Goal: Task Accomplishment & Management: Manage account settings

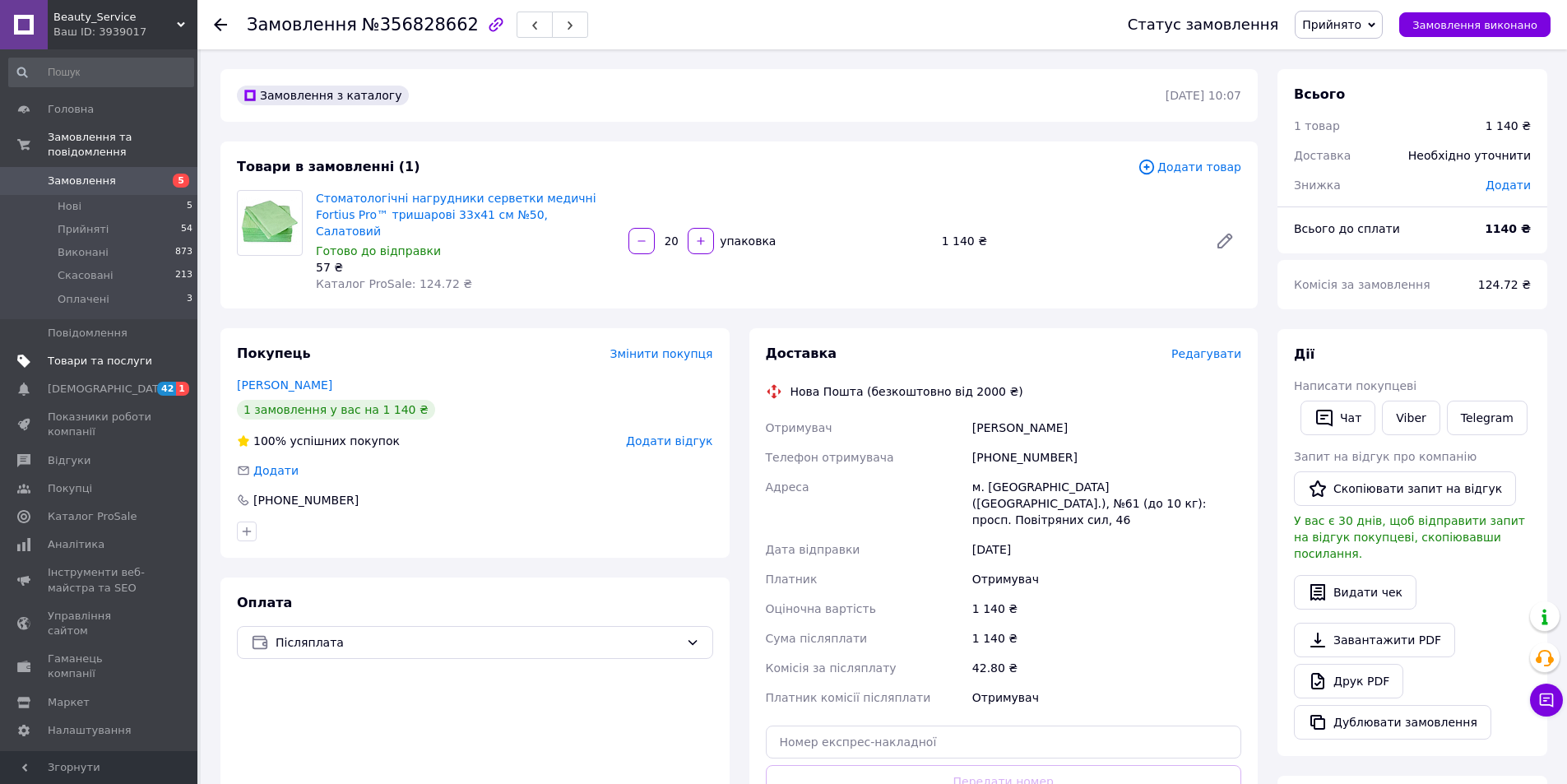
click at [64, 353] on link "Товари та послуги" at bounding box center [101, 361] width 202 height 28
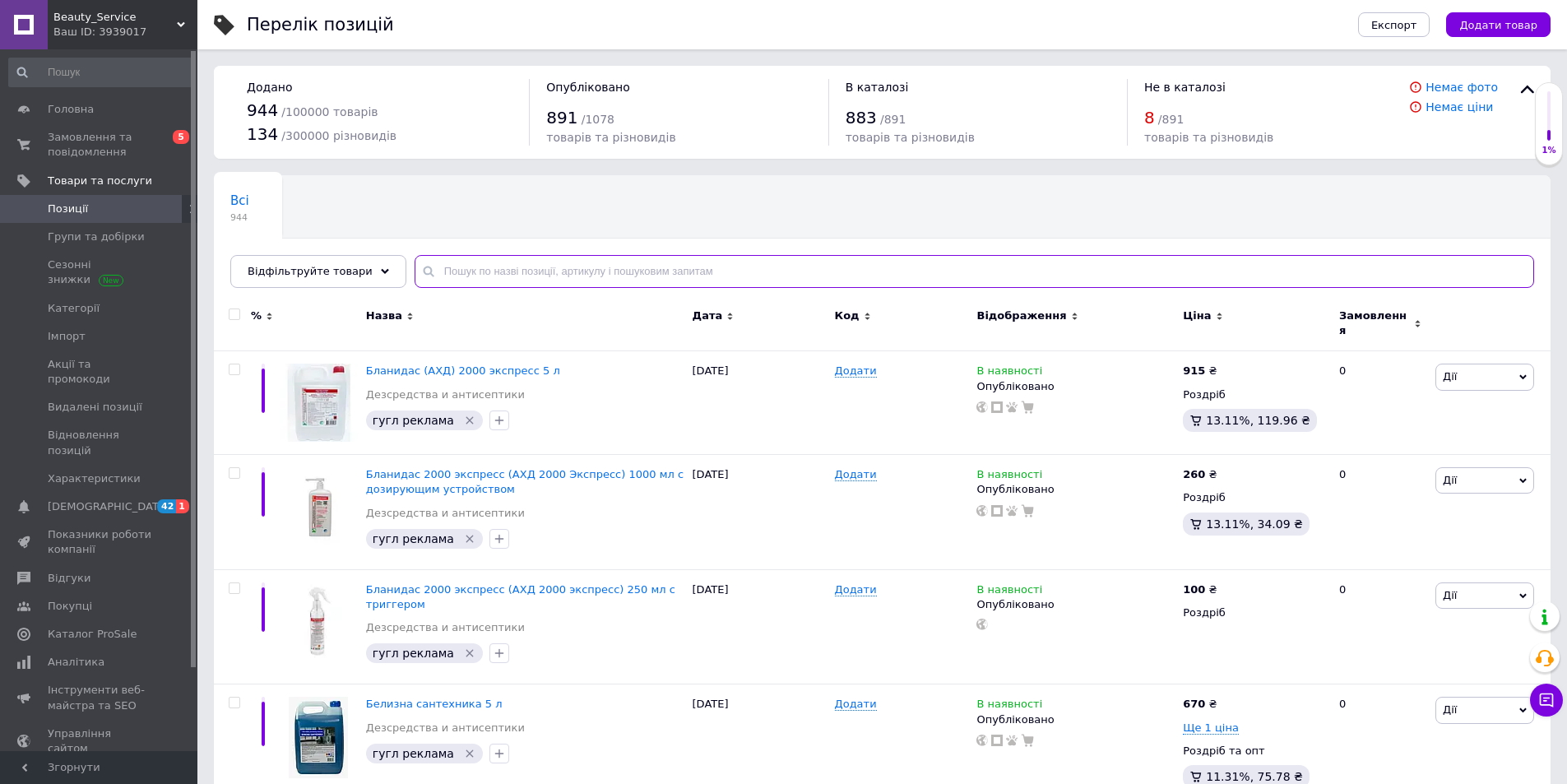
click at [463, 268] on input "text" at bounding box center [975, 271] width 1120 height 33
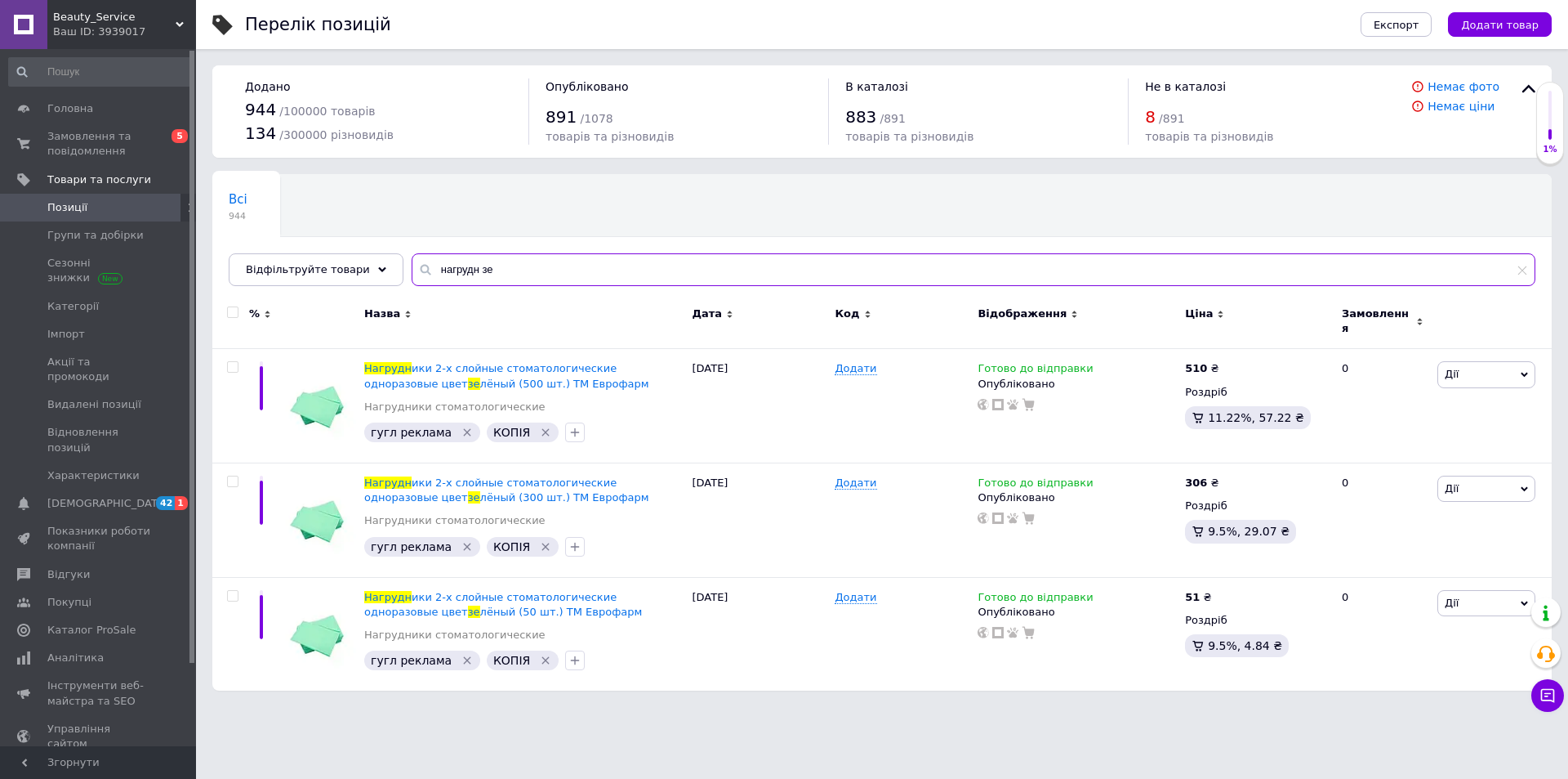
type input "нагрудн зе"
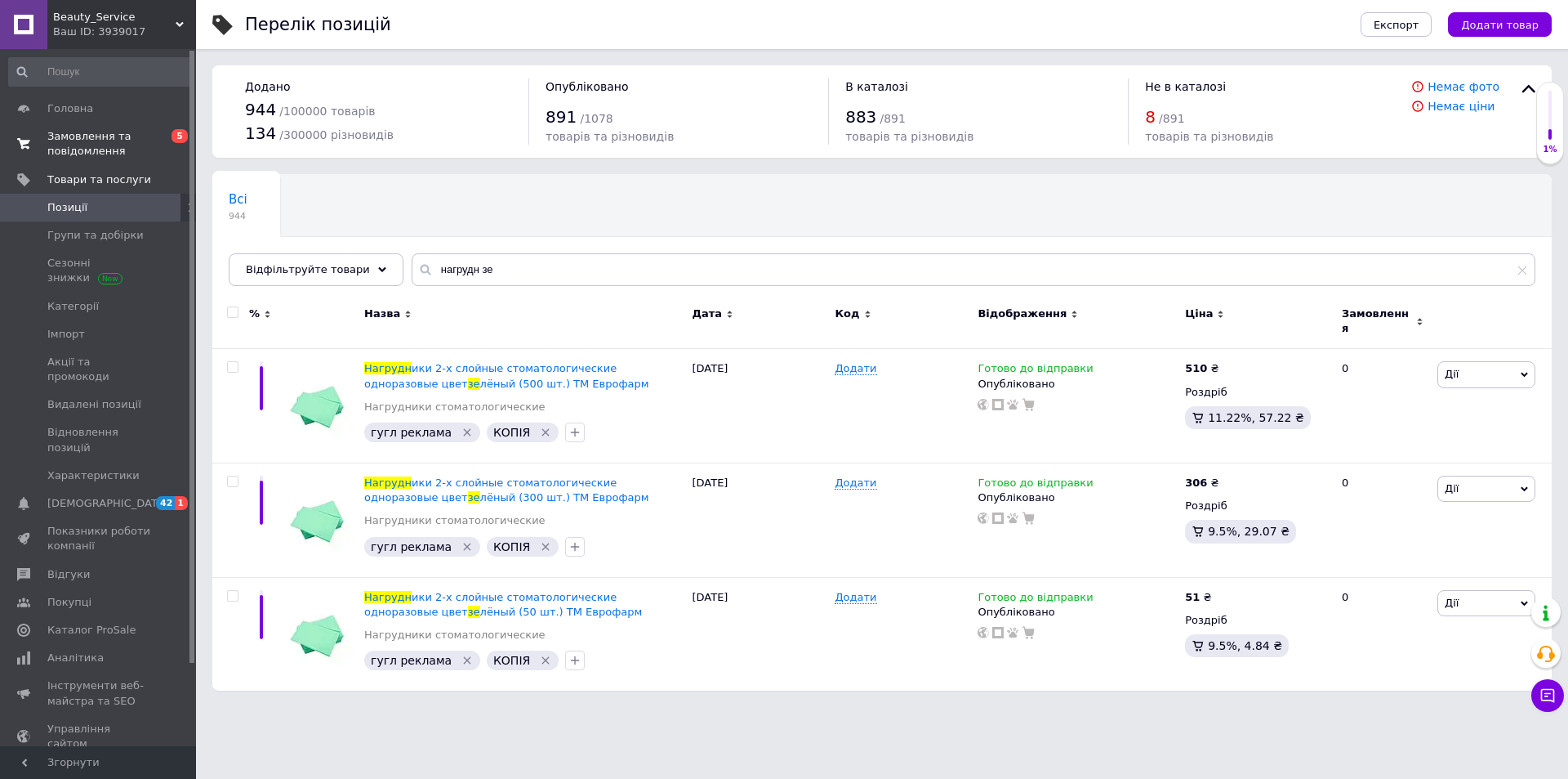
click at [97, 126] on link "Замовлення та повідомлення 0 5" at bounding box center [100, 143] width 201 height 43
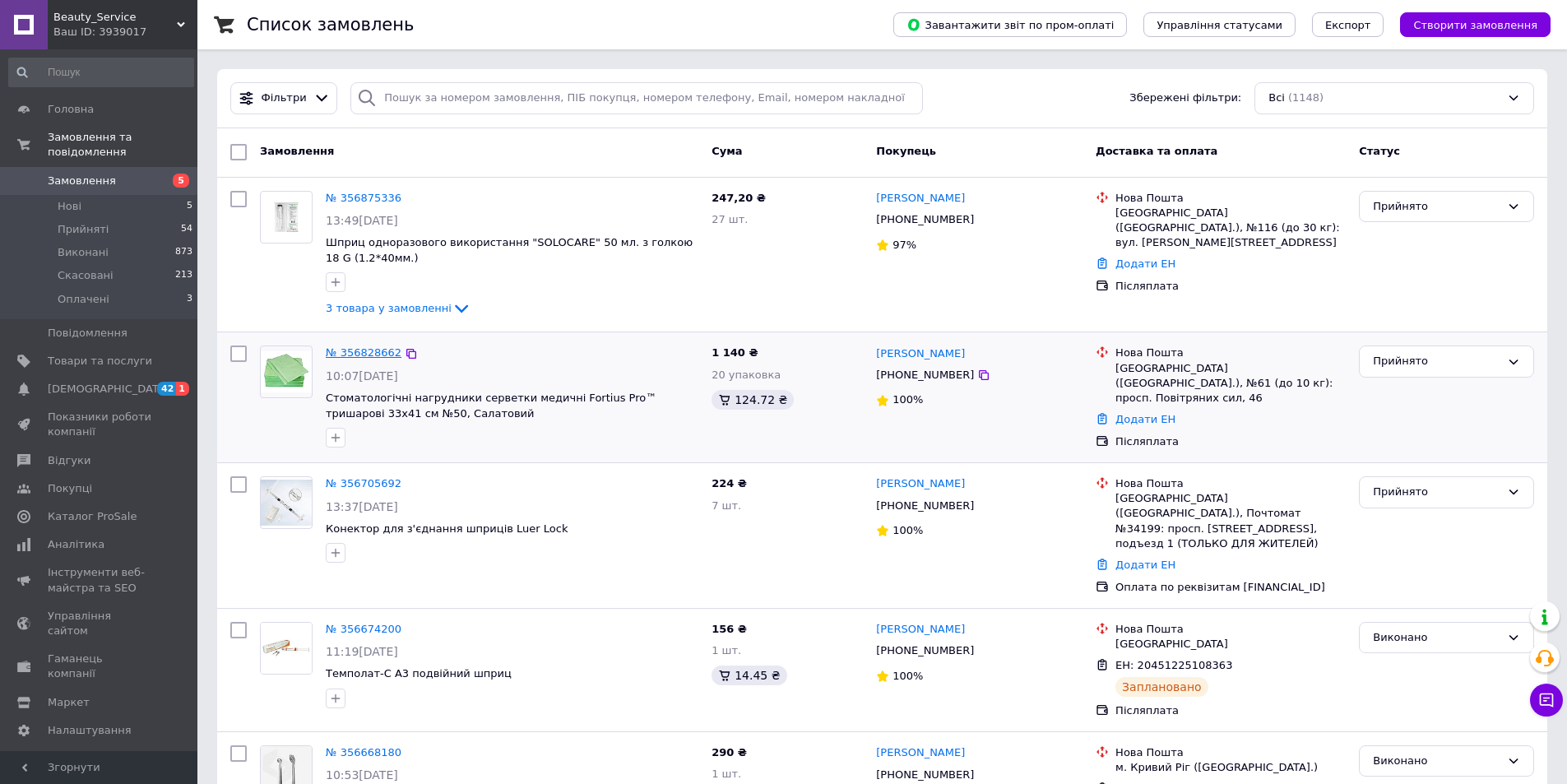
click at [377, 348] on link "№ 356828662" at bounding box center [363, 352] width 76 height 12
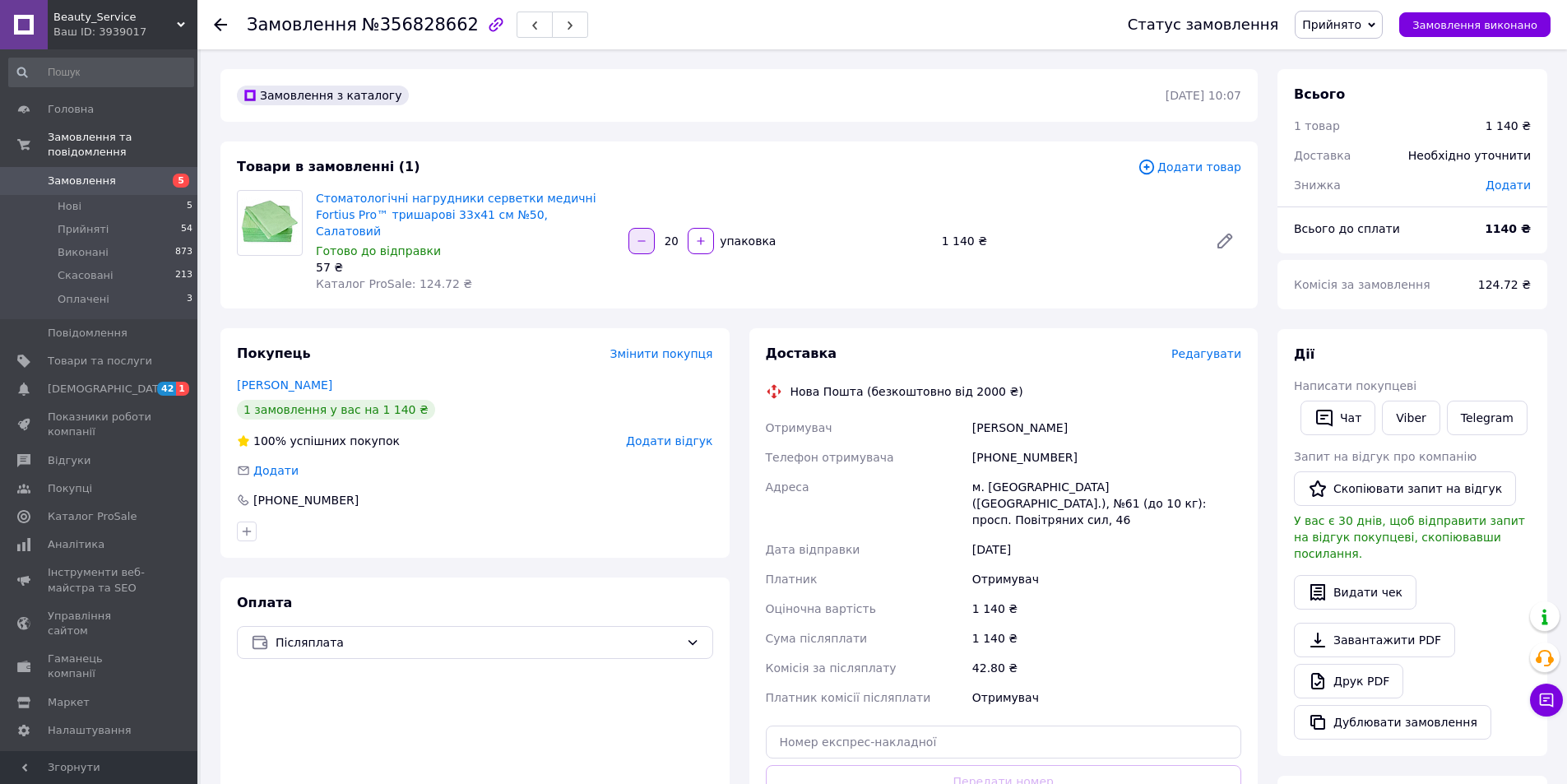
click at [642, 238] on icon "button" at bounding box center [642, 241] width 12 height 12
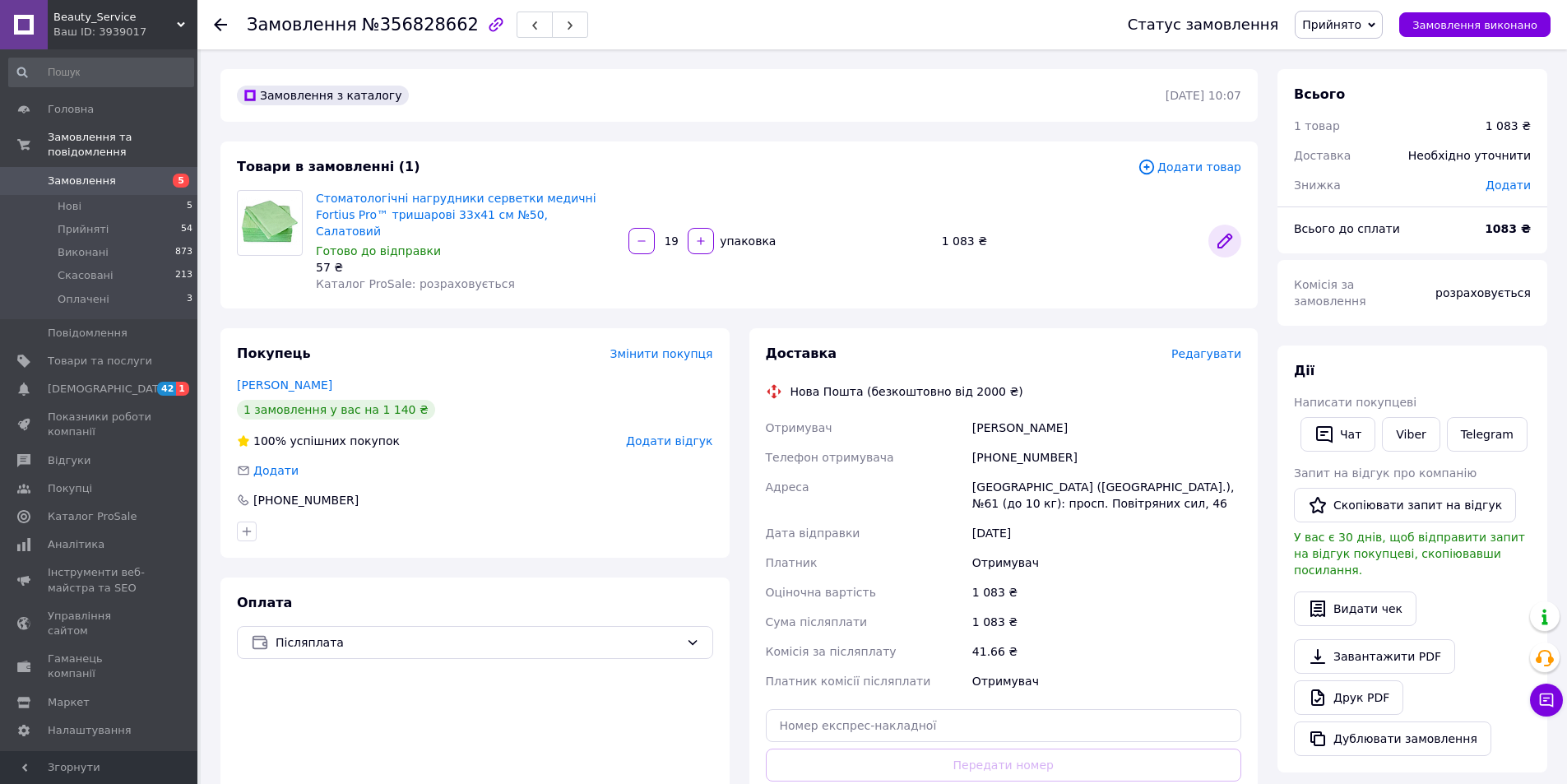
click at [1219, 248] on link at bounding box center [1225, 241] width 33 height 33
click at [710, 235] on button "button" at bounding box center [701, 241] width 26 height 26
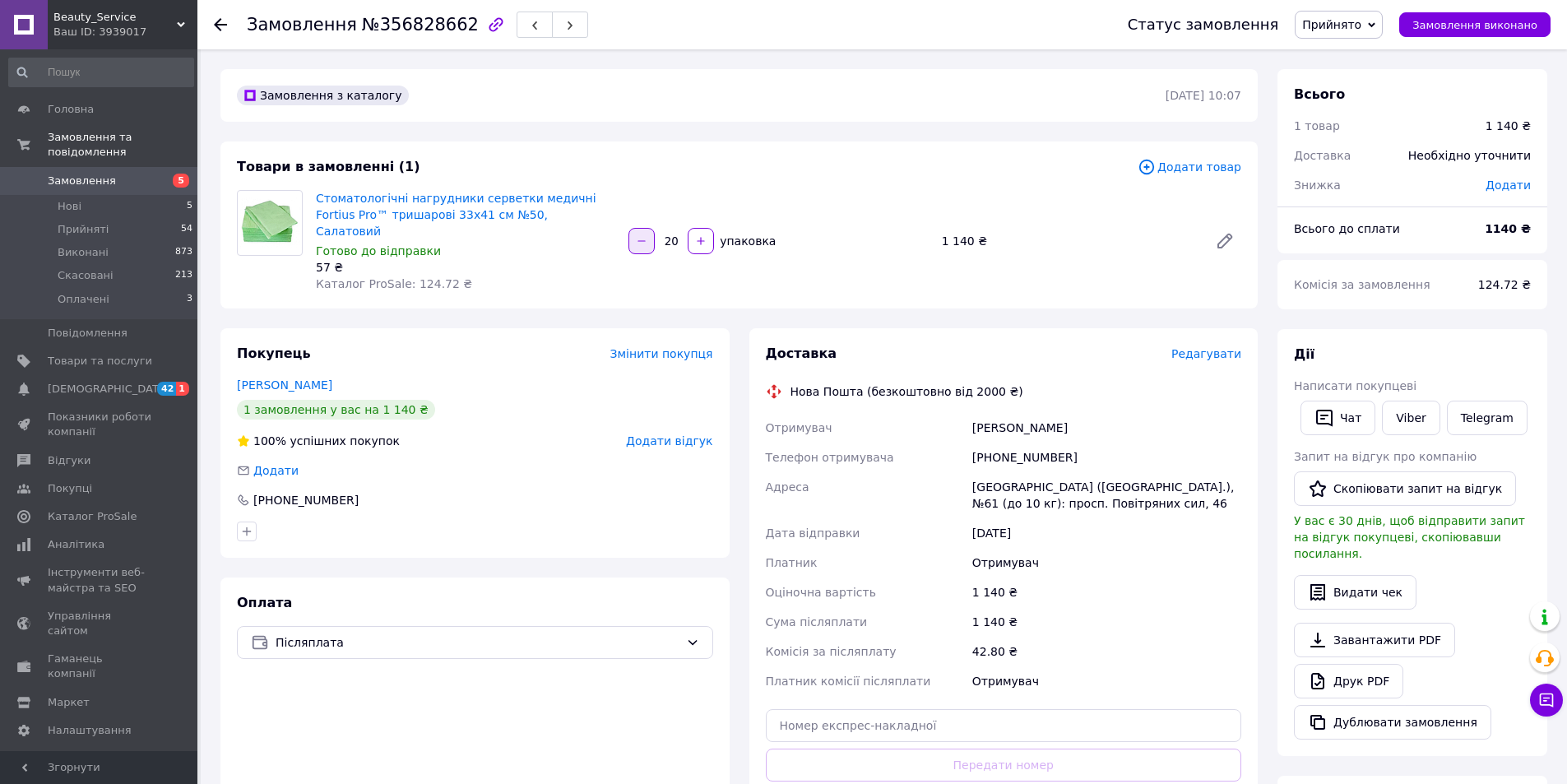
click at [652, 230] on button "button" at bounding box center [641, 241] width 26 height 26
type input "19"
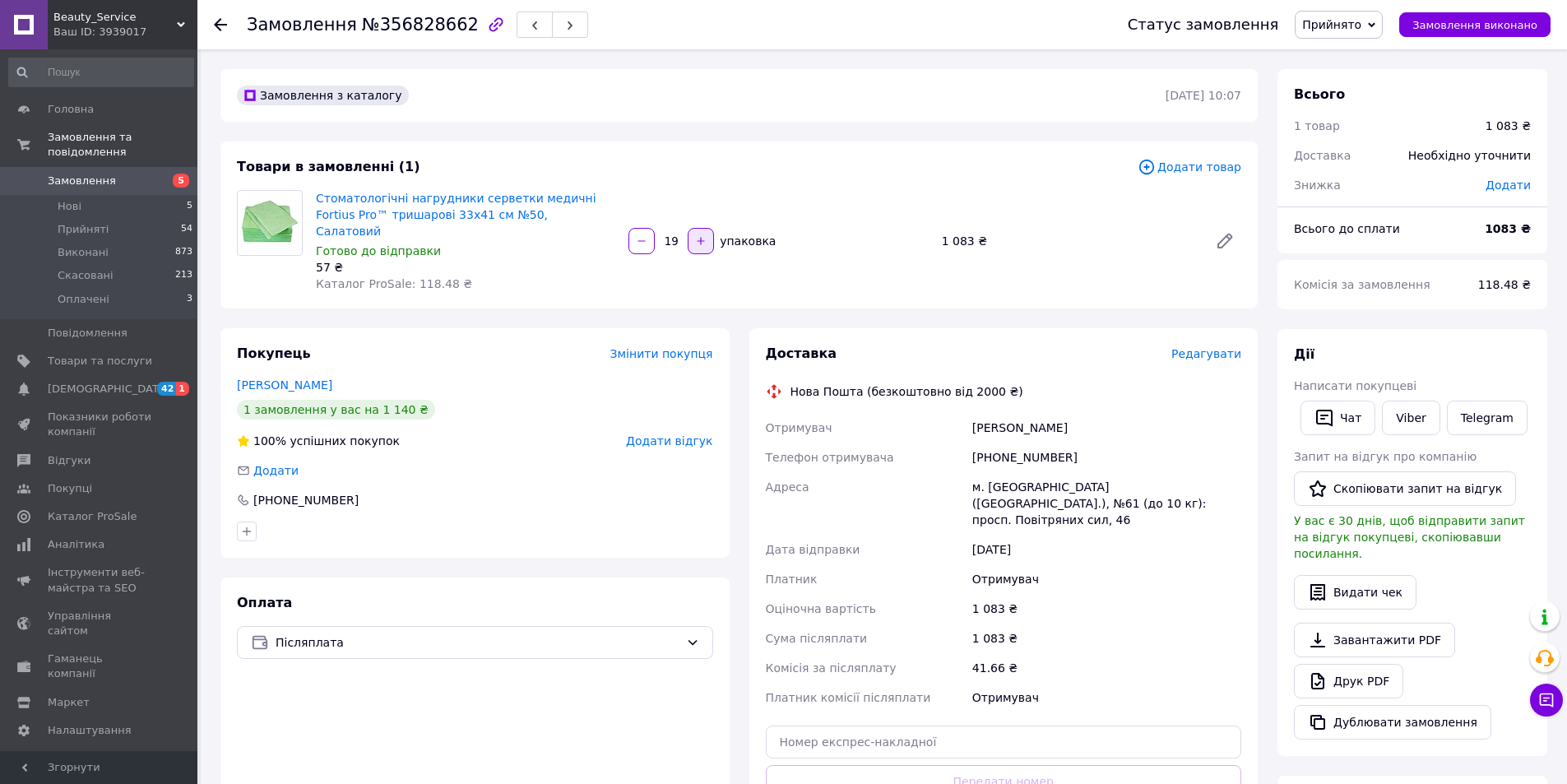
click at [699, 235] on icon "button" at bounding box center [701, 241] width 12 height 12
type input "20"
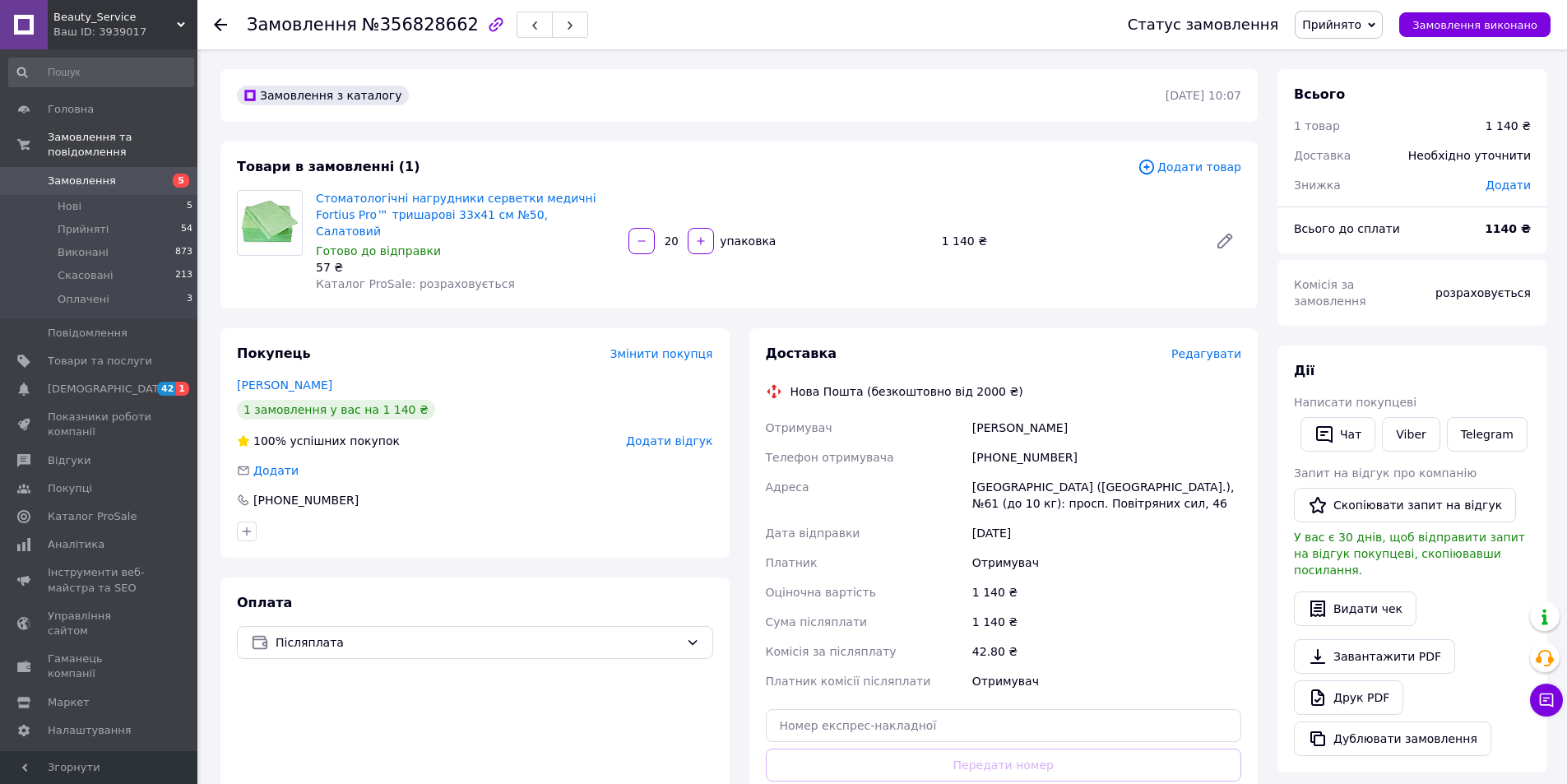
click at [223, 18] on icon at bounding box center [220, 24] width 13 height 13
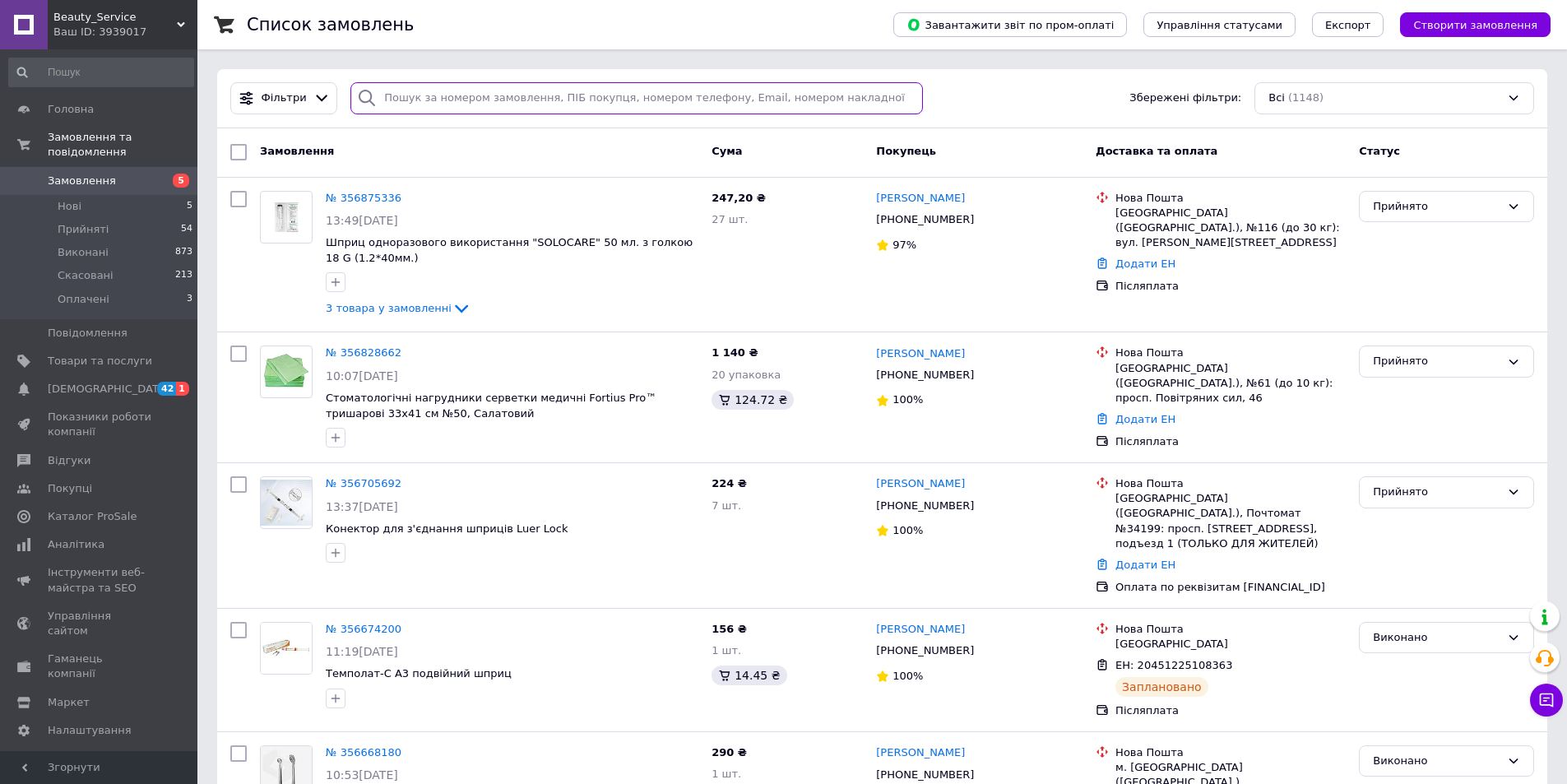
click at [421, 95] on input "search" at bounding box center [636, 98] width 572 height 32
paste input "стефановський"
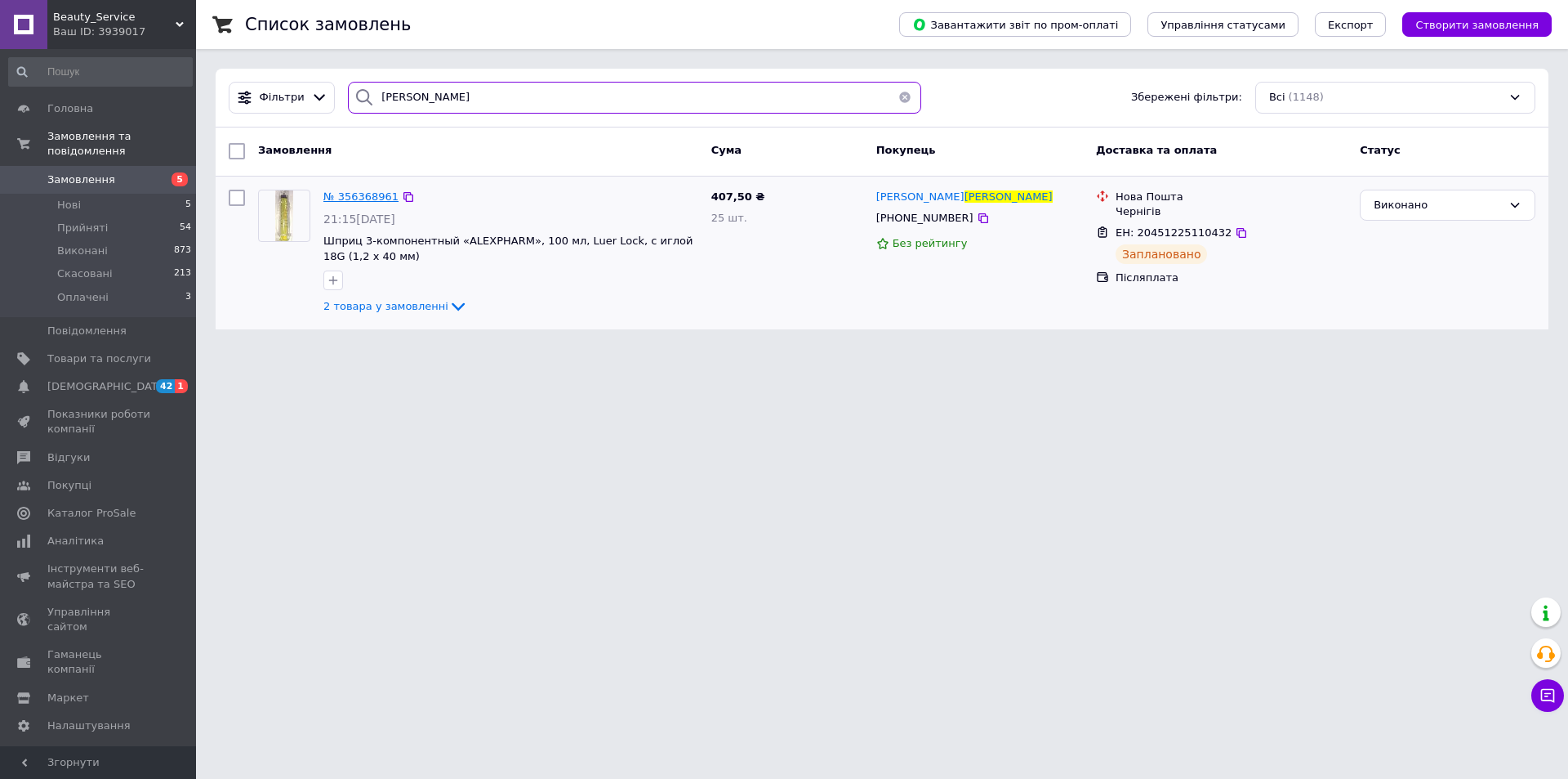
type input "стефановський"
click at [361, 197] on span "№ 356368961" at bounding box center [361, 197] width 75 height 12
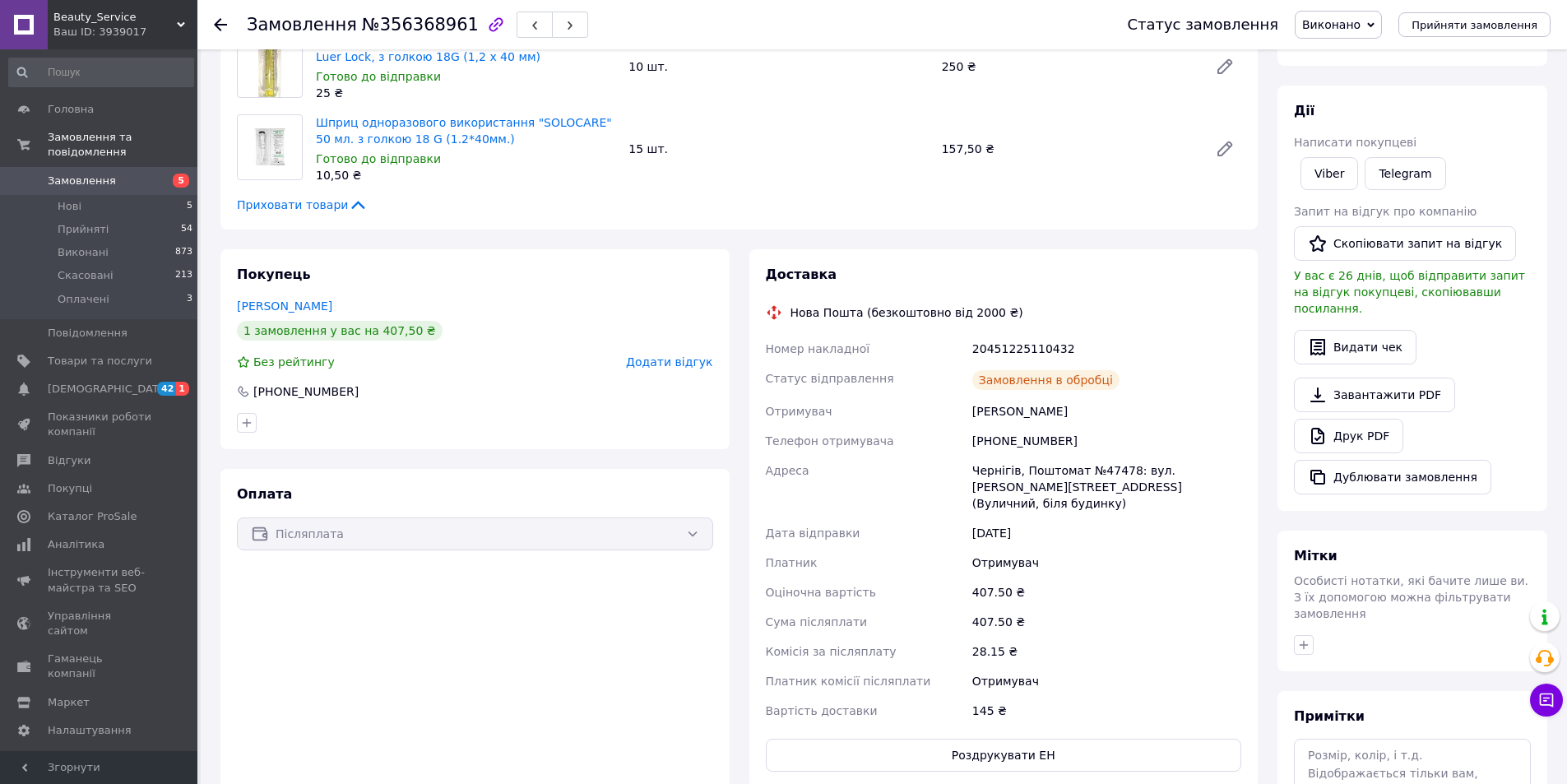
scroll to position [164, 0]
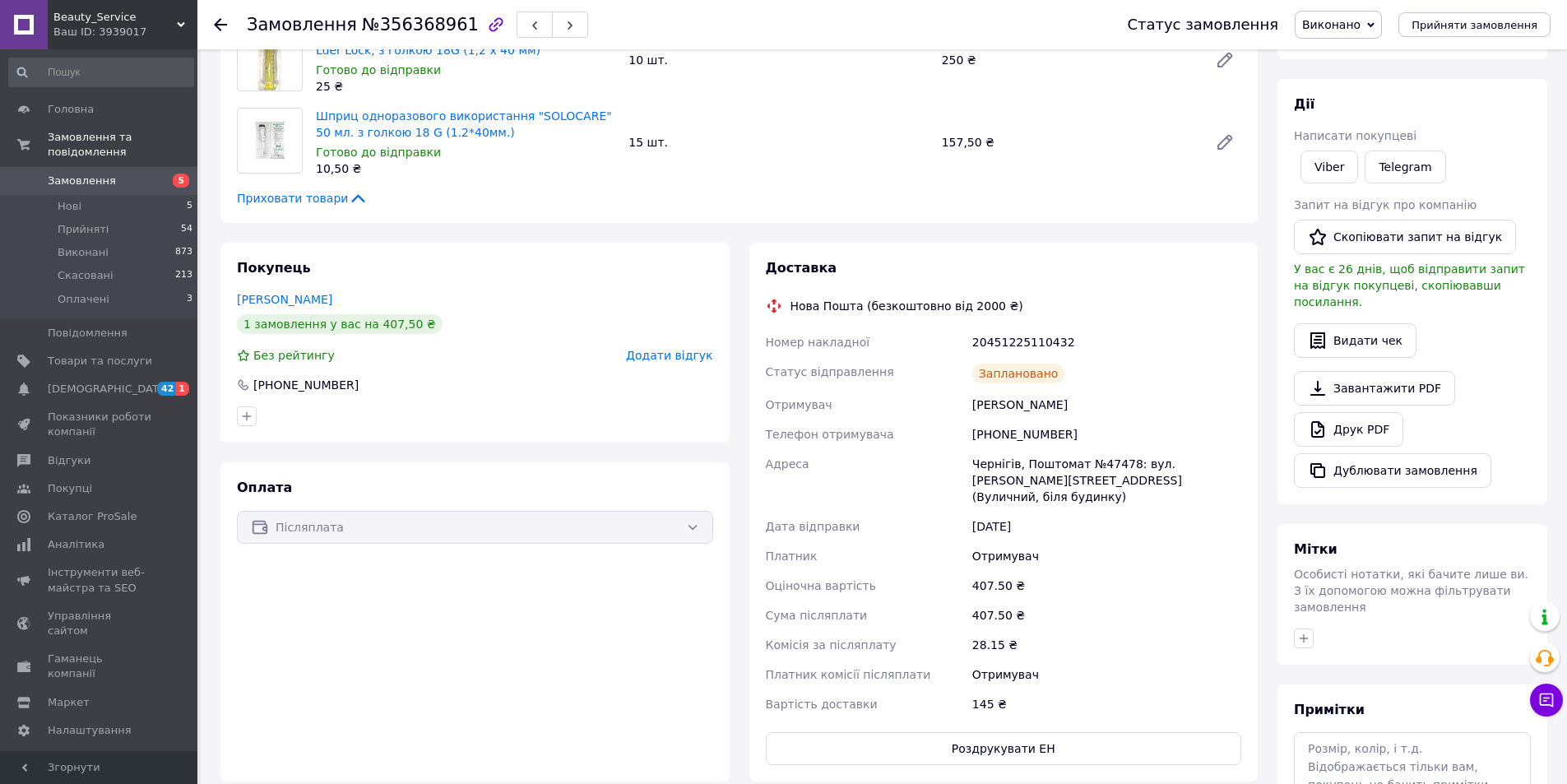
drag, startPoint x: 976, startPoint y: 402, endPoint x: 1125, endPoint y: 391, distance: 149.4
click at [1125, 391] on div "Стефановський Олександр" at bounding box center [1107, 405] width 276 height 30
copy div "Стефановський Олександр"
drag, startPoint x: 978, startPoint y: 433, endPoint x: 1054, endPoint y: 438, distance: 76.2
click at [1054, 438] on div "[PHONE_NUMBER]" at bounding box center [1107, 434] width 276 height 30
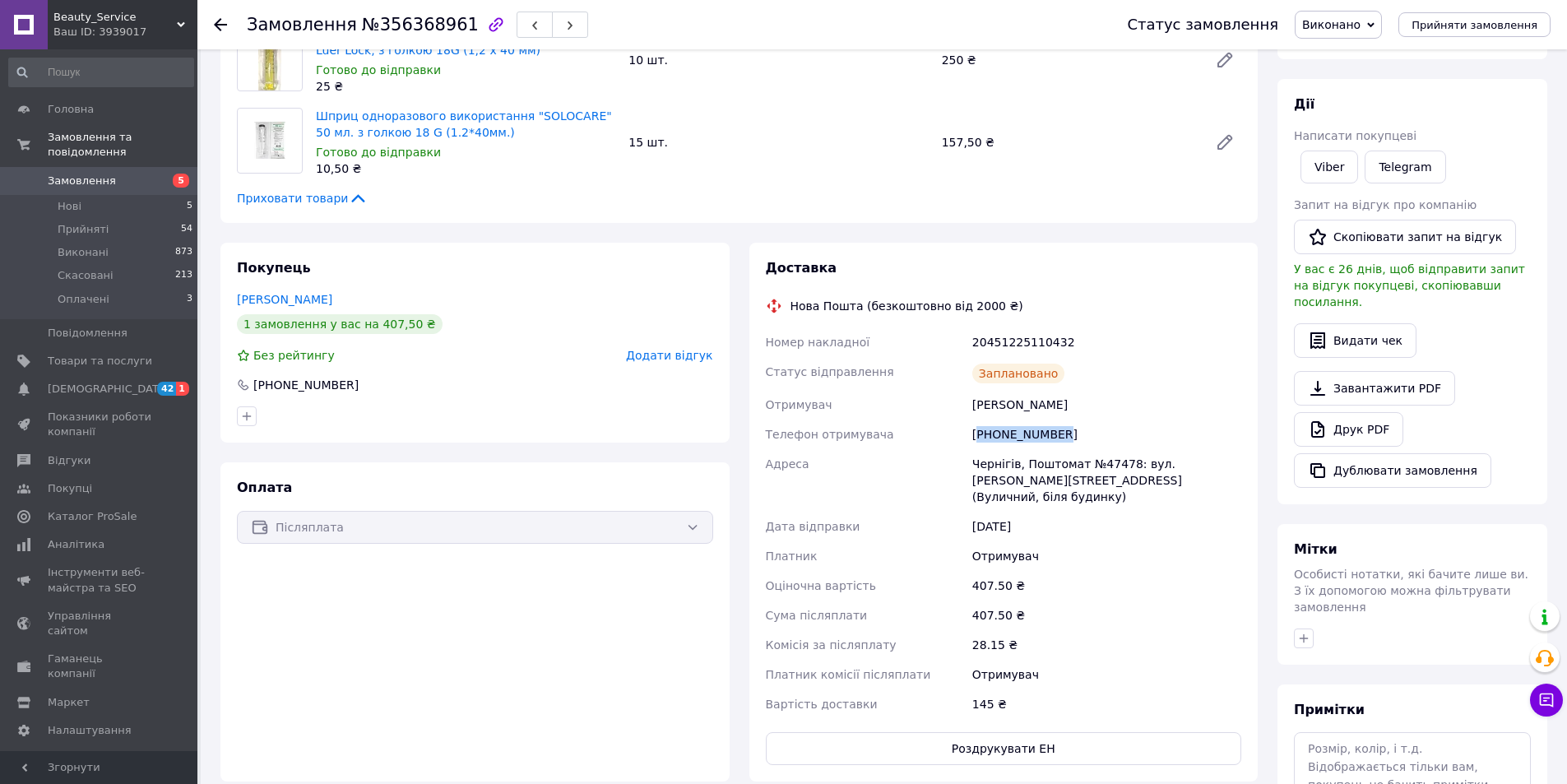
copy div "380935251216"
drag, startPoint x: 974, startPoint y: 464, endPoint x: 1126, endPoint y: 465, distance: 152.0
click at [1126, 465] on div "Чернігів, Поштомат №47478: вул. Любецька, 7 (Вуличний, біля будинку)" at bounding box center [1107, 480] width 276 height 63
copy div "Чернігів, Поштомат №47478:"
click at [221, 17] on div at bounding box center [220, 25] width 13 height 17
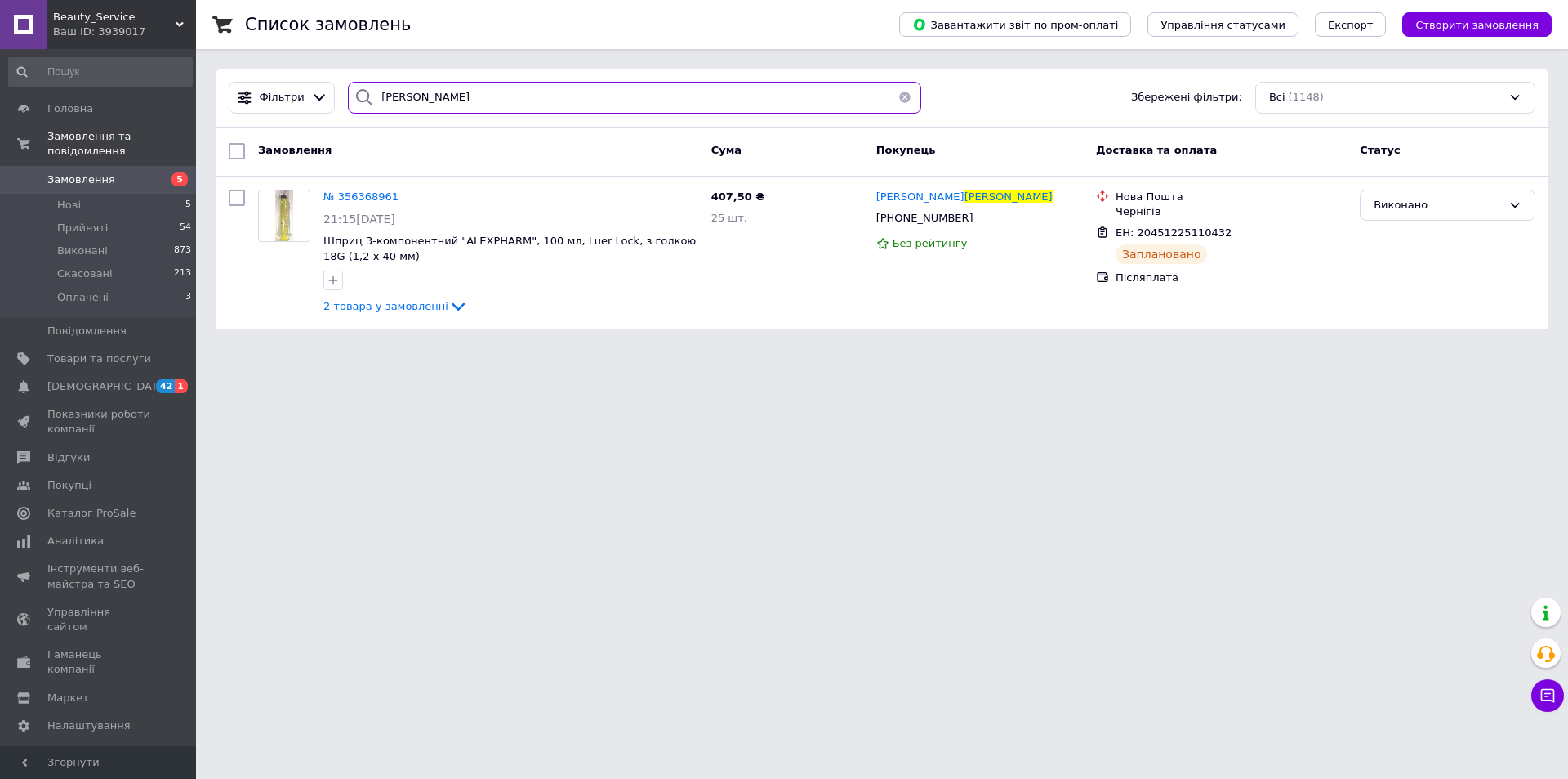
click at [487, 97] on input "стефановський" at bounding box center [634, 98] width 573 height 32
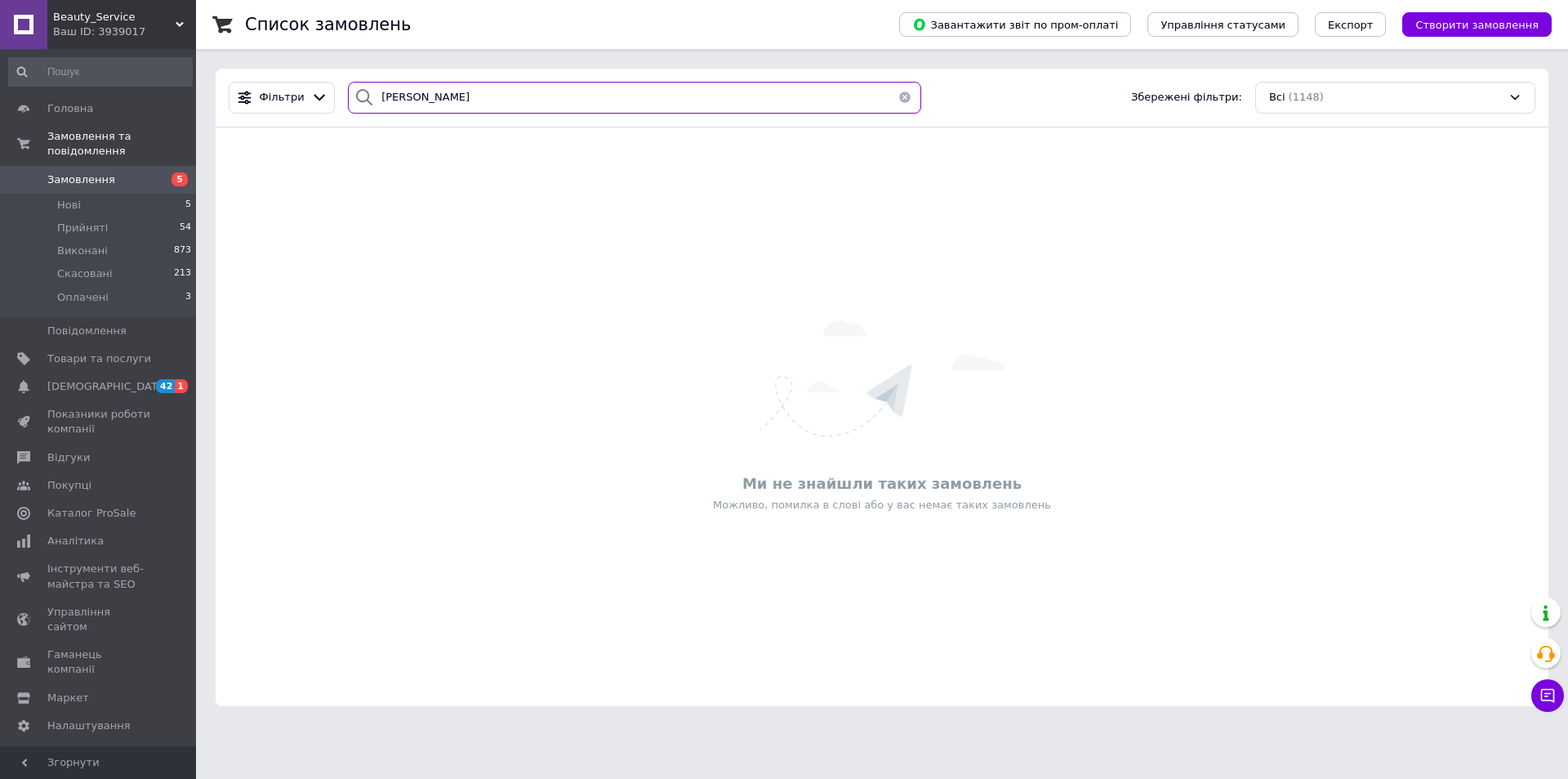
click at [470, 111] on input "дербаль" at bounding box center [634, 98] width 573 height 32
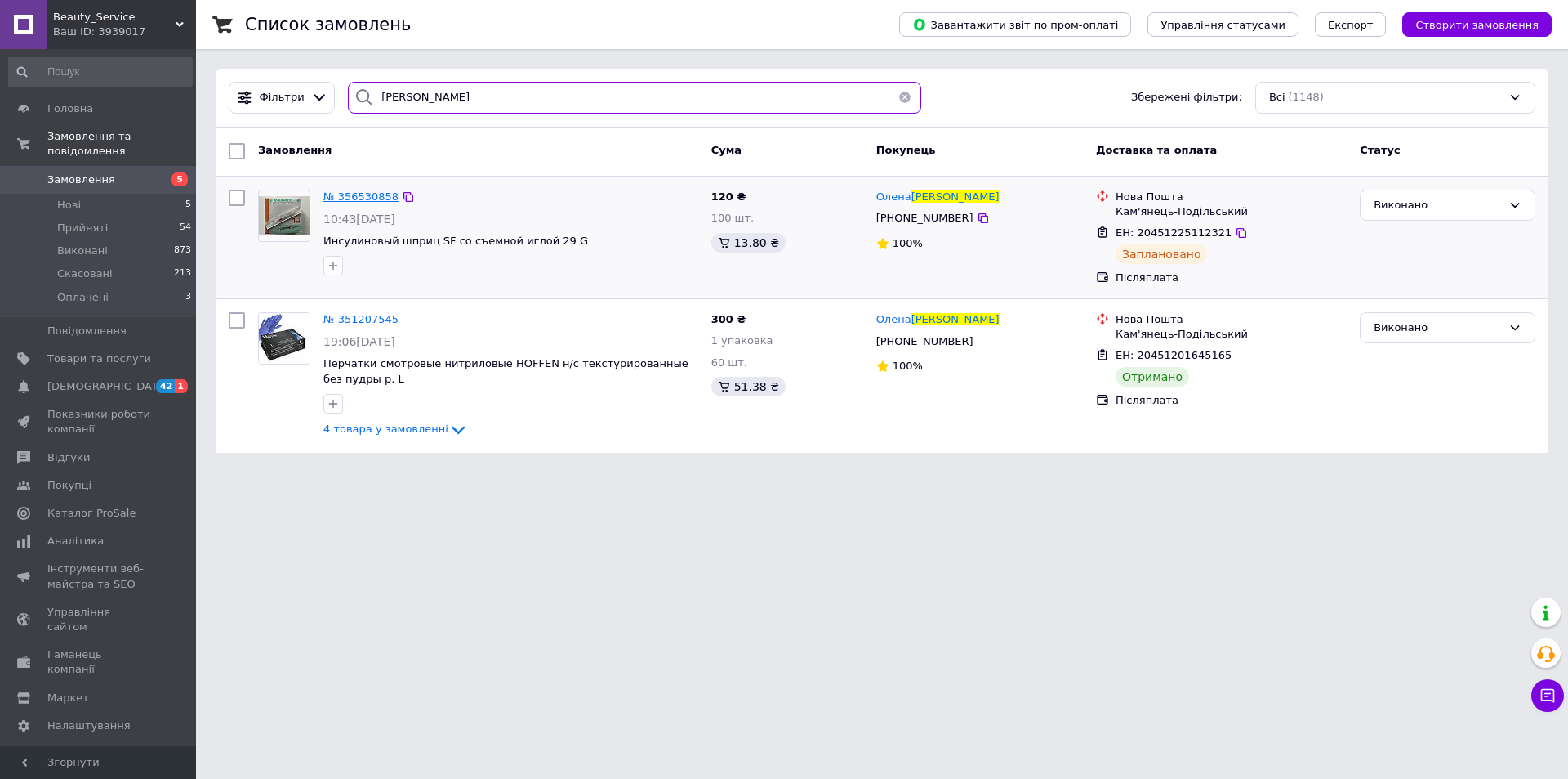
type input "рудич"
click at [342, 193] on span "№ 356530858" at bounding box center [361, 197] width 75 height 12
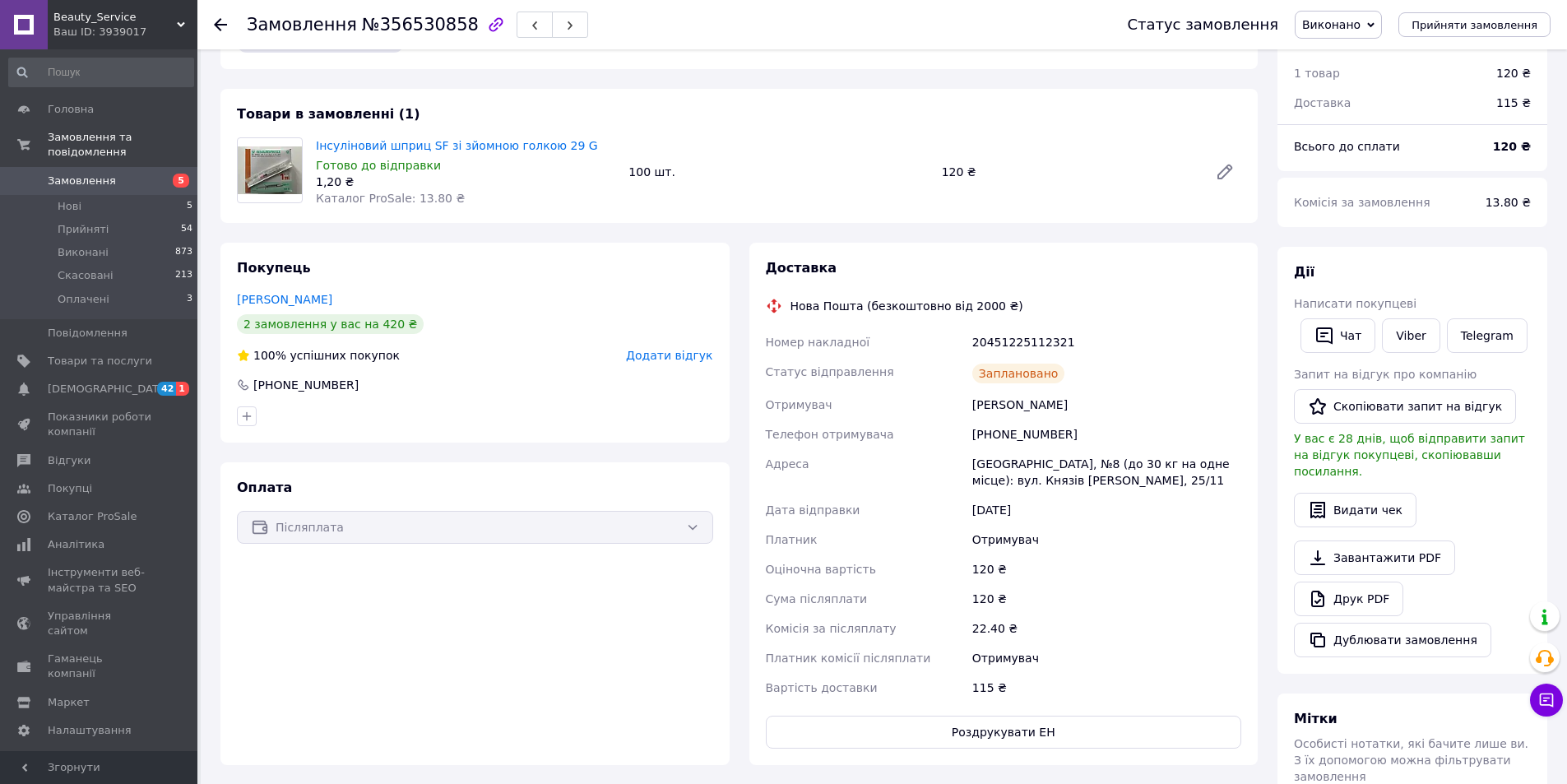
scroll to position [83, 0]
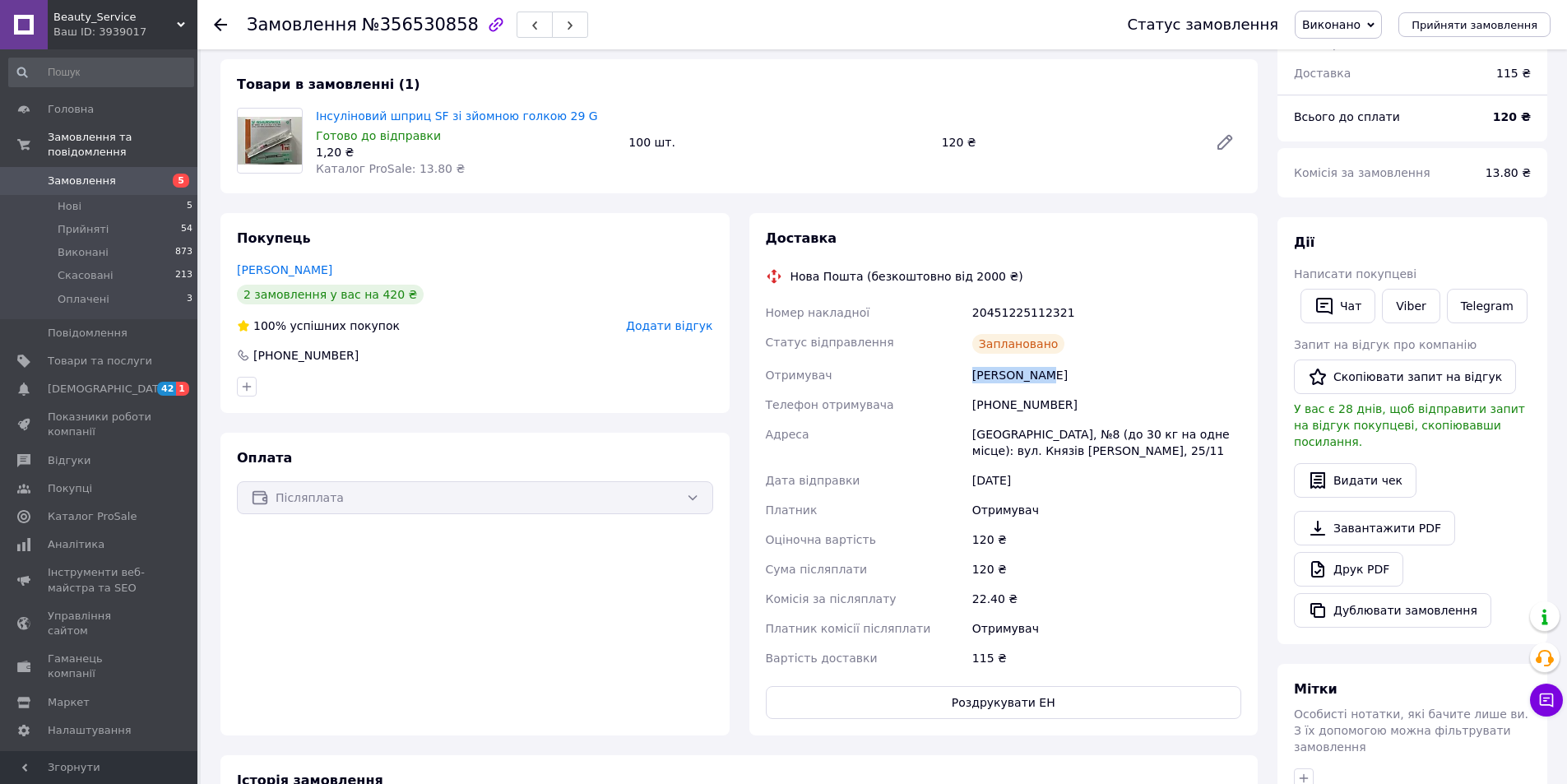
drag, startPoint x: 974, startPoint y: 372, endPoint x: 1043, endPoint y: 376, distance: 69.1
click at [1043, 376] on div "Рудич Олена" at bounding box center [1107, 375] width 276 height 30
copy div "Рудич Олена"
click at [213, 23] on div "Замовлення №356530858 Статус замовлення Виконано Прийнято Скасовано Оплачено Пр…" at bounding box center [882, 25] width 1370 height 50
click at [225, 29] on icon at bounding box center [220, 24] width 13 height 13
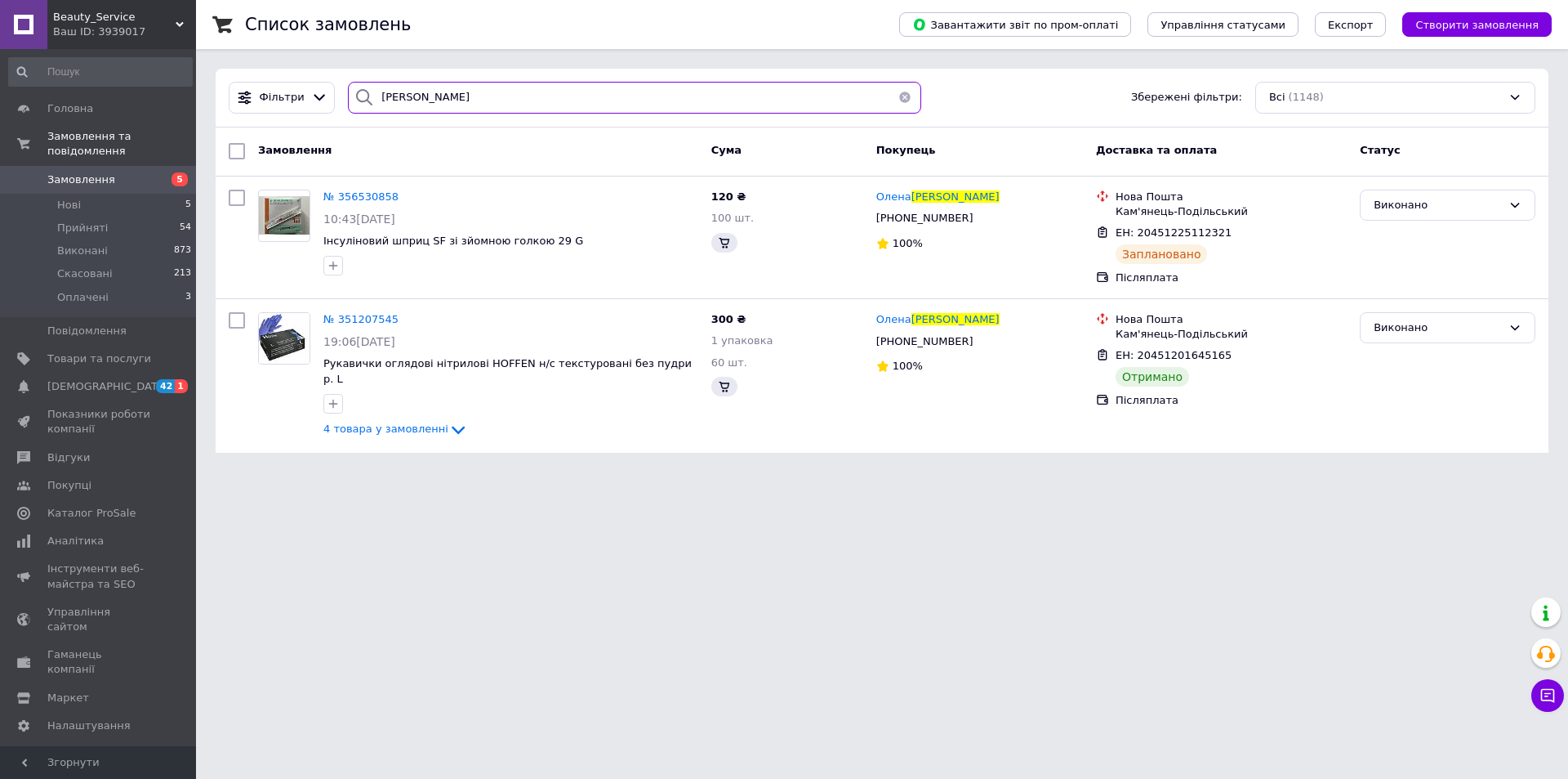
click at [468, 88] on input "рудич" at bounding box center [634, 98] width 573 height 32
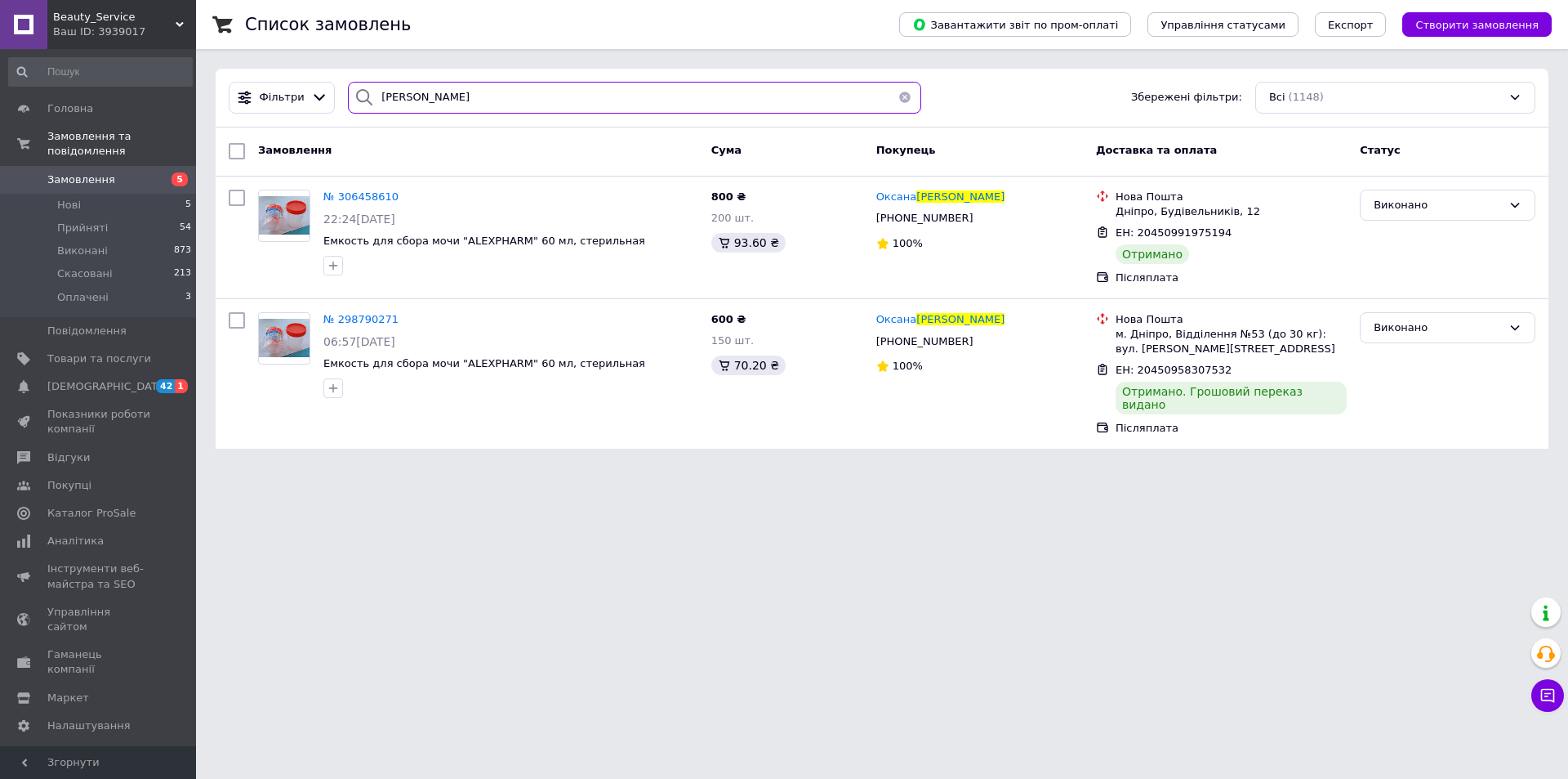
click at [435, 97] on input "ягольник" at bounding box center [634, 98] width 573 height 32
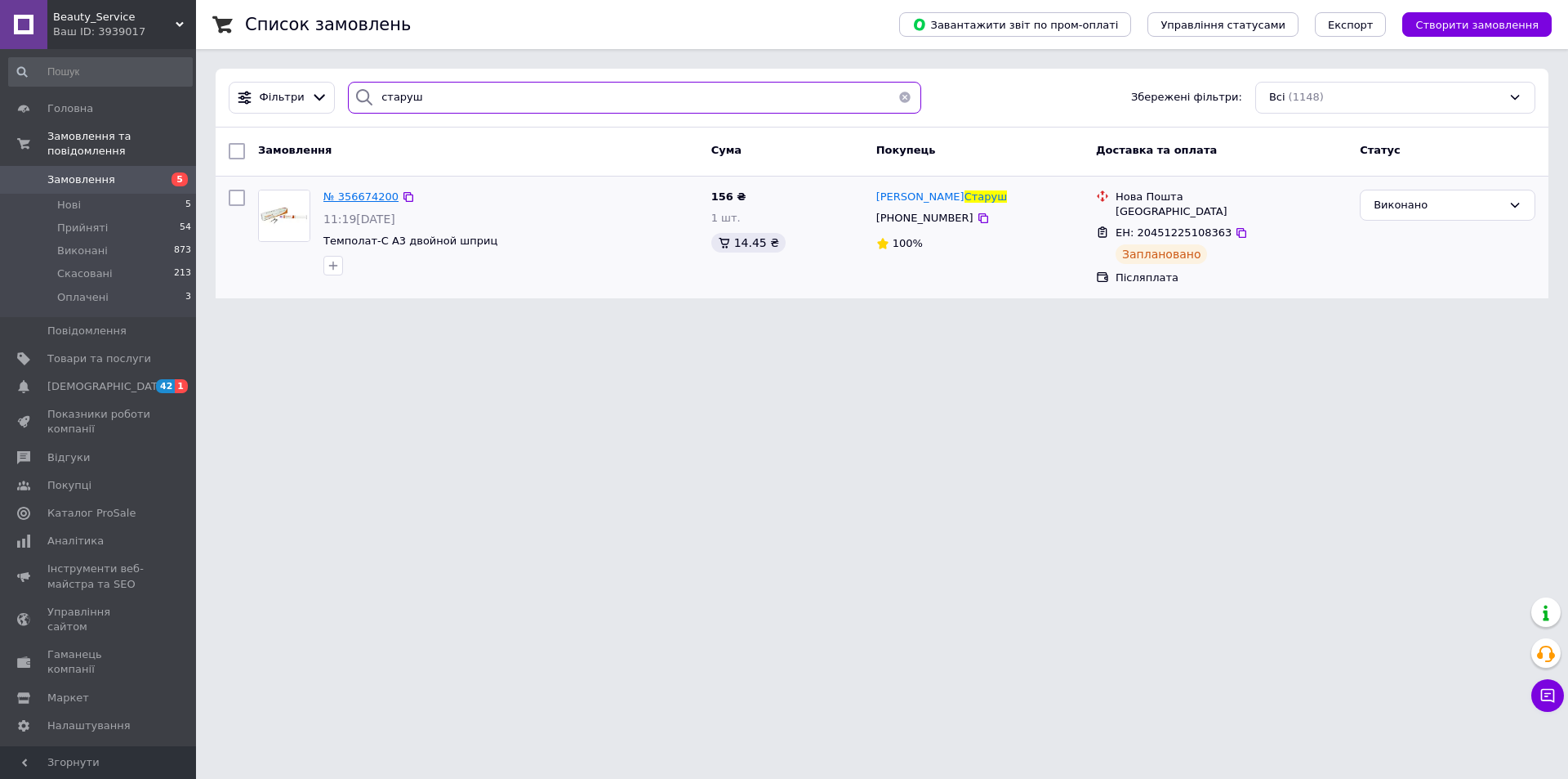
type input "старуш"
click at [360, 193] on span "№ 356674200" at bounding box center [361, 197] width 75 height 12
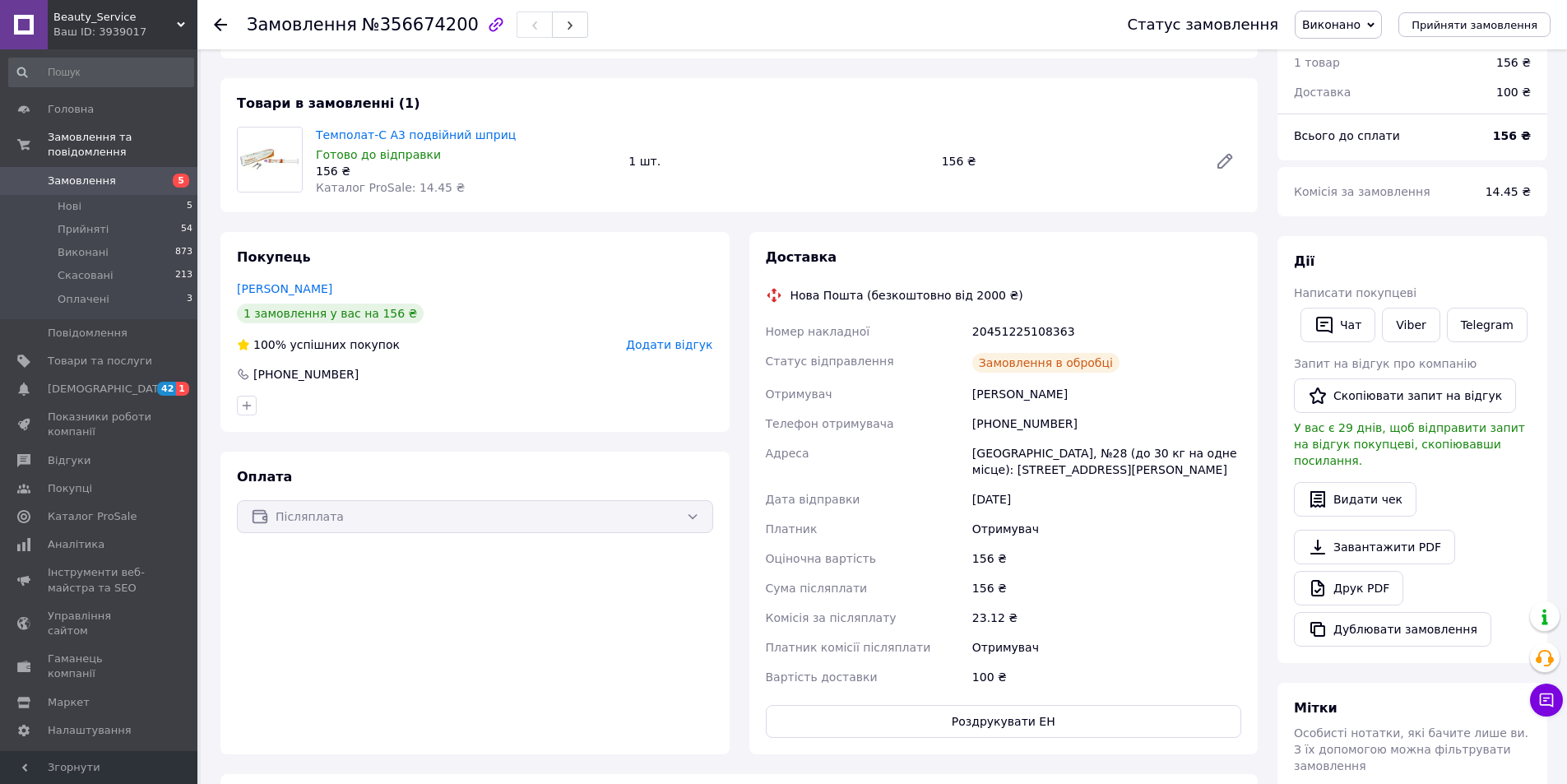
scroll to position [83, 0]
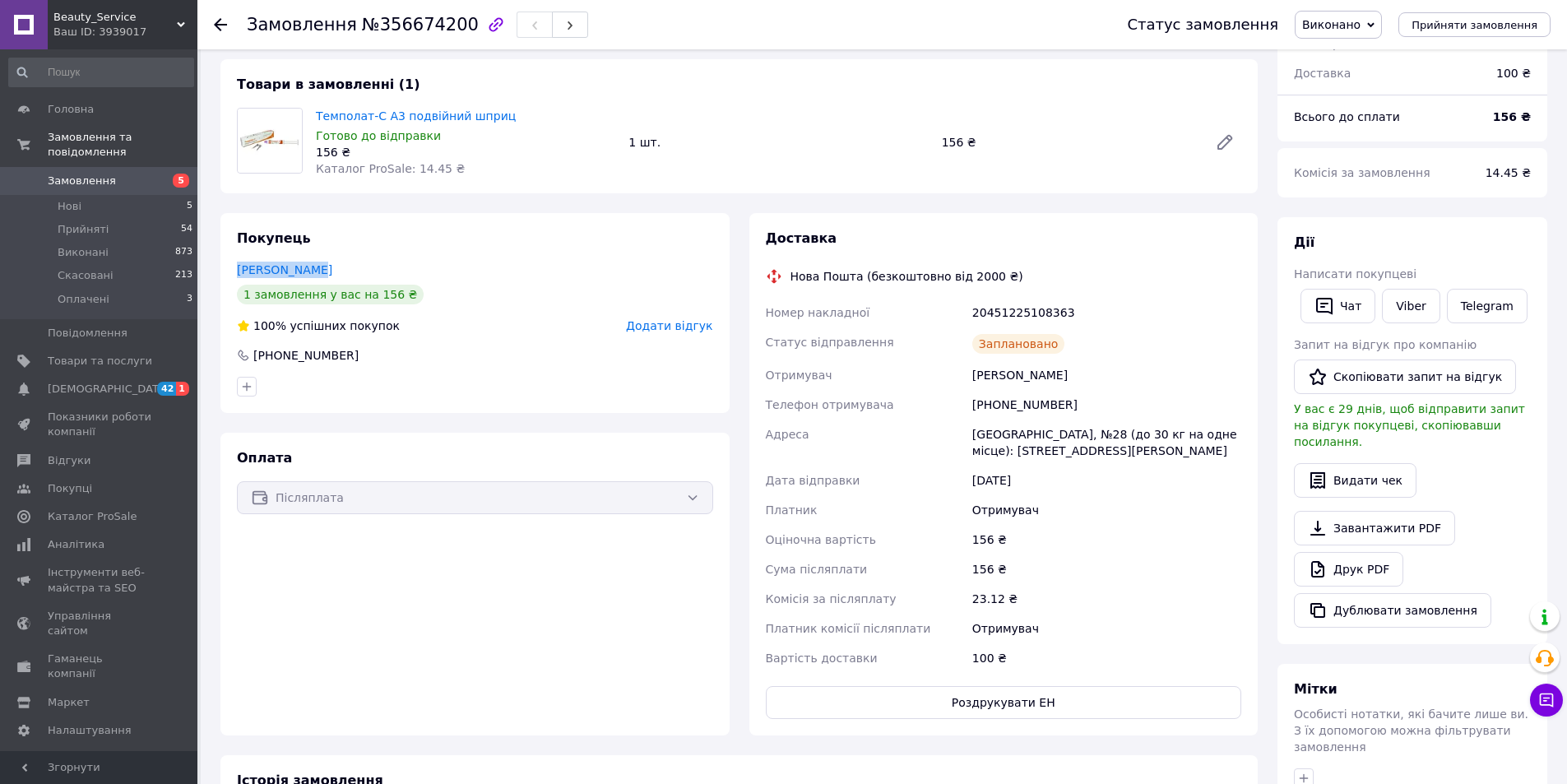
drag, startPoint x: 236, startPoint y: 273, endPoint x: 323, endPoint y: 277, distance: 87.1
click at [323, 277] on div "Покупець Старуш Павел 1 замовлення у вас на 156 ₴ 100% успішних покупок Додати …" at bounding box center [475, 312] width 510 height 200
copy link "Старуш Павел"
drag, startPoint x: 979, startPoint y: 405, endPoint x: 1059, endPoint y: 403, distance: 80.0
click at [1059, 403] on div "[PHONE_NUMBER]" at bounding box center [1107, 405] width 276 height 30
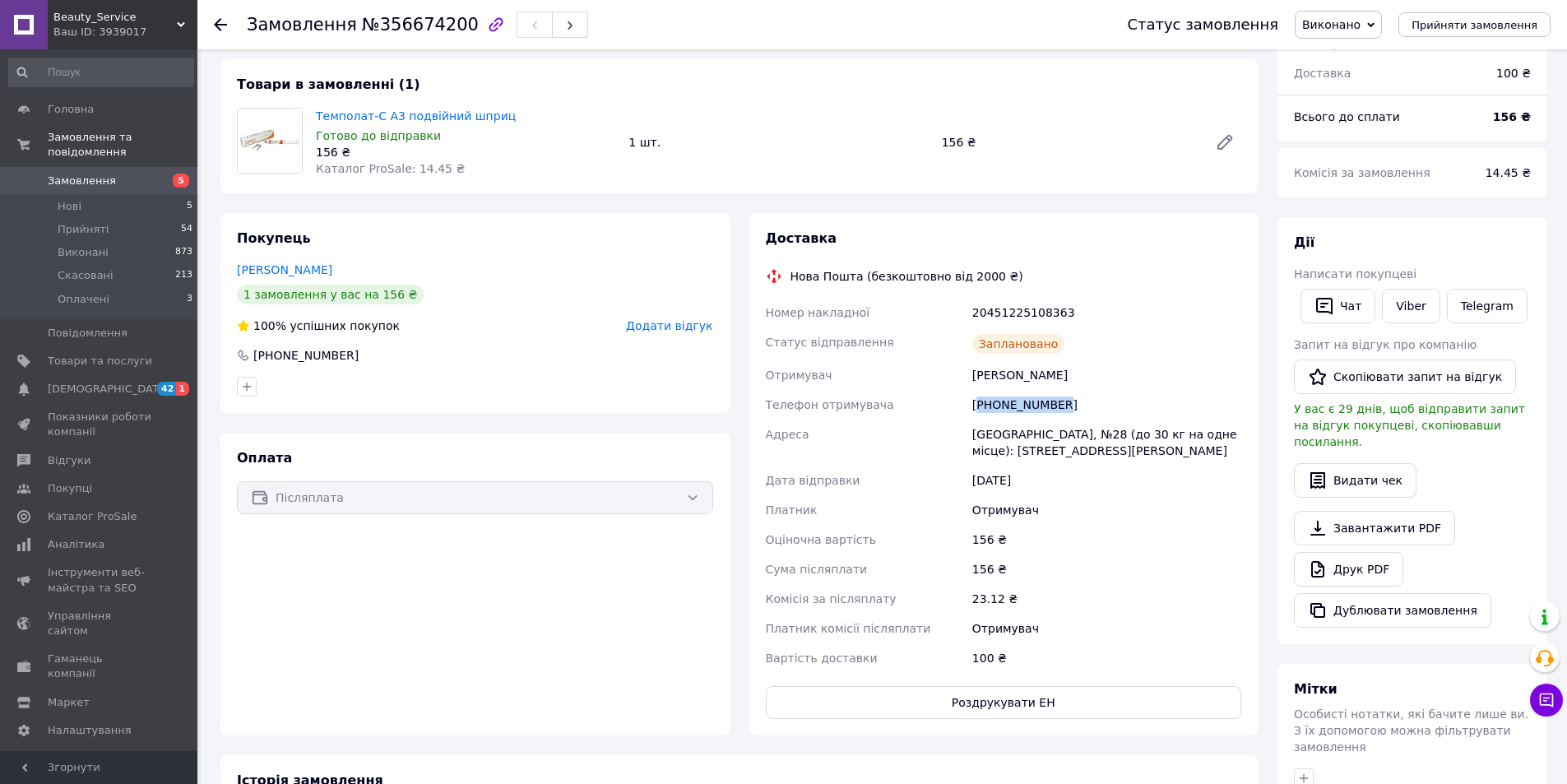
copy div "380506756117"
drag, startPoint x: 969, startPoint y: 438, endPoint x: 1038, endPoint y: 438, distance: 69.0
click at [1038, 438] on div "Одеса, №28 (до 30 кг на одне місце): вул.Чикаленка Євгена (Віл'ямса), 67" at bounding box center [1107, 442] width 276 height 46
copy div "Одеса, №28"
click at [225, 26] on use at bounding box center [220, 24] width 13 height 13
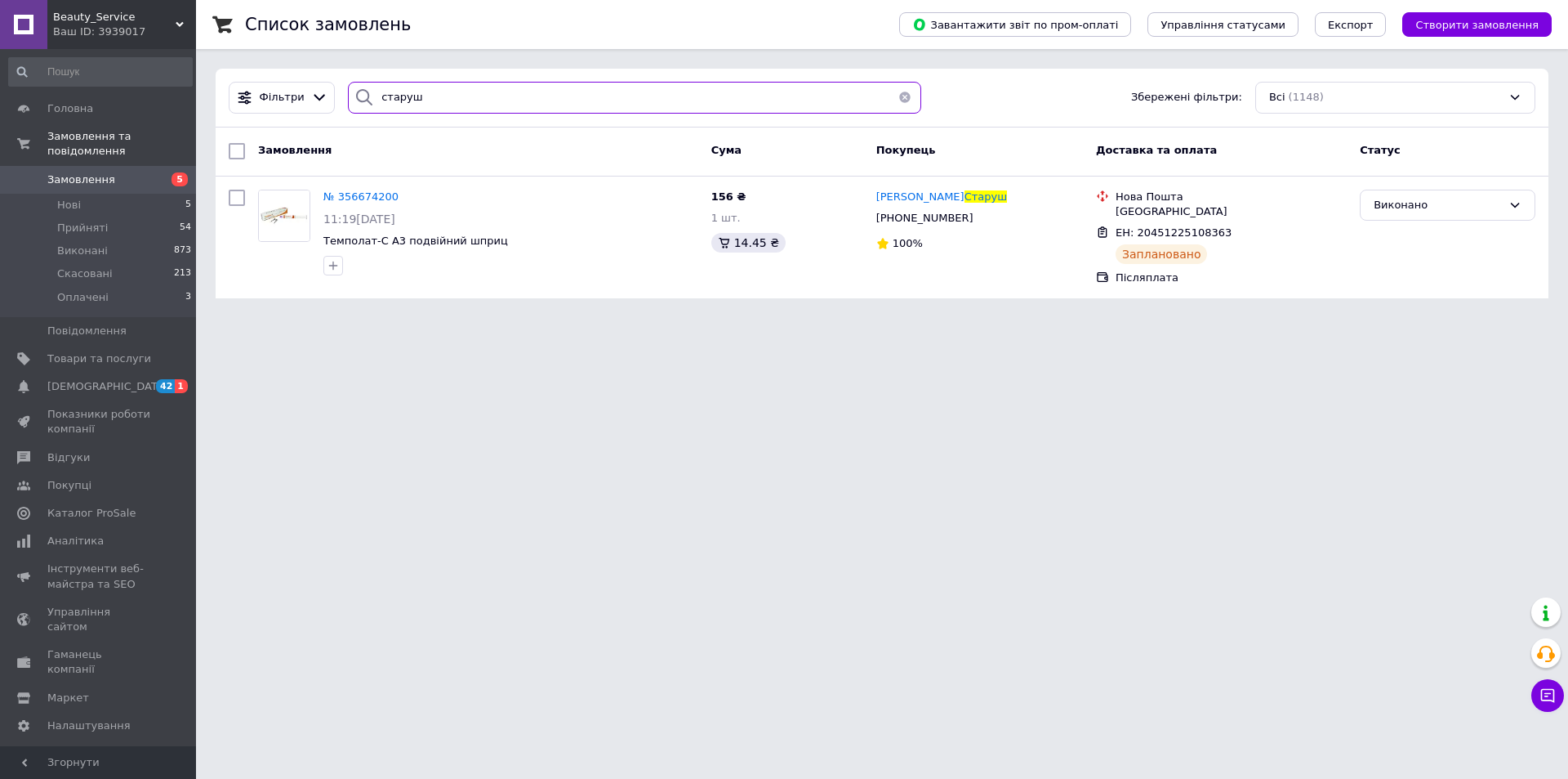
click at [463, 94] on input "старуш" at bounding box center [634, 98] width 573 height 32
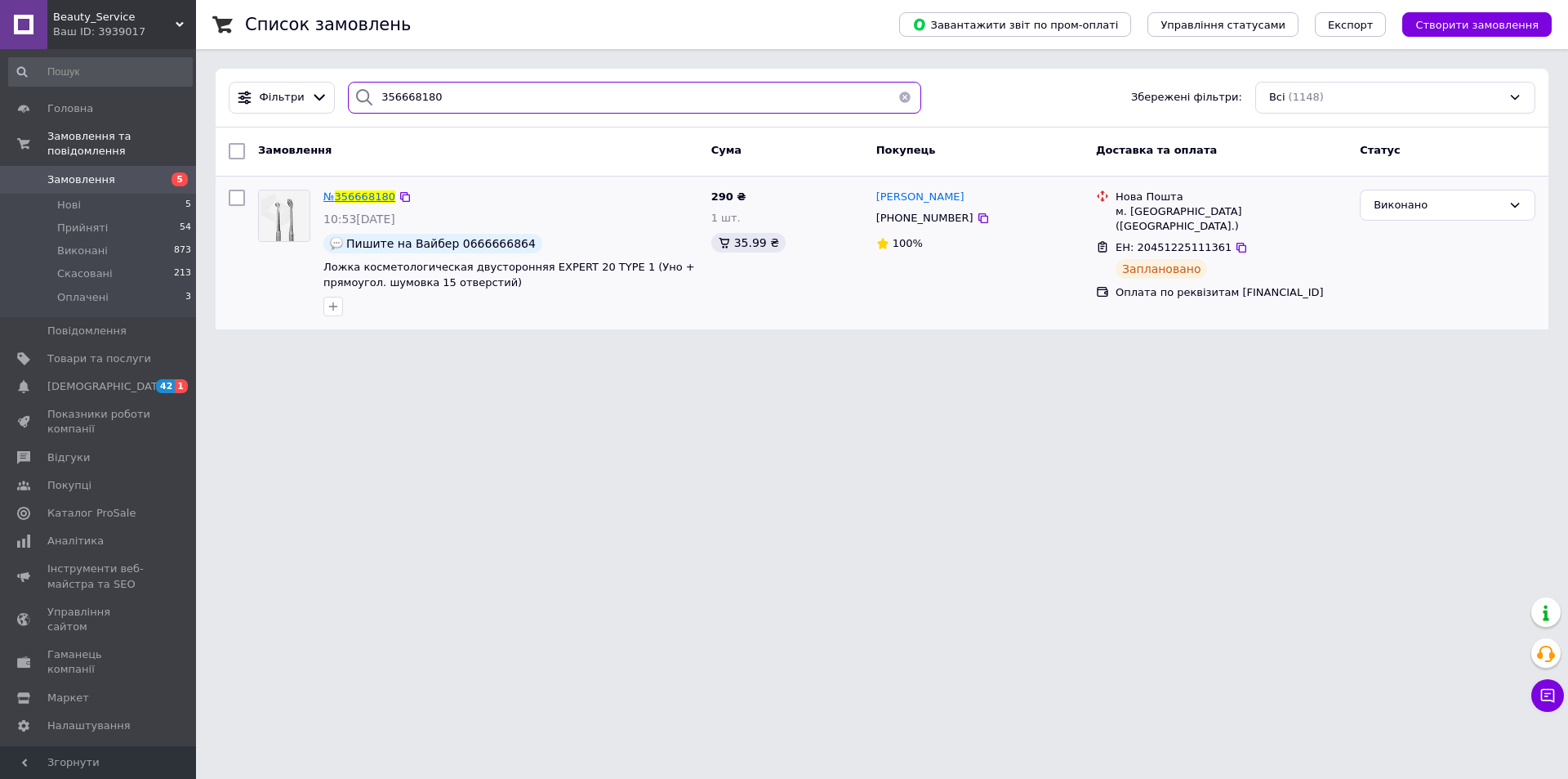
type input "356668180"
click at [351, 196] on span "356668180" at bounding box center [365, 197] width 60 height 12
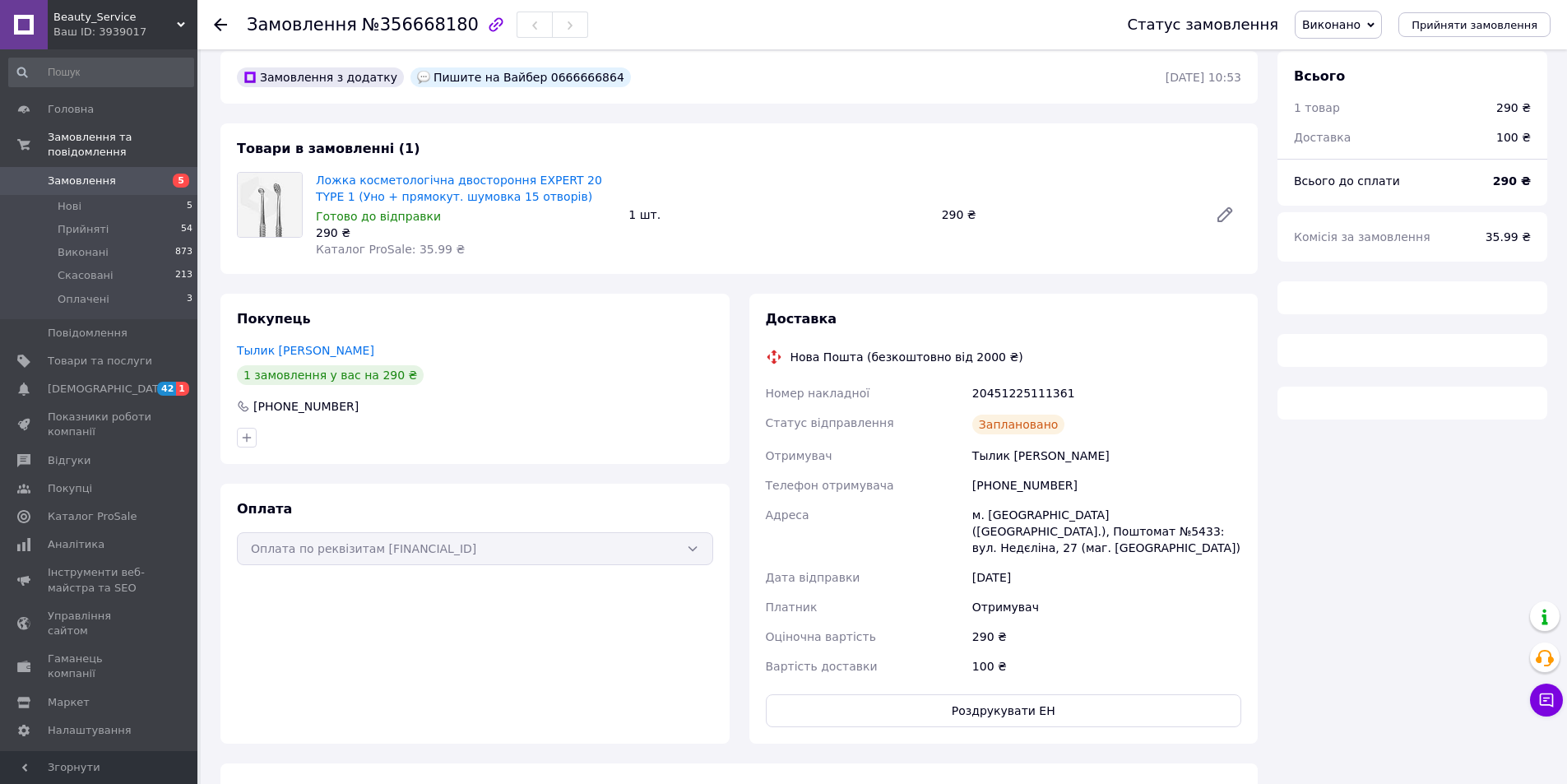
scroll to position [34, 0]
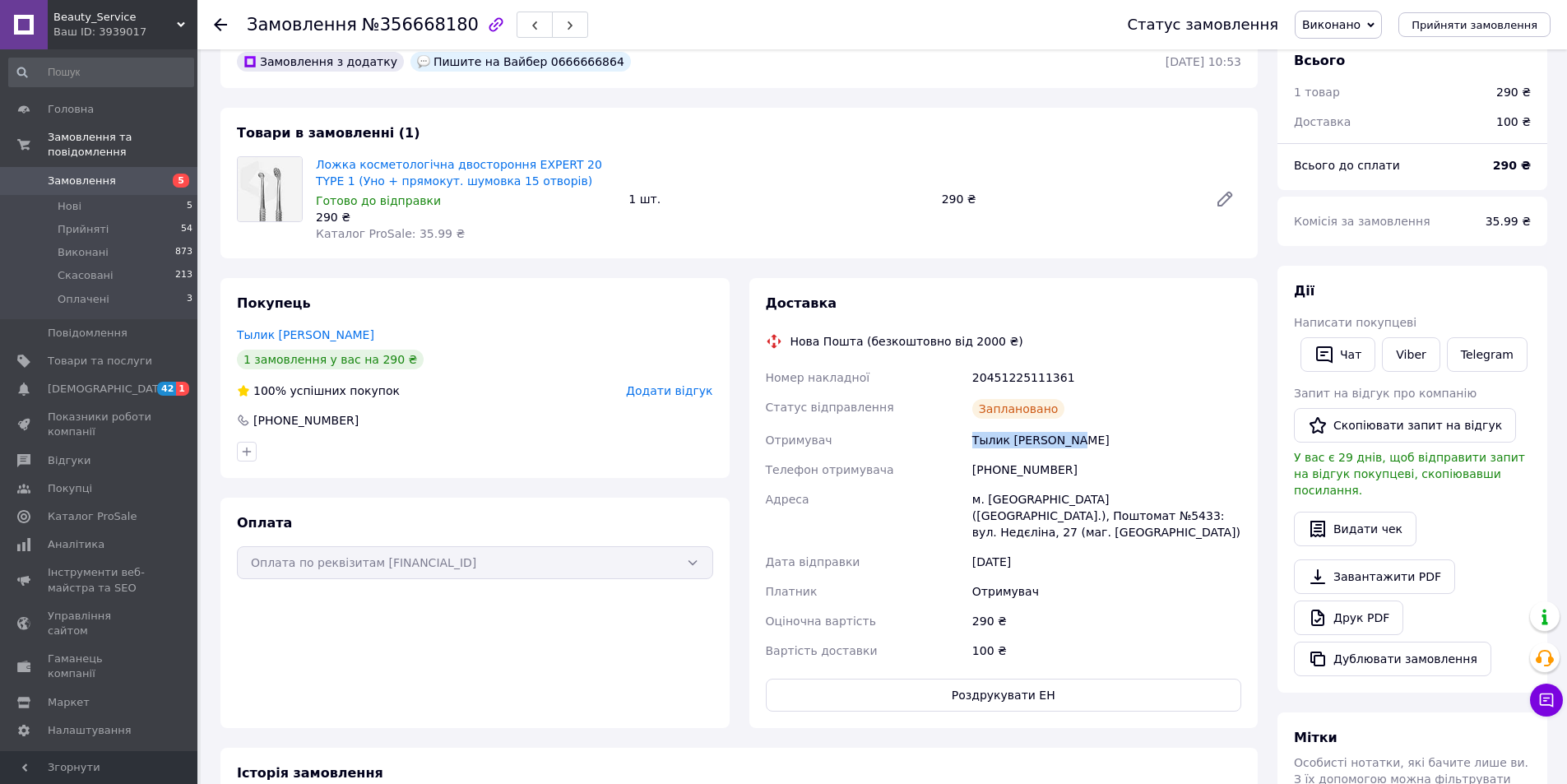
drag, startPoint x: 966, startPoint y: 442, endPoint x: 1078, endPoint y: 448, distance: 112.2
click at [1078, 448] on div "Номер накладної 20451225111361 Статус відправлення Заплановано Отримувач Тылик …" at bounding box center [1004, 513] width 483 height 302
copy div "Отримувач Тылик Константин"
drag, startPoint x: 979, startPoint y: 471, endPoint x: 1054, endPoint y: 466, distance: 75.2
click at [1054, 466] on div "[PHONE_NUMBER]" at bounding box center [1107, 470] width 276 height 30
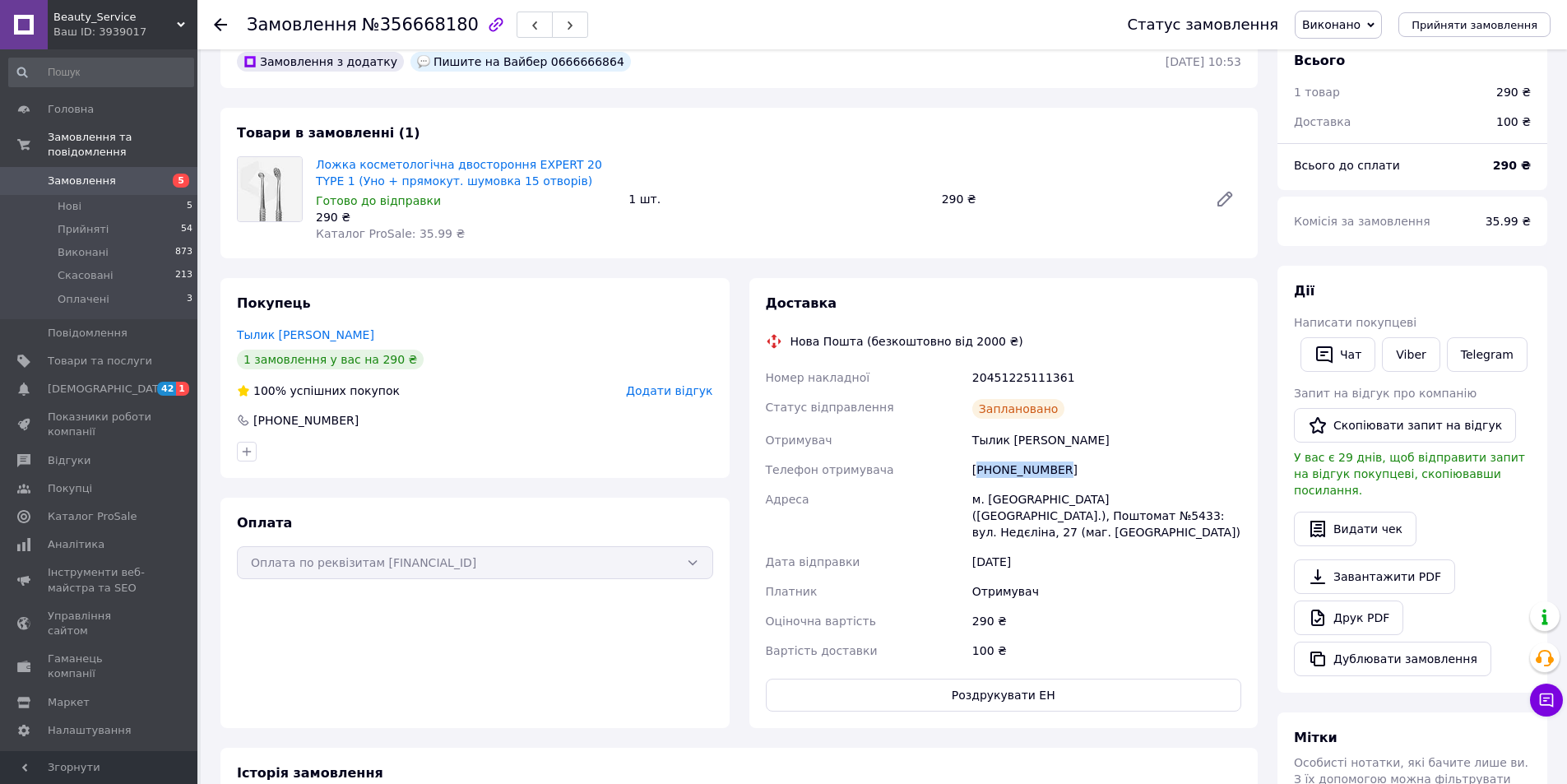
copy div "380637483400"
drag, startPoint x: 972, startPoint y: 495, endPoint x: 1010, endPoint y: 515, distance: 42.9
click at [1010, 515] on div "м. Кривий Ріг (Дніпропетровська обл.), Поштомат №5433: вул. Недєліна, 27 (маг. …" at bounding box center [1107, 515] width 276 height 63
copy div "м. Кривий Ріг (Дніпропетровська обл.), Поштомат №5433"
click at [94, 353] on span "Товари та послуги" at bounding box center [100, 360] width 105 height 15
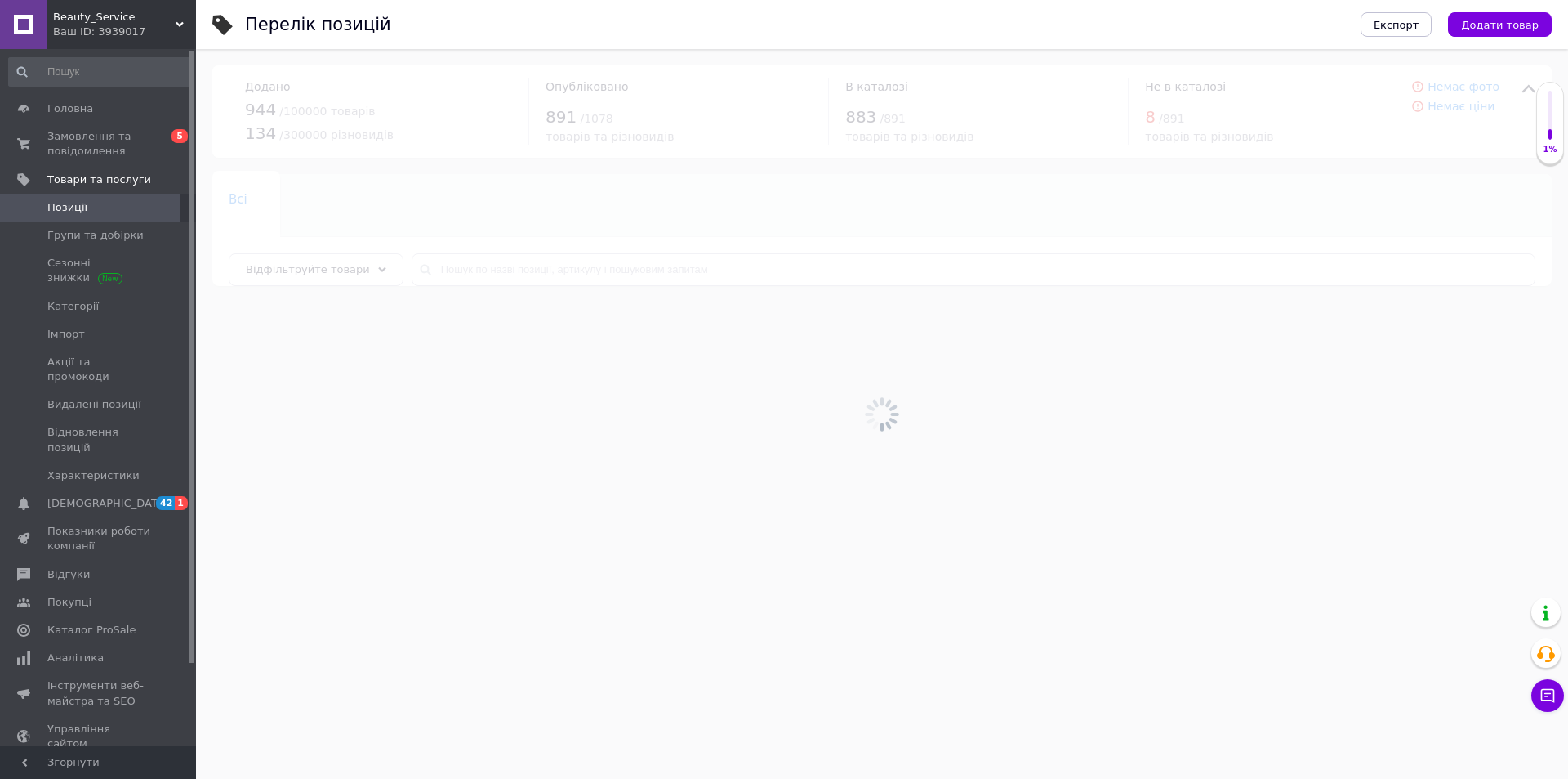
click at [470, 266] on div at bounding box center [881, 414] width 1371 height 730
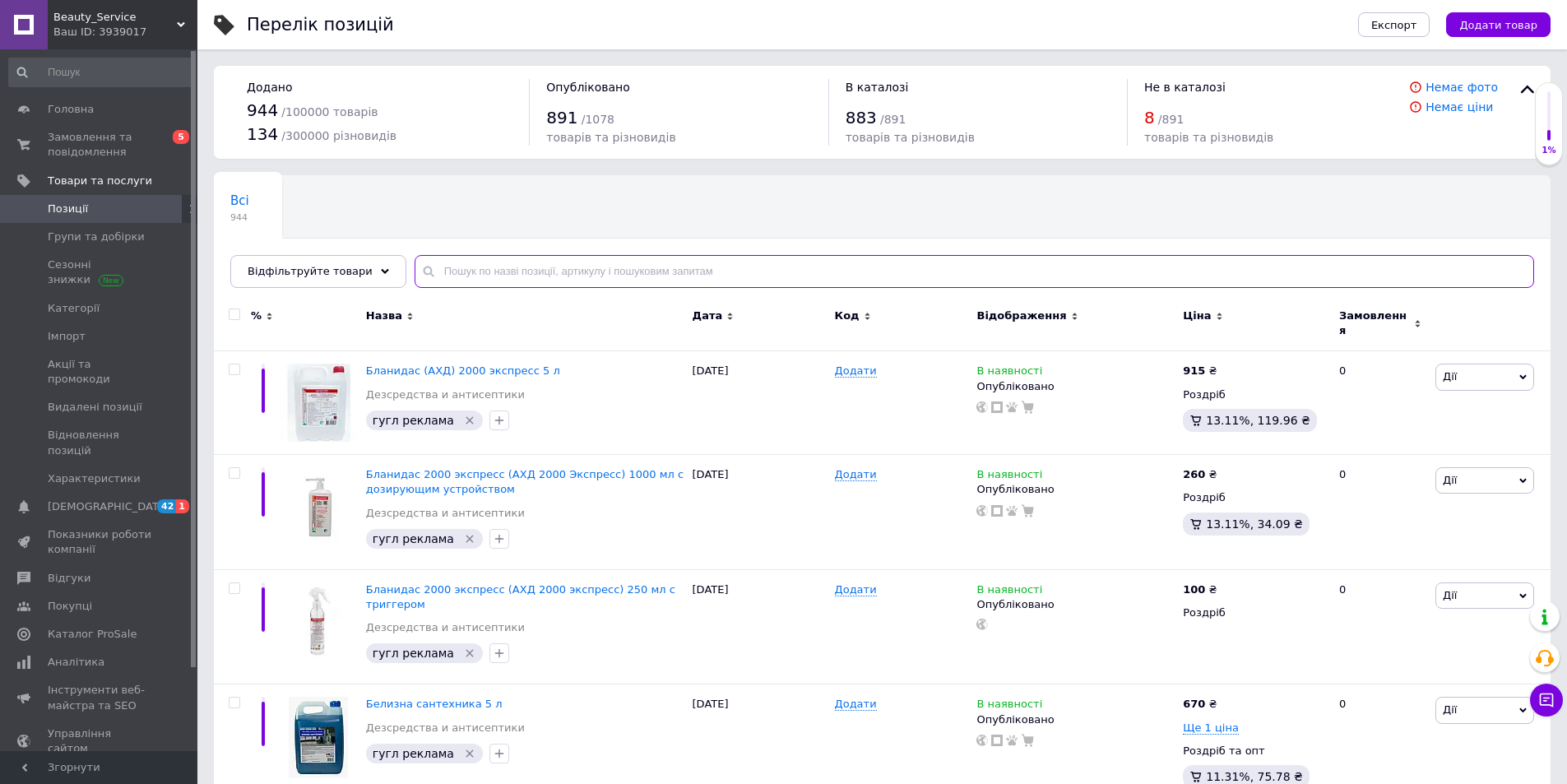
click at [474, 268] on input "text" at bounding box center [975, 271] width 1120 height 33
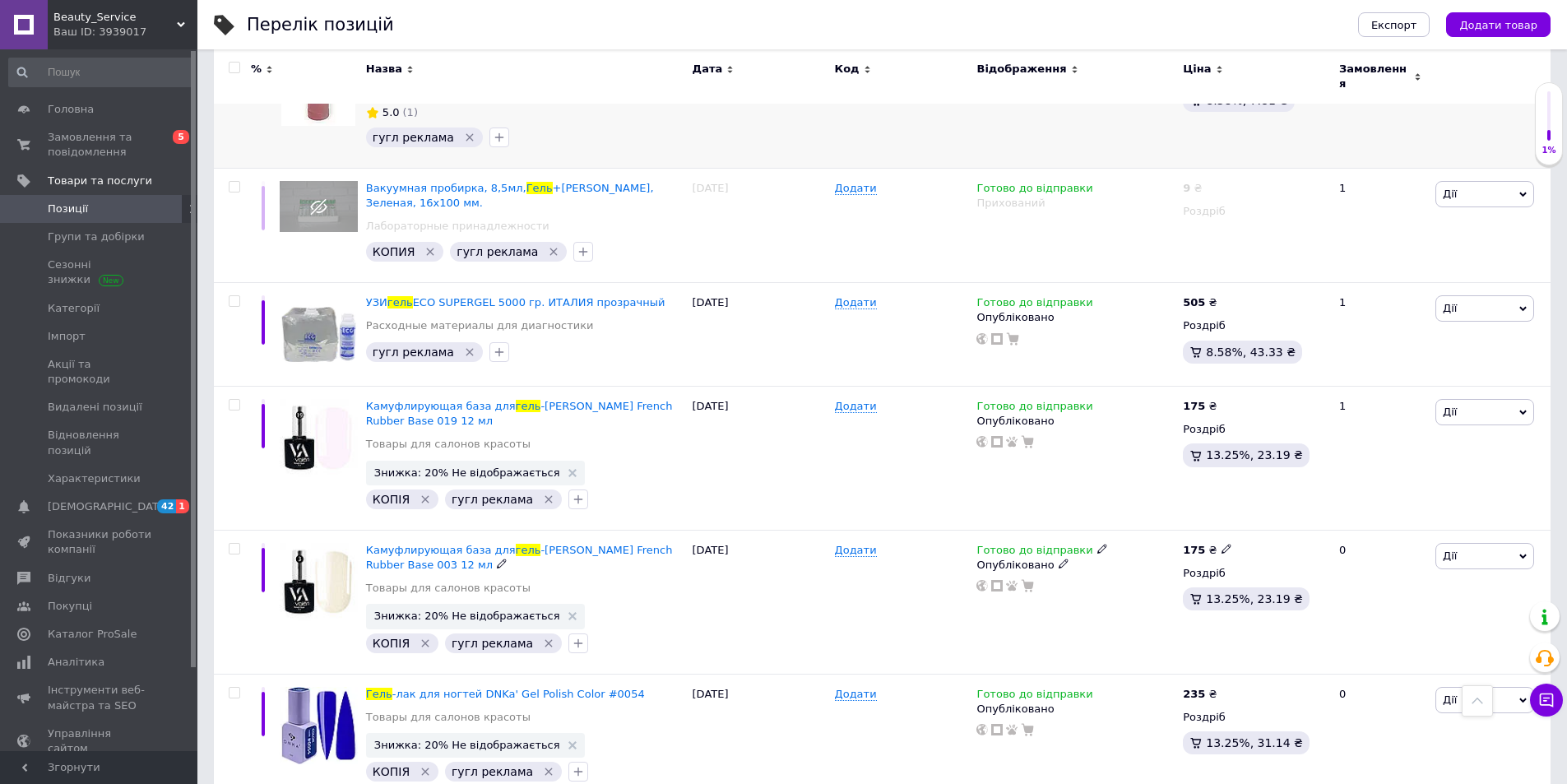
scroll to position [329, 0]
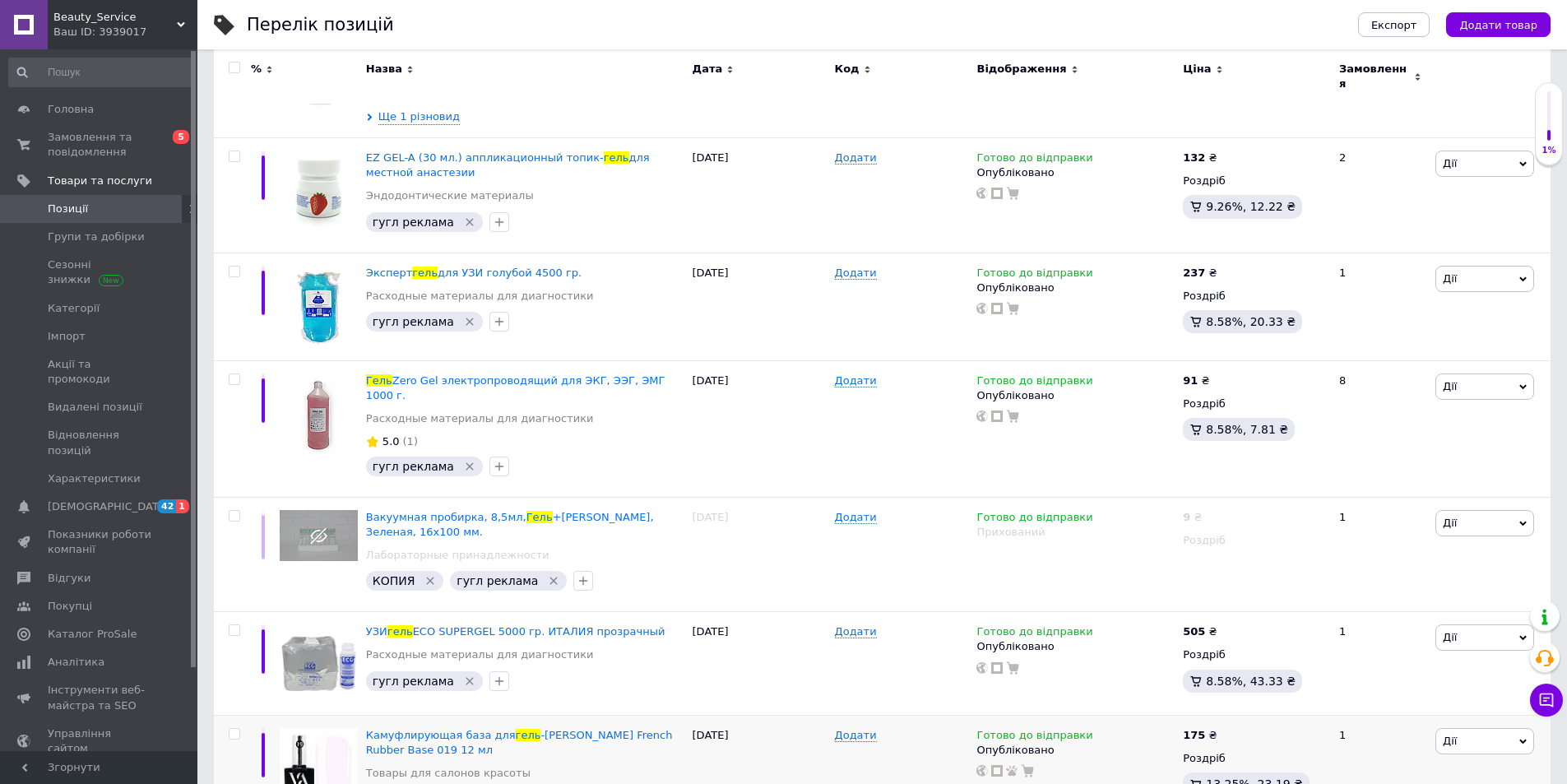
type input "гель"
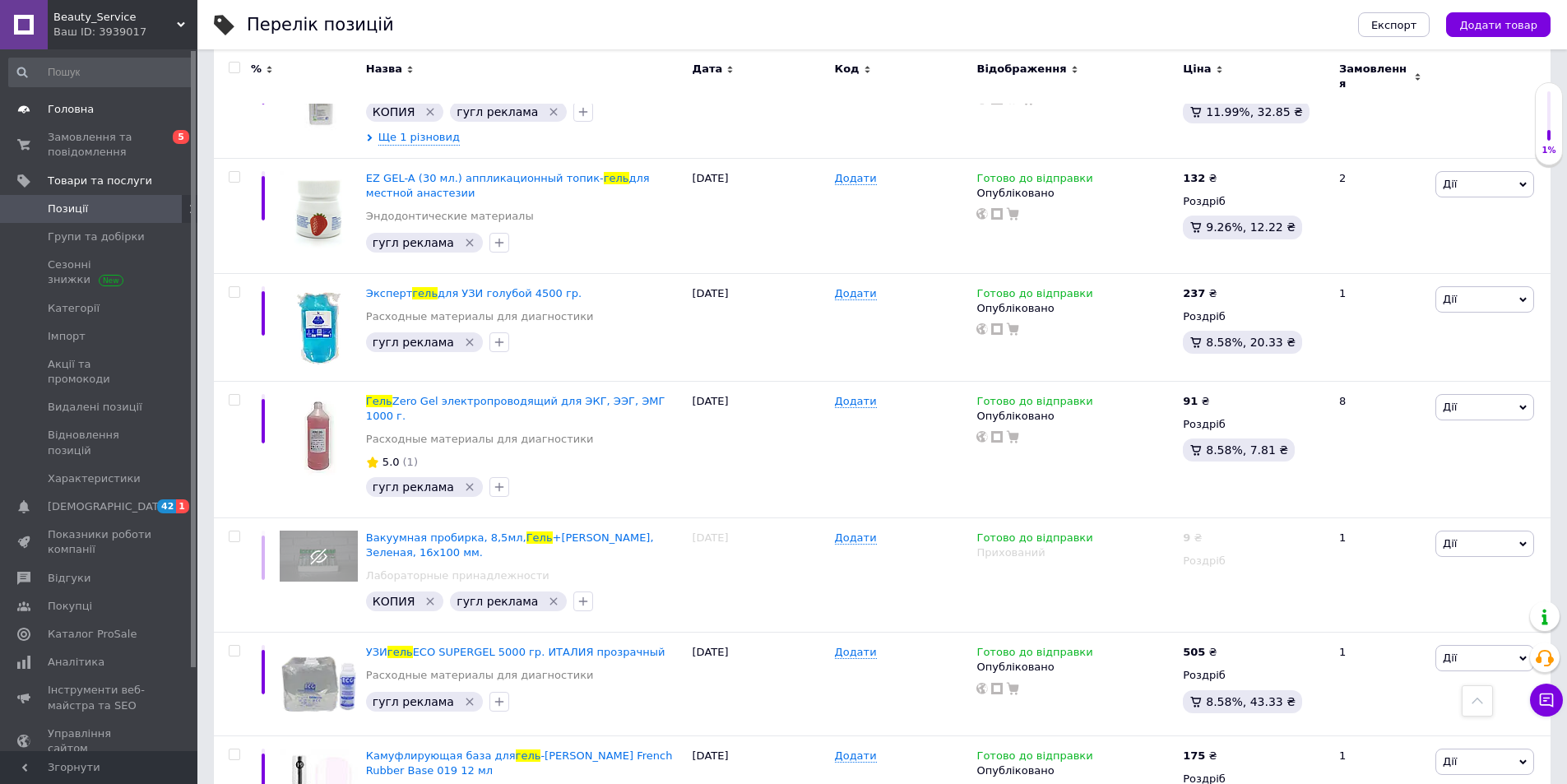
scroll to position [164, 0]
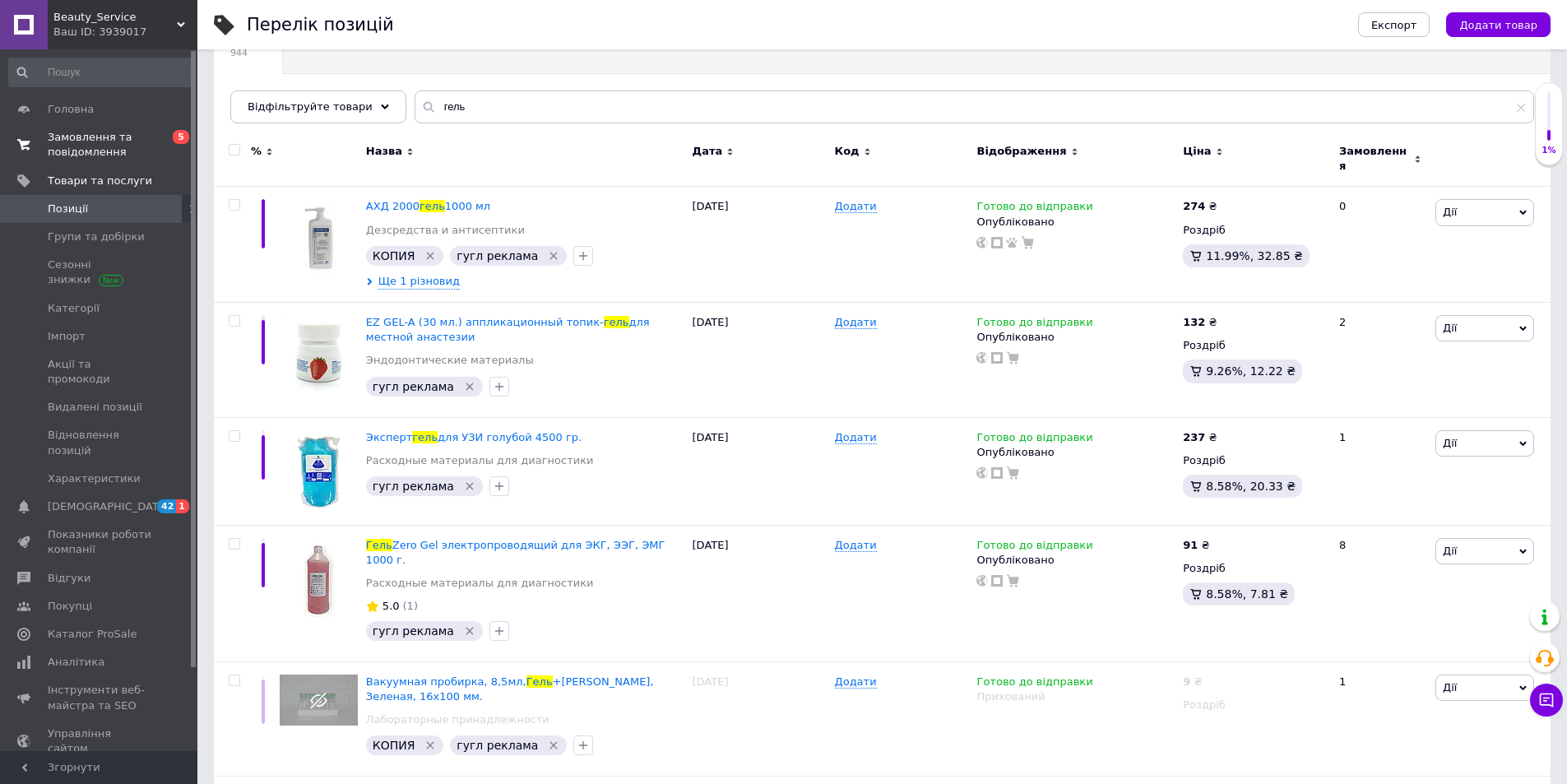
click at [67, 148] on span "Замовлення та повідомлення" at bounding box center [100, 145] width 105 height 30
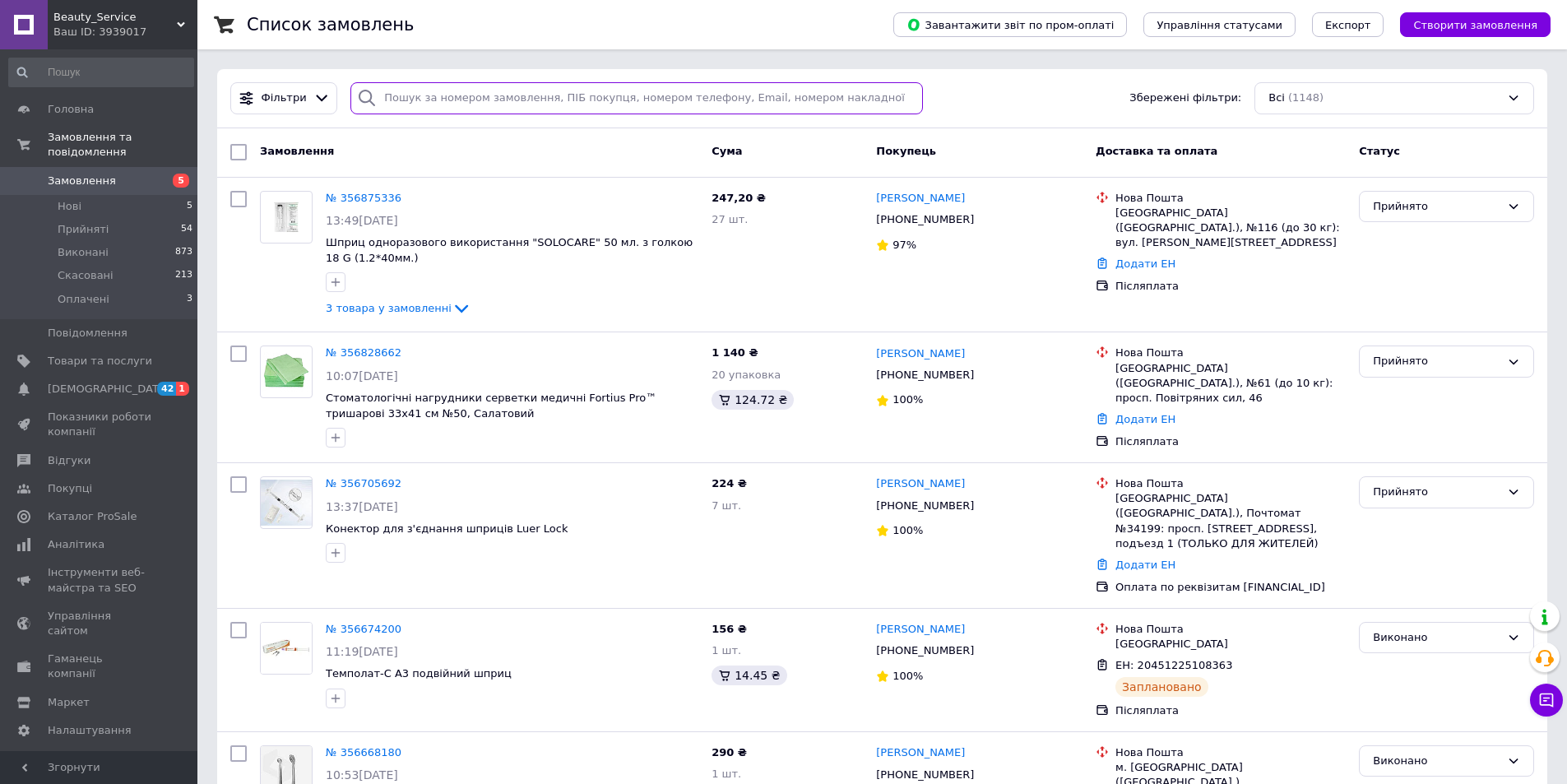
click at [390, 97] on input "search" at bounding box center [636, 98] width 572 height 32
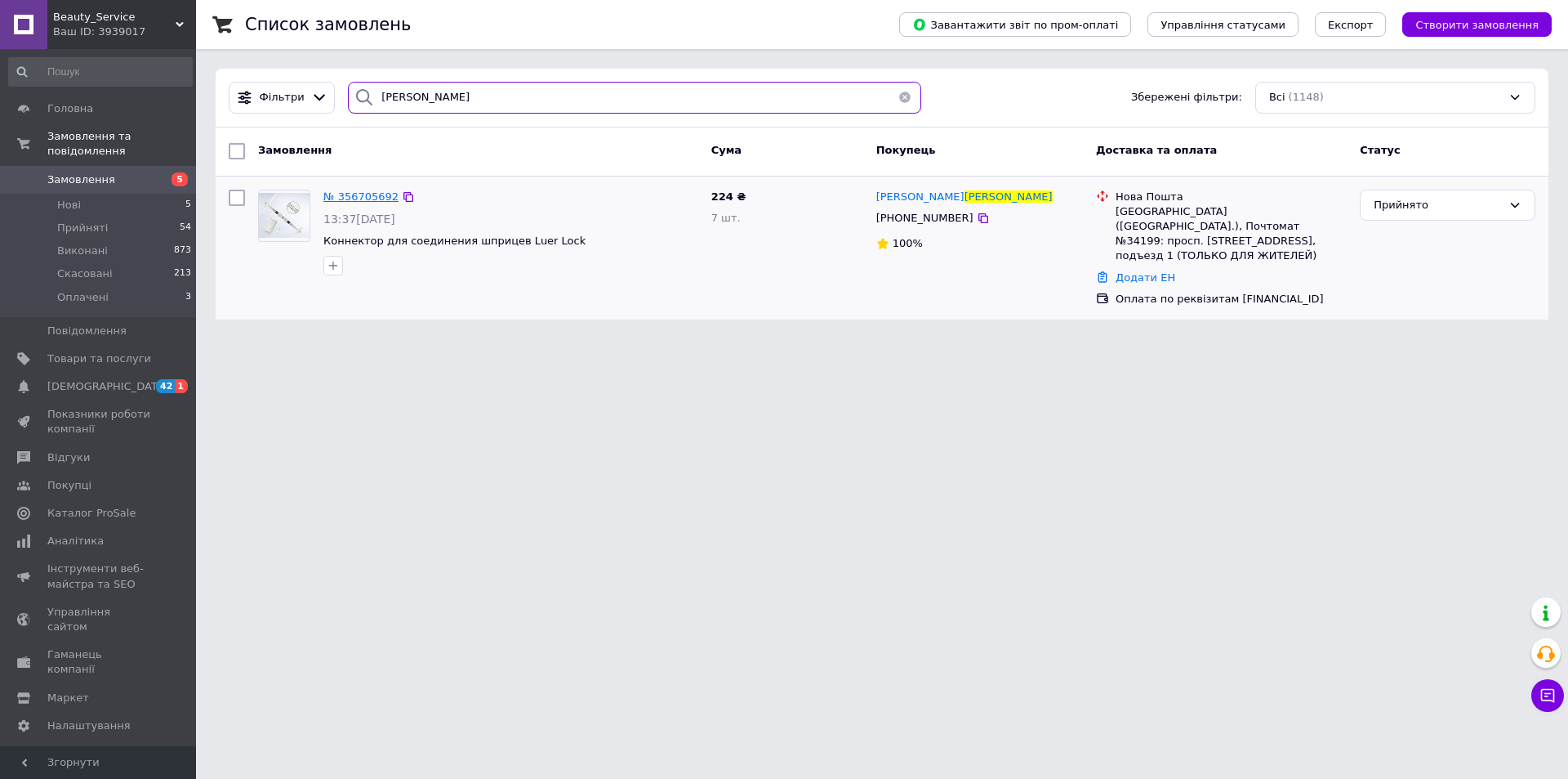
type input "андріяш"
click at [377, 196] on span "№ 356705692" at bounding box center [361, 197] width 75 height 12
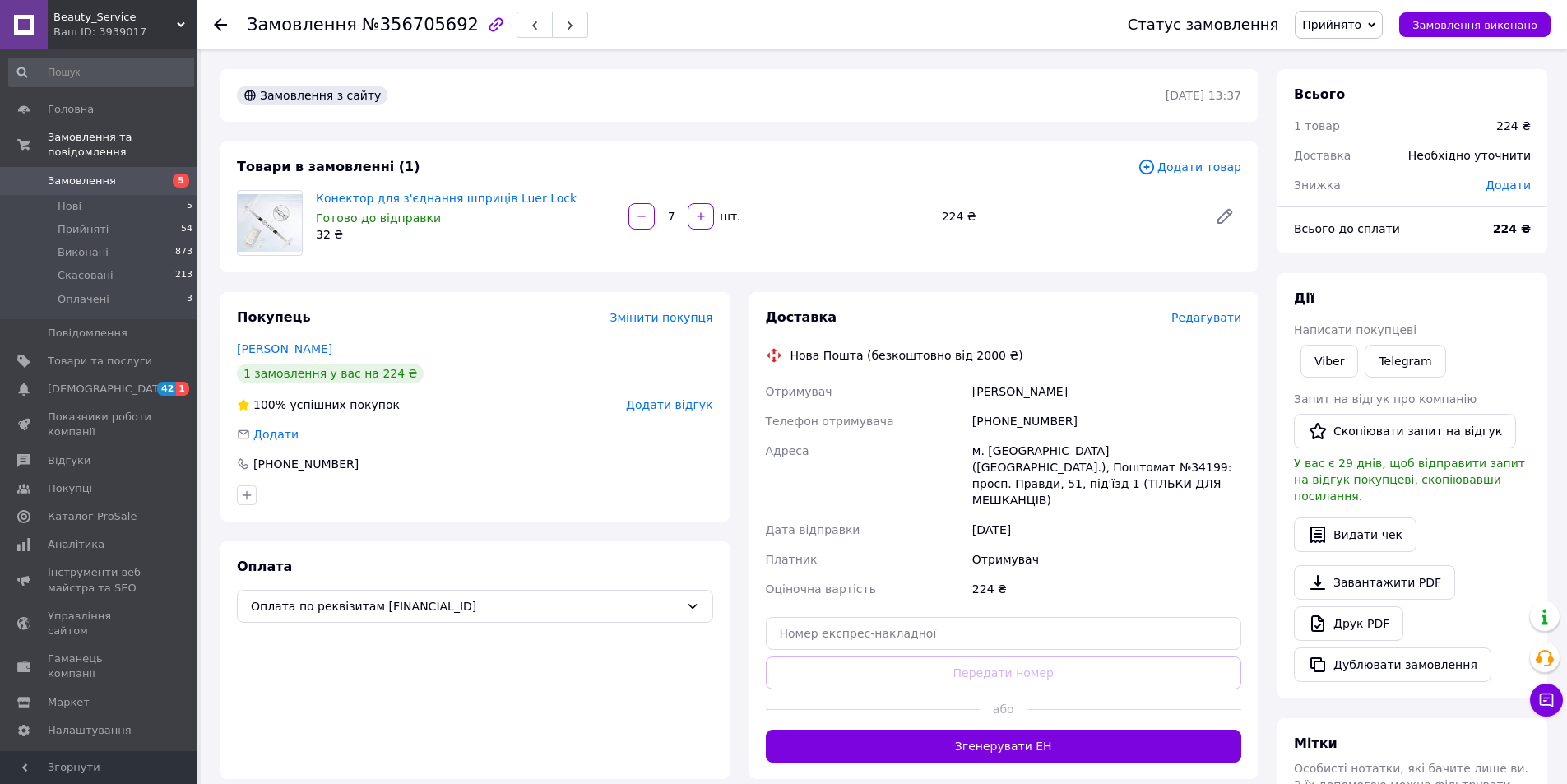
click at [1193, 315] on span "Редагувати" at bounding box center [1207, 316] width 70 height 13
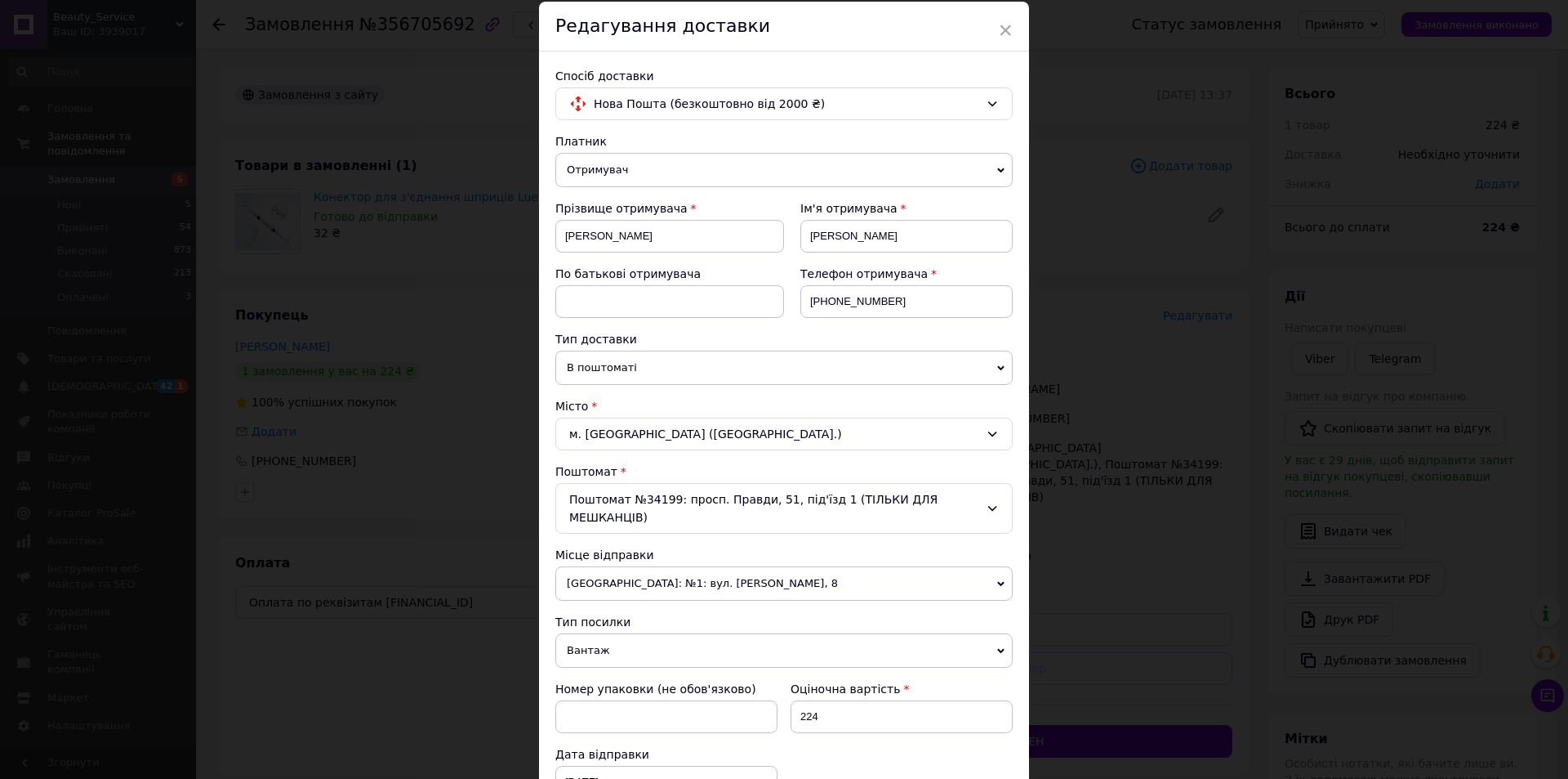
scroll to position [82, 0]
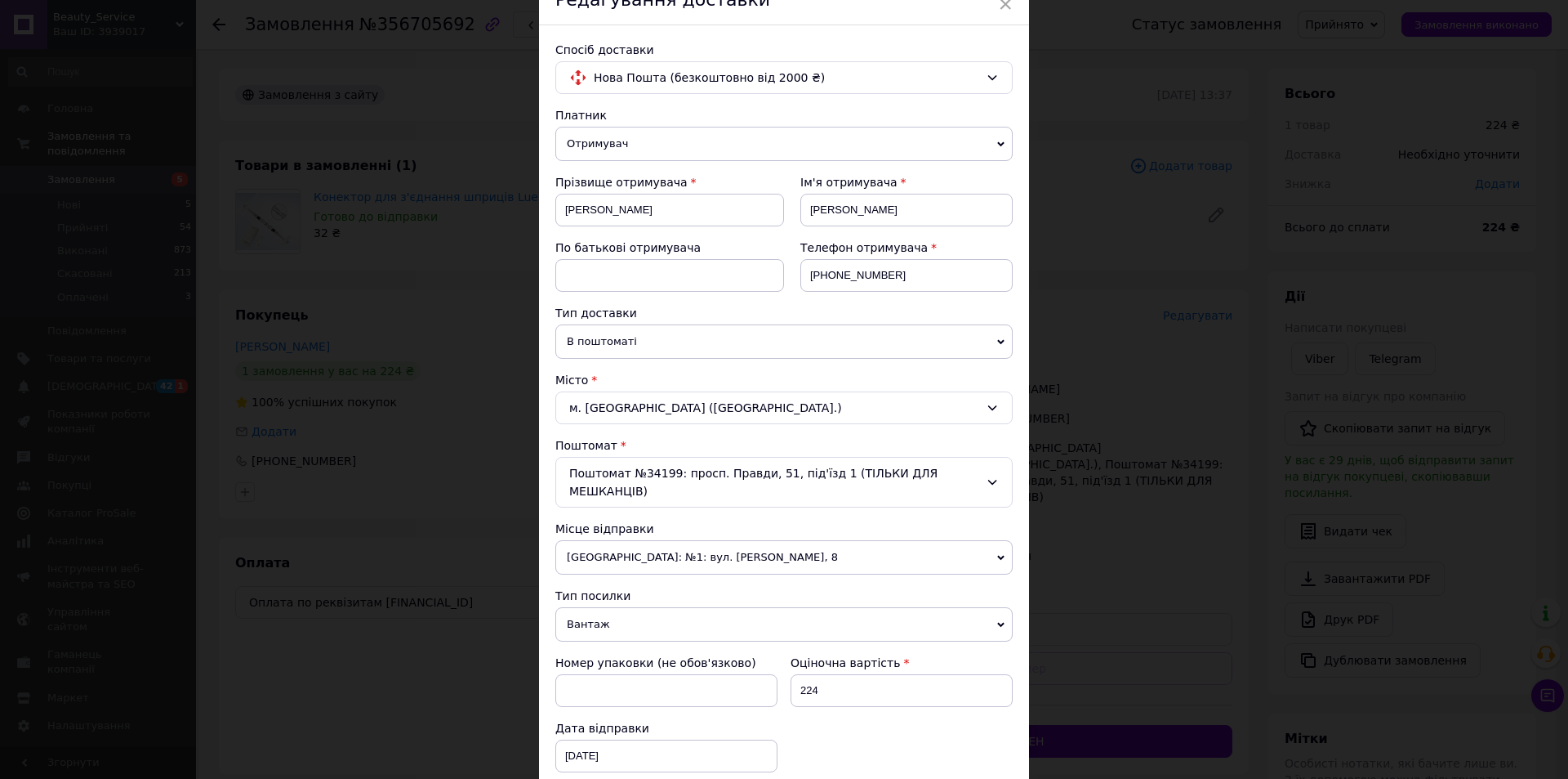
click at [758, 540] on span "[GEOGRAPHIC_DATA]: №1: вул. [PERSON_NAME], 8" at bounding box center [784, 557] width 457 height 35
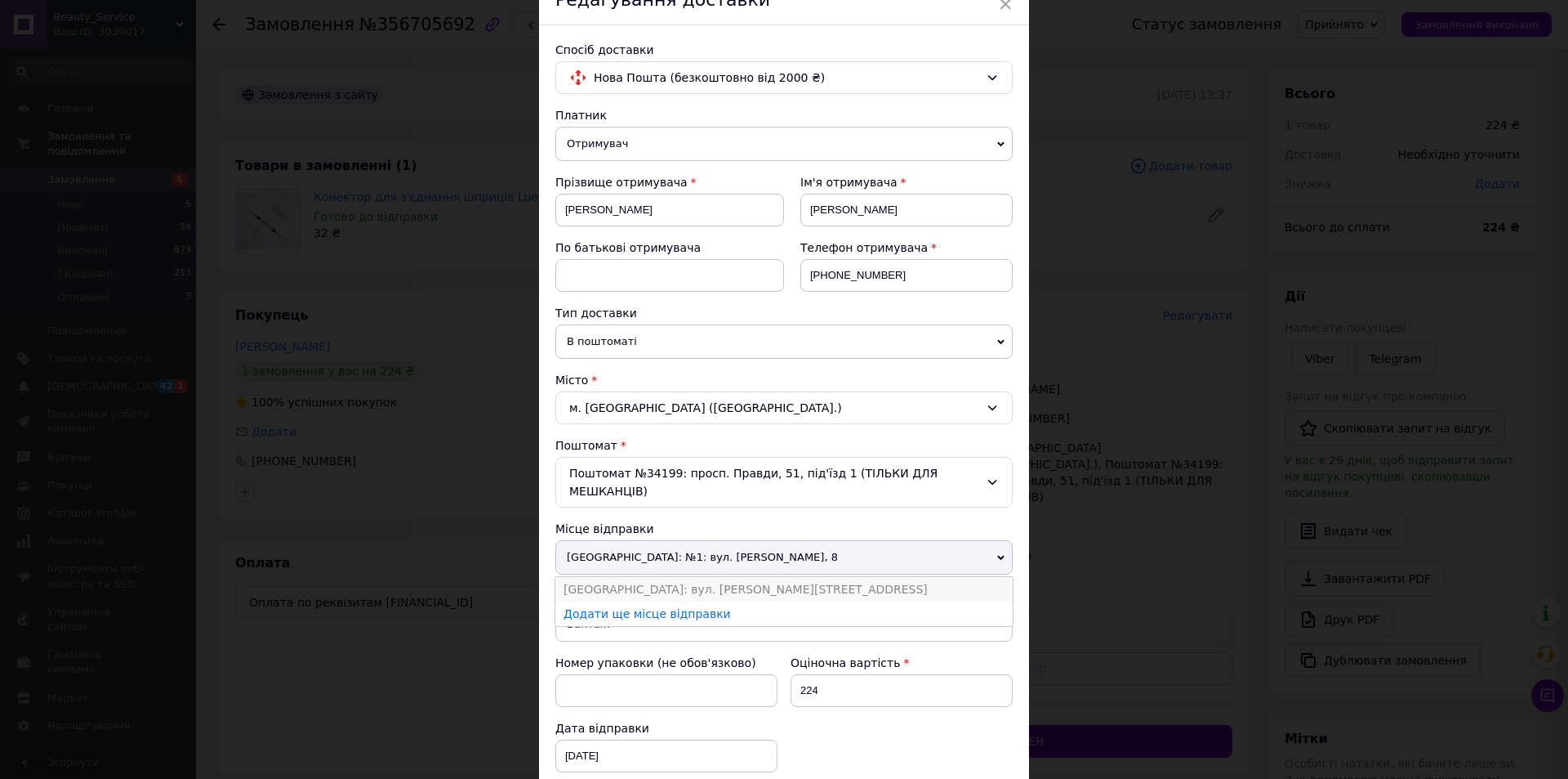
click at [765, 576] on li "[GEOGRAPHIC_DATA]: вул. [PERSON_NAME][STREET_ADDRESS]" at bounding box center [784, 588] width 457 height 25
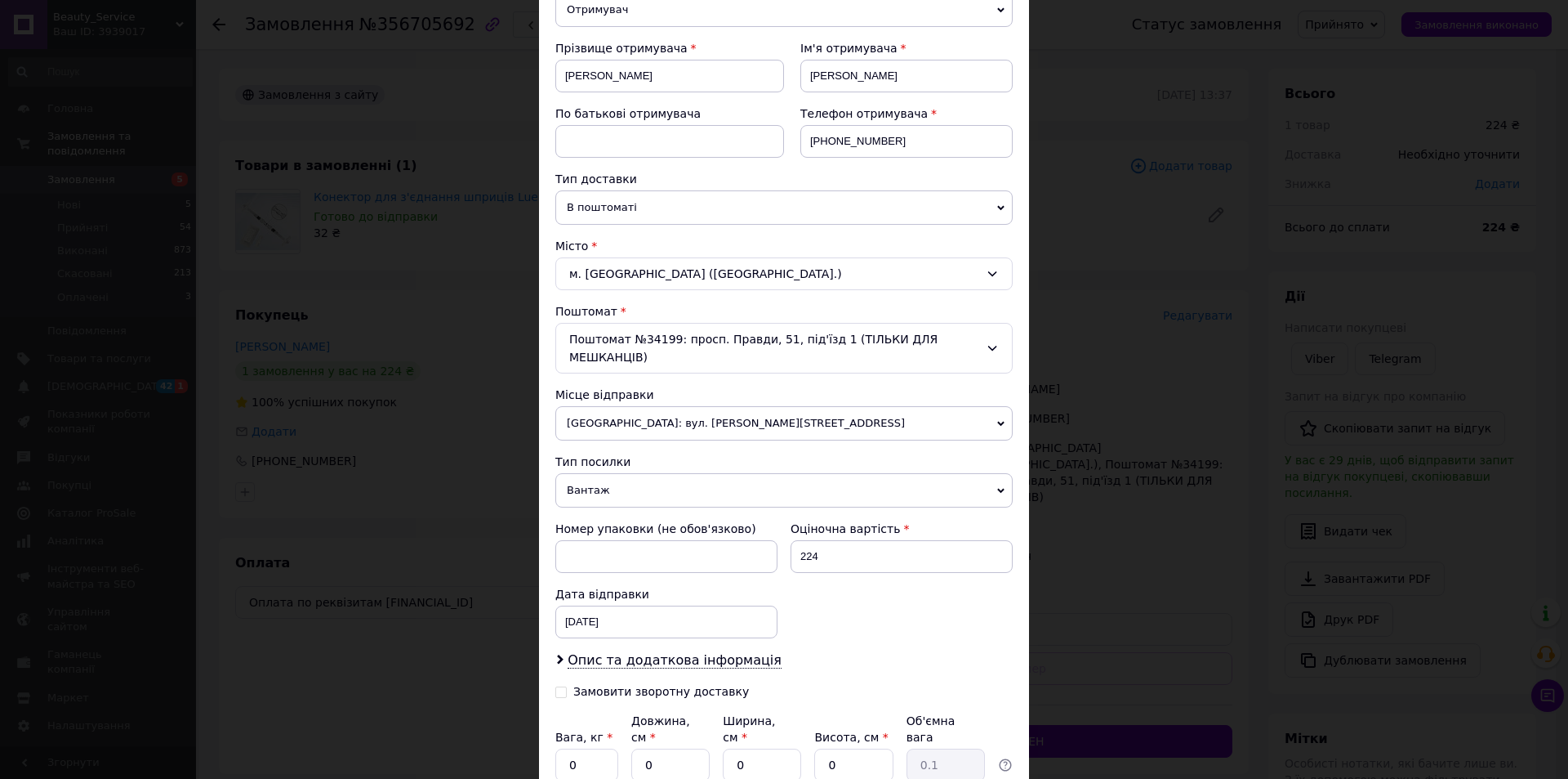
scroll to position [245, 0]
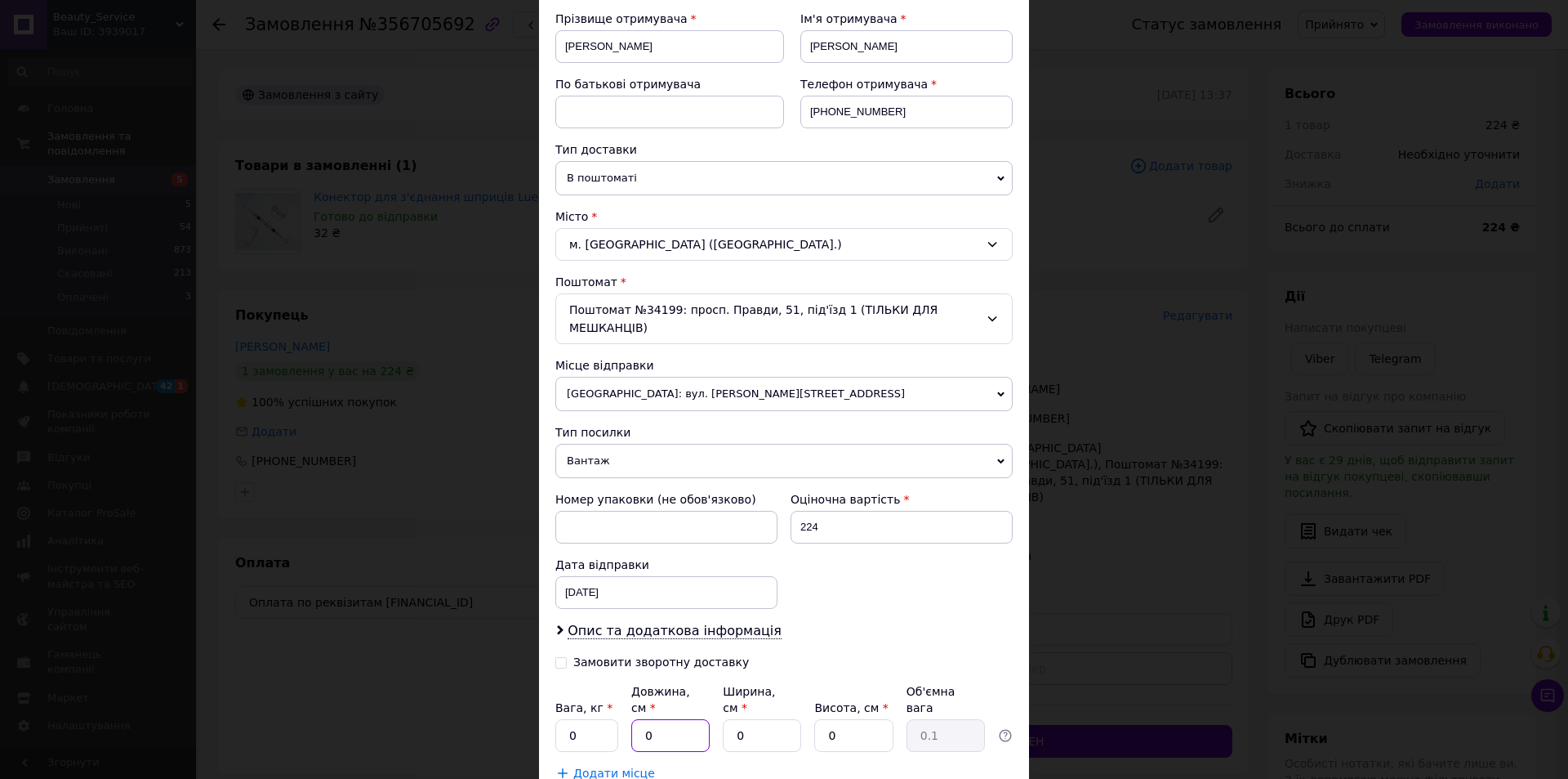
click at [688, 719] on input "0" at bounding box center [670, 735] width 78 height 33
type input "1"
click at [792, 719] on input "0" at bounding box center [761, 735] width 78 height 33
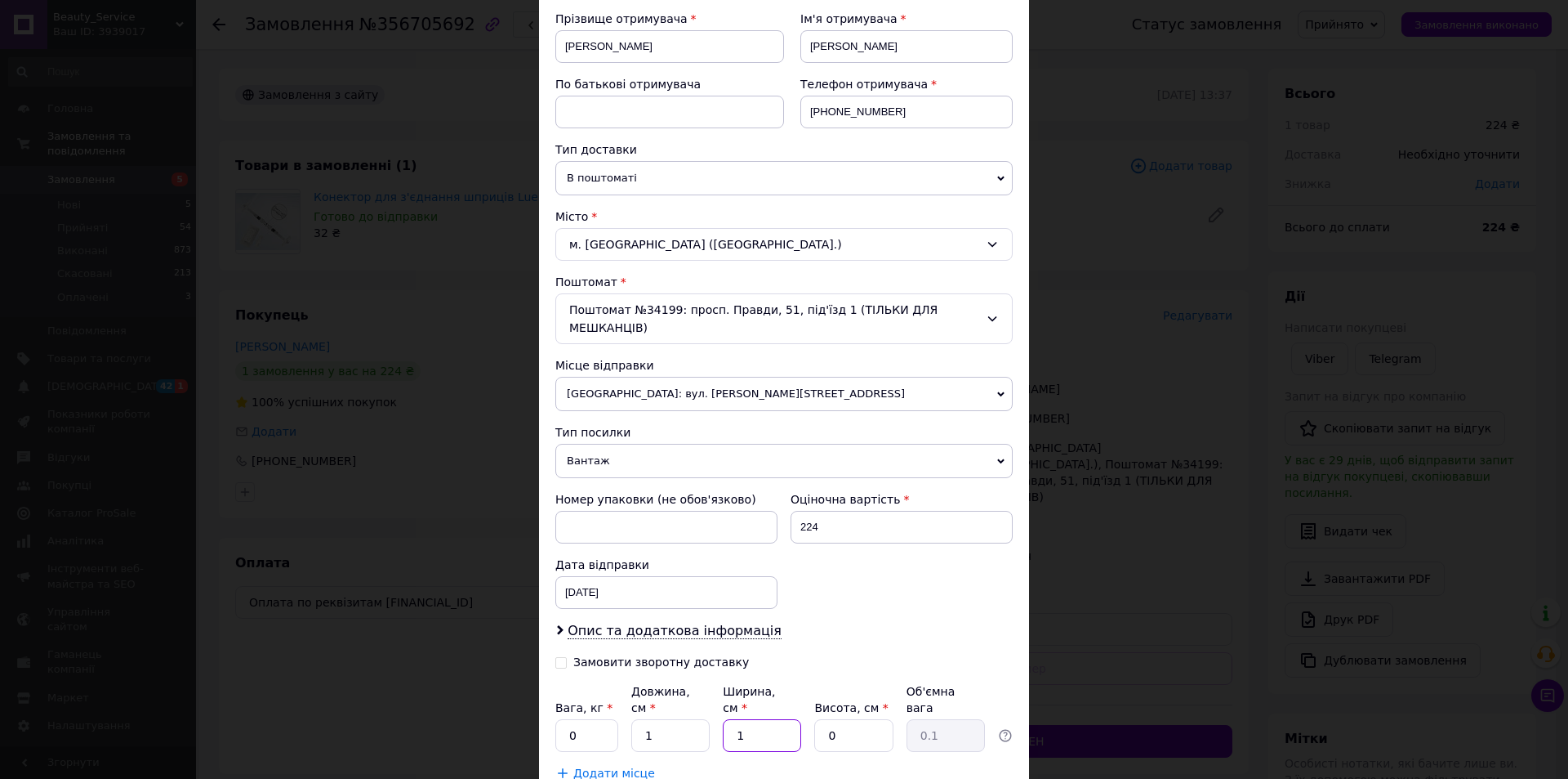
type input "1"
click at [849, 719] on input "0" at bounding box center [853, 735] width 78 height 33
type input "1"
click at [589, 719] on input "0" at bounding box center [587, 735] width 63 height 33
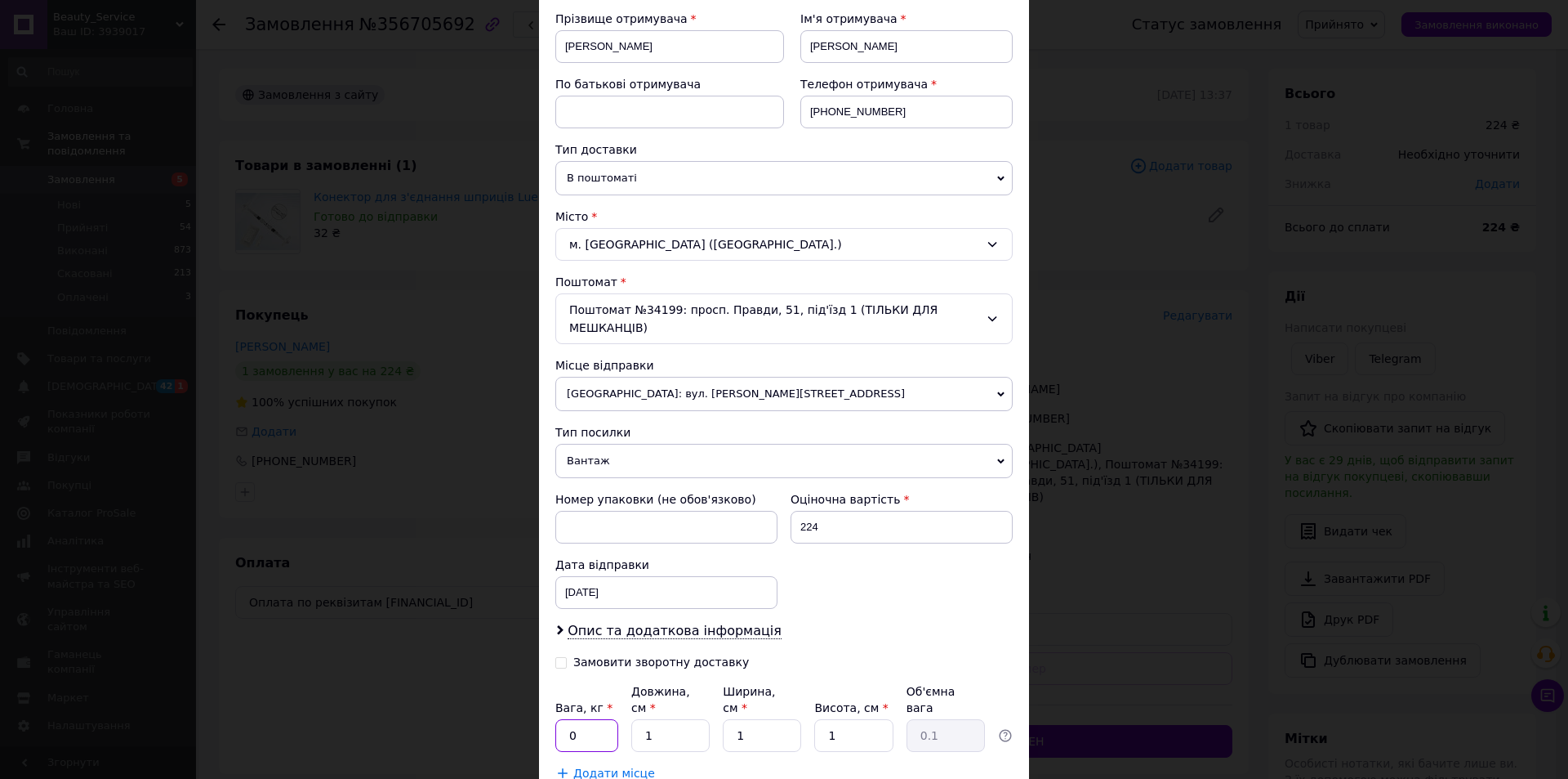
click at [589, 719] on input "0" at bounding box center [587, 735] width 63 height 33
type input "1"
click at [632, 444] on span "Вантаж" at bounding box center [784, 461] width 457 height 35
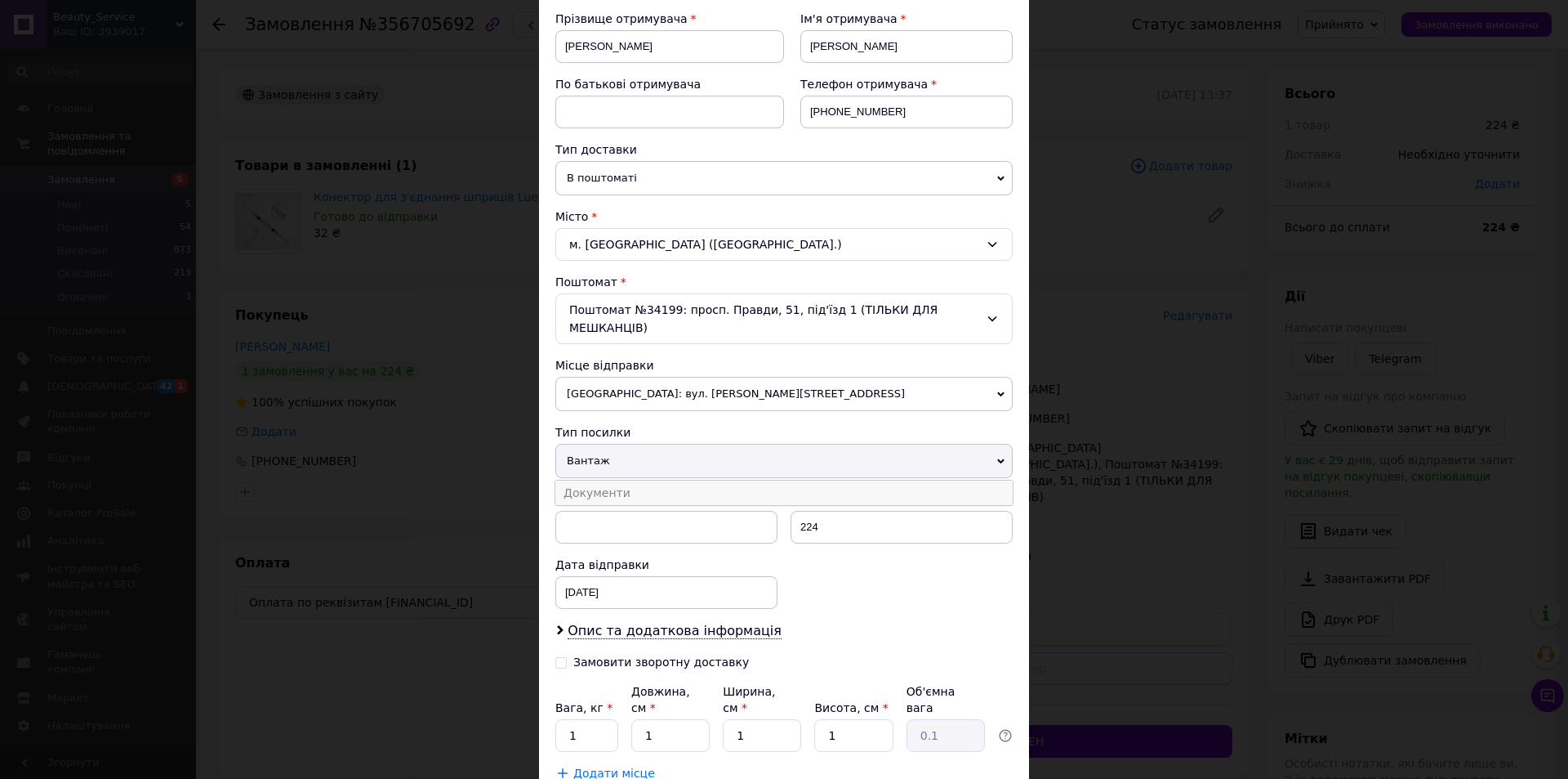
click at [636, 480] on li "Документи" at bounding box center [784, 492] width 457 height 25
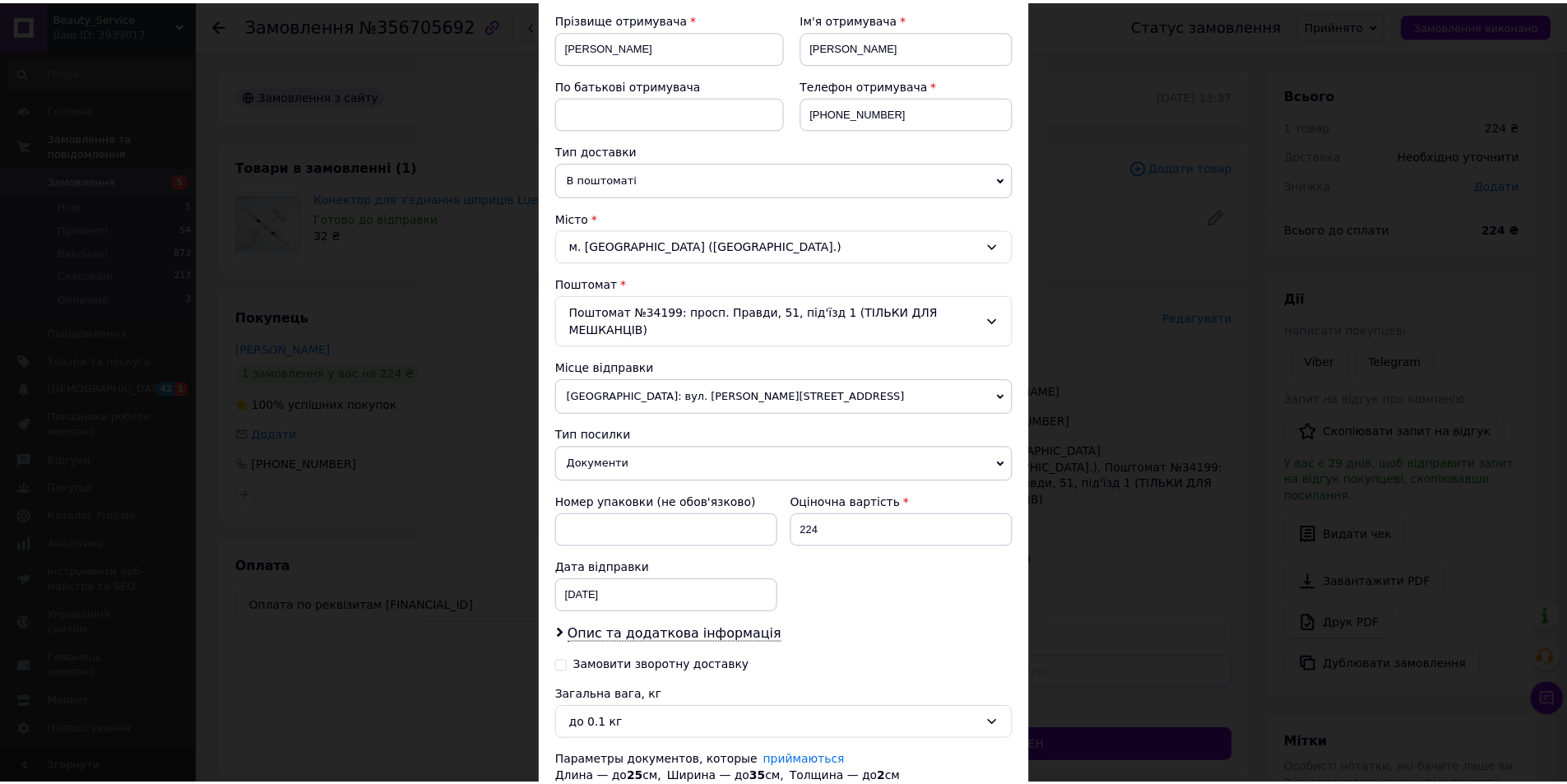
scroll to position [329, 0]
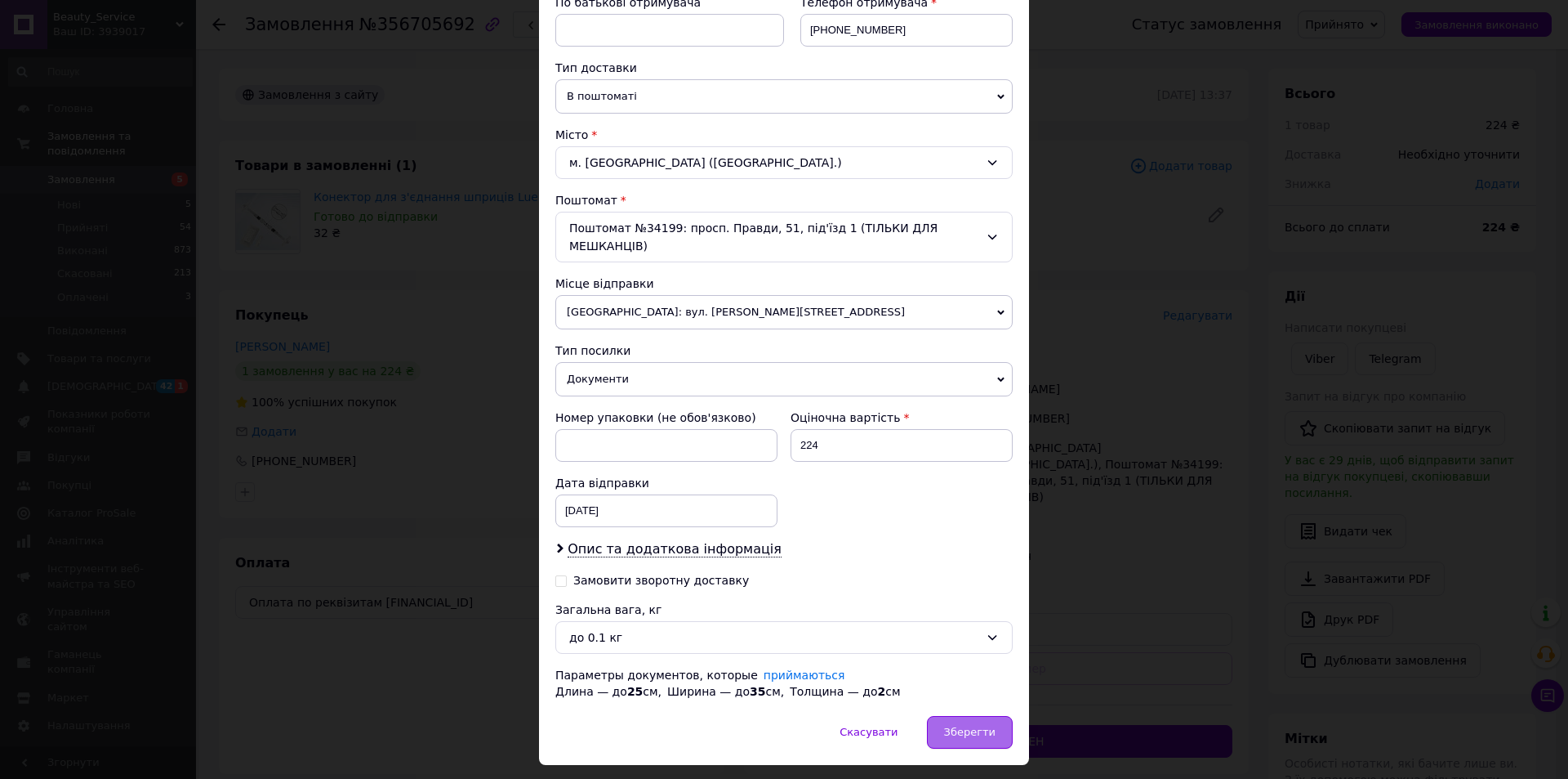
click at [998, 716] on div "Зберегти" at bounding box center [969, 732] width 86 height 33
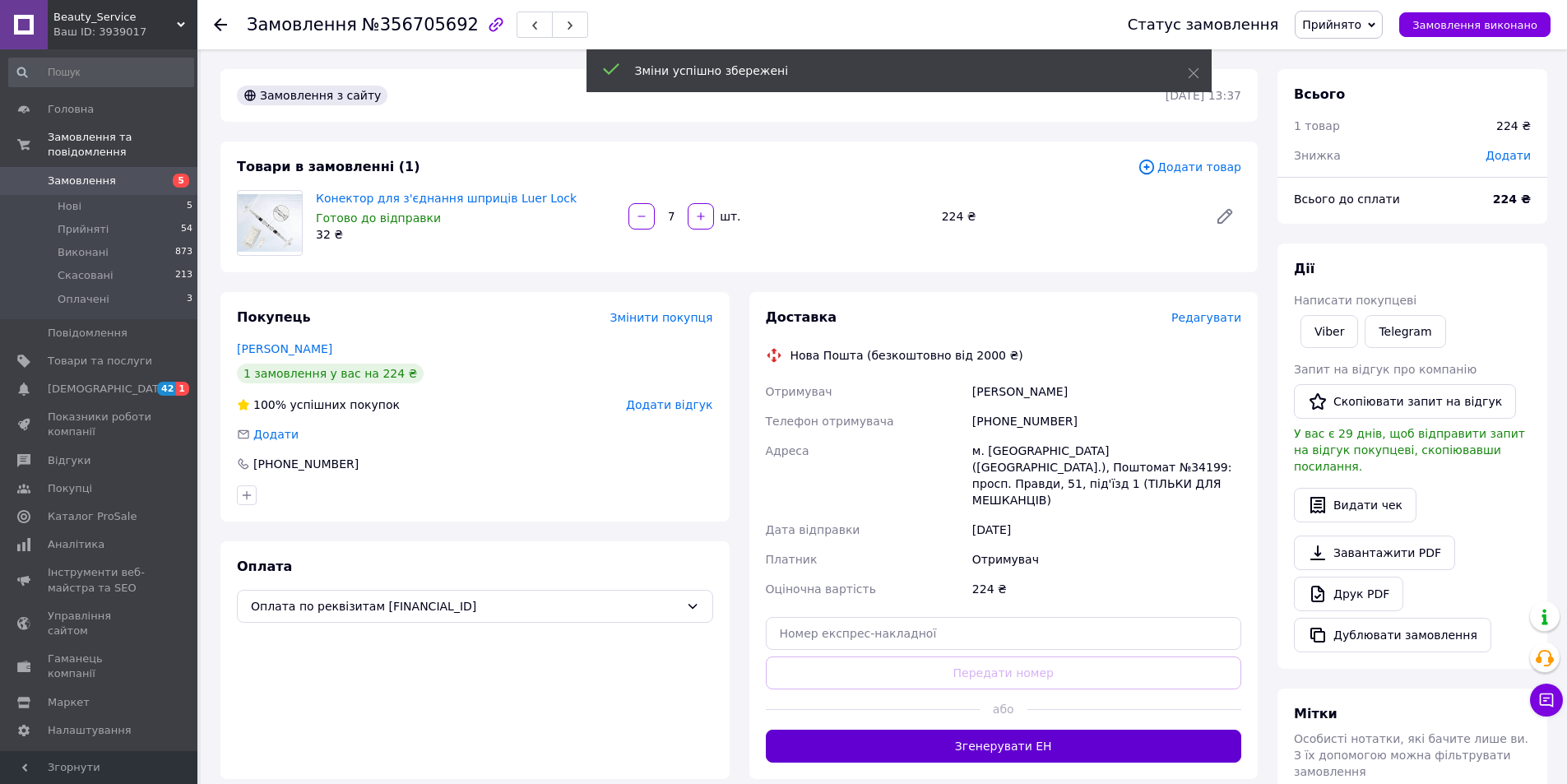
click at [953, 729] on button "Згенерувати ЕН" at bounding box center [1004, 745] width 476 height 33
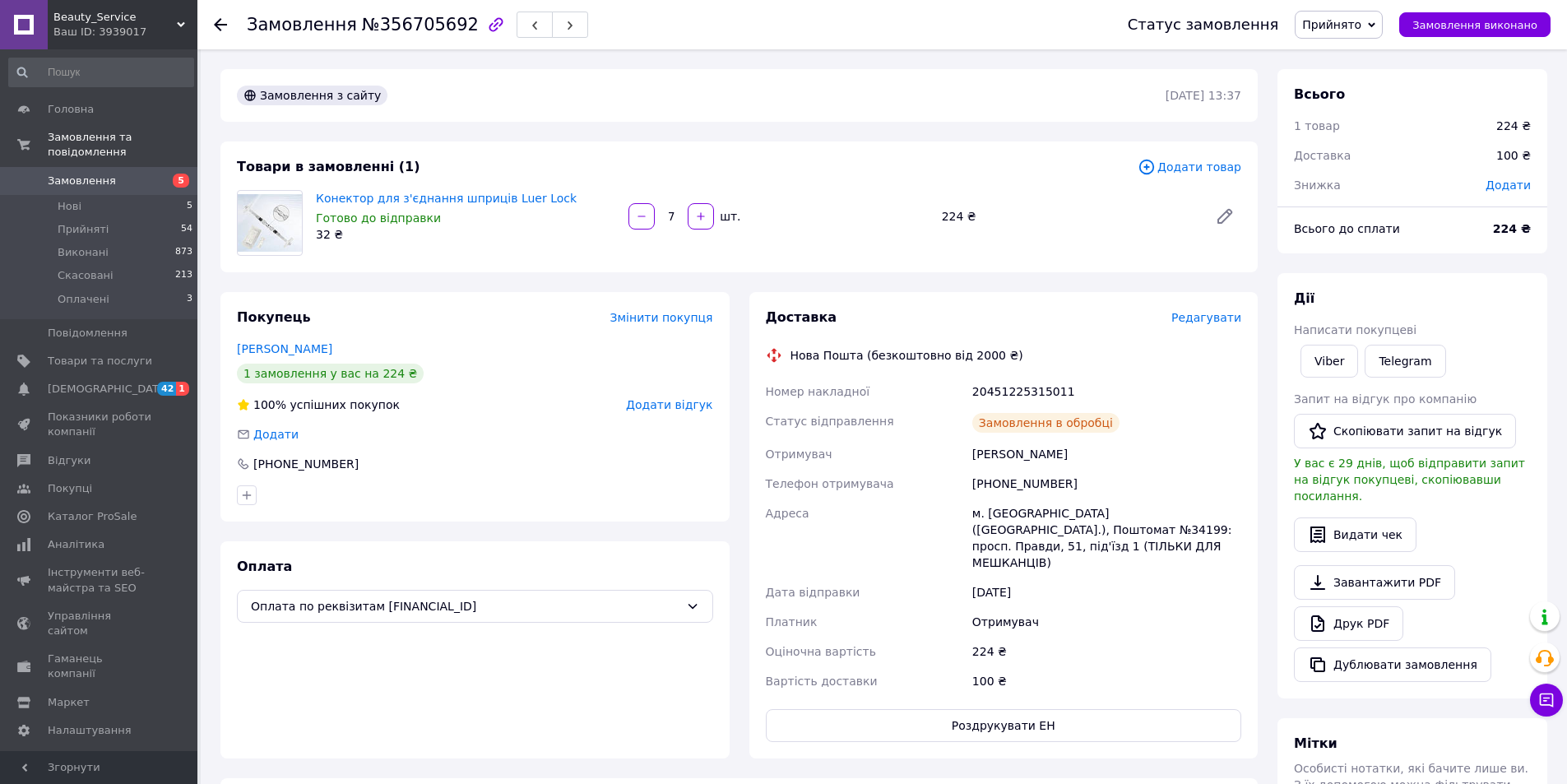
click at [1353, 24] on span "Прийнято" at bounding box center [1332, 24] width 60 height 13
click at [1363, 53] on li "Виконано" at bounding box center [1339, 57] width 87 height 25
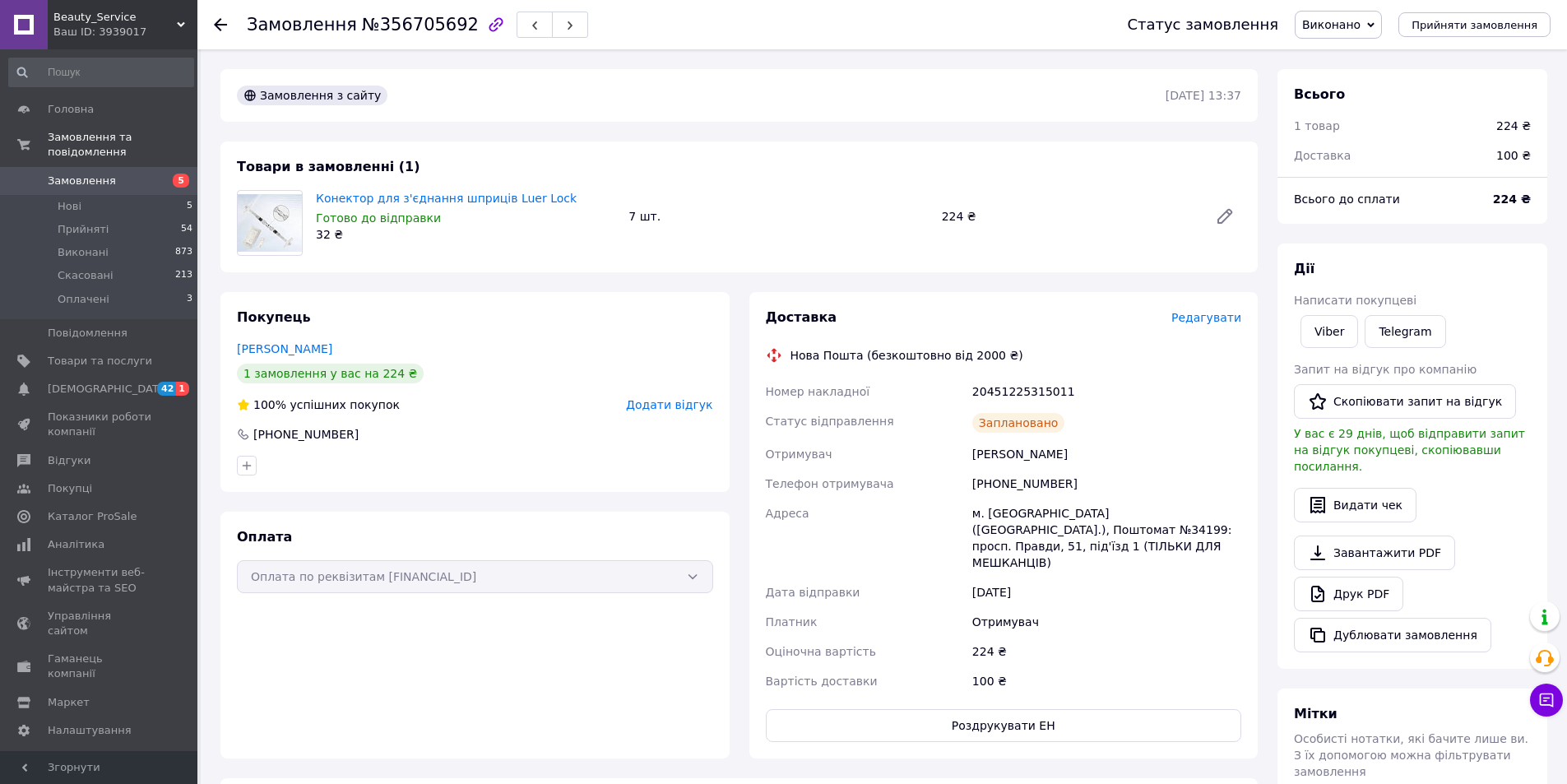
click at [226, 25] on use at bounding box center [220, 24] width 13 height 13
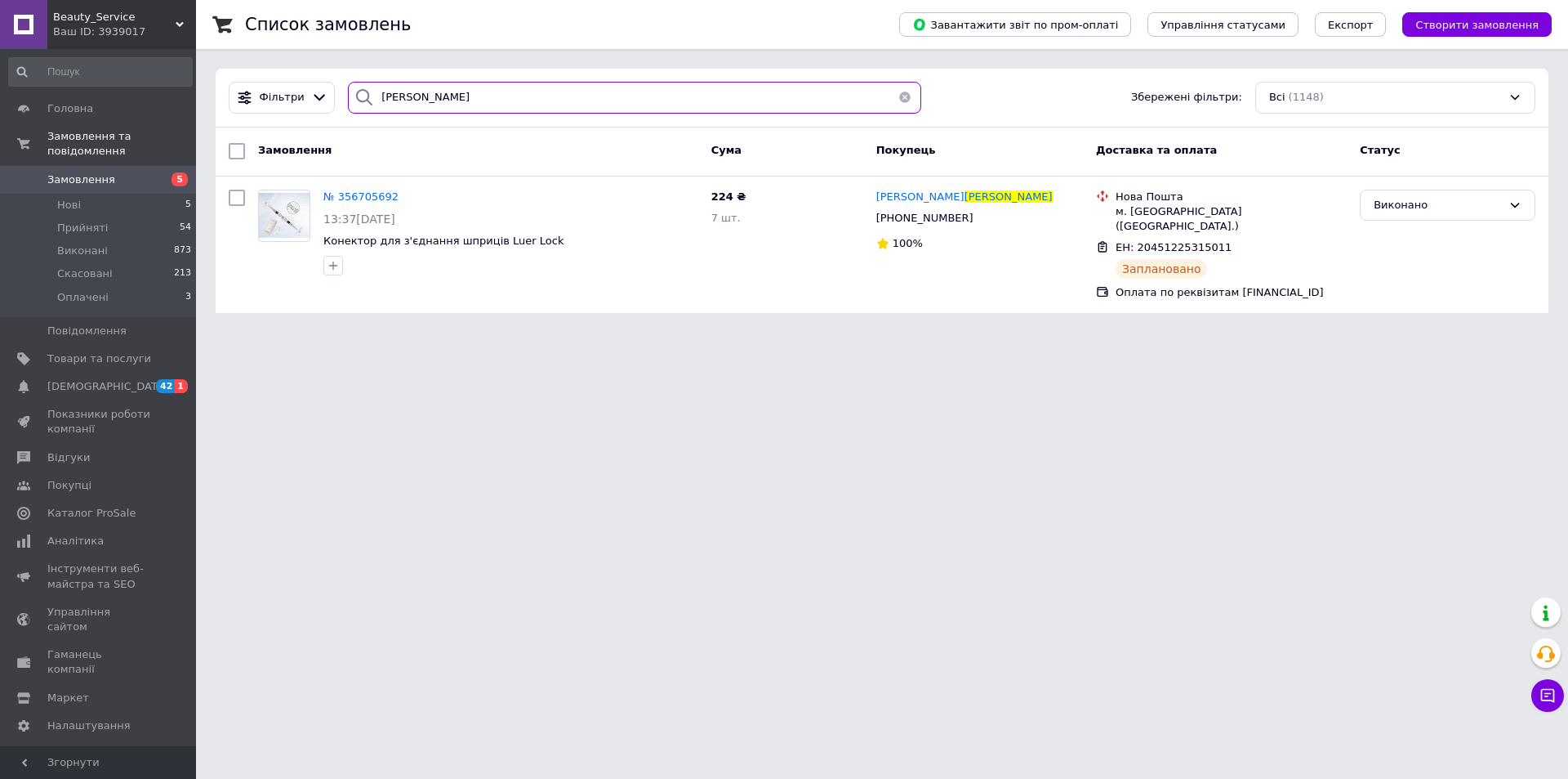
click at [435, 100] on input "андріяш" at bounding box center [634, 98] width 573 height 32
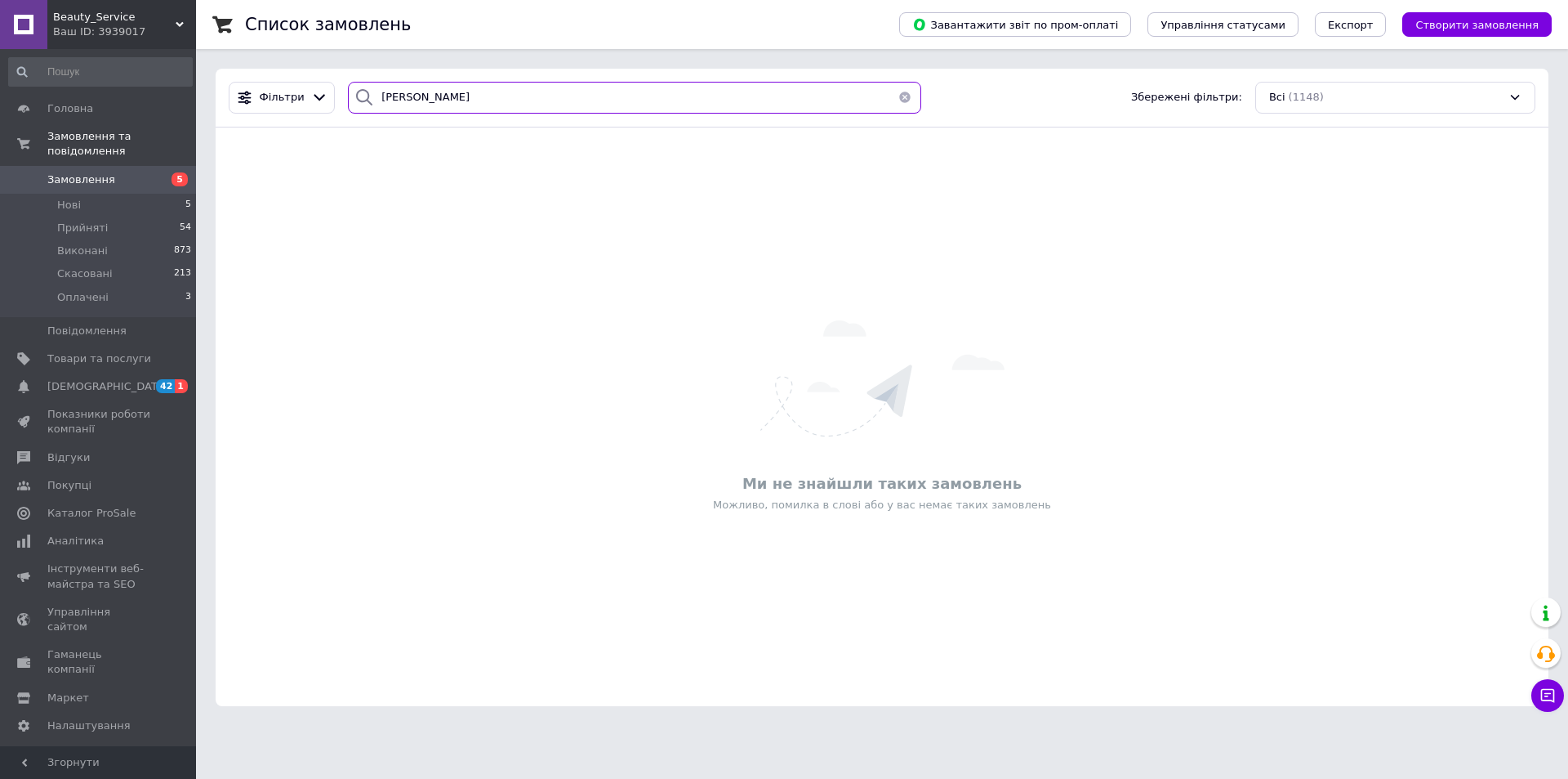
click at [440, 86] on input "леськова" at bounding box center [634, 98] width 573 height 32
type input "леськова"
click at [101, 351] on span "Товари та послуги" at bounding box center [99, 358] width 104 height 15
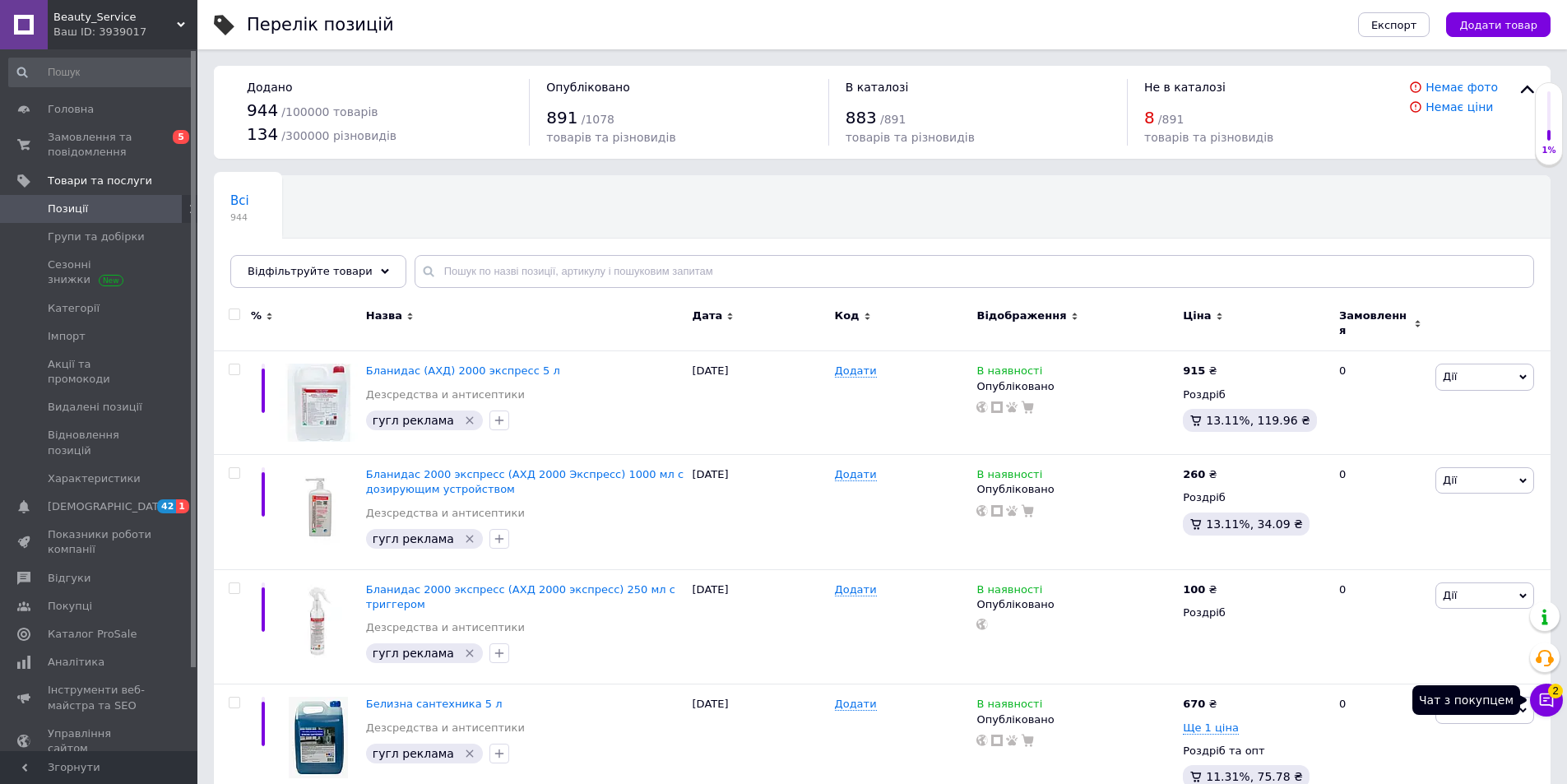
click at [1561, 699] on button "Чат з покупцем 2" at bounding box center [1546, 699] width 33 height 33
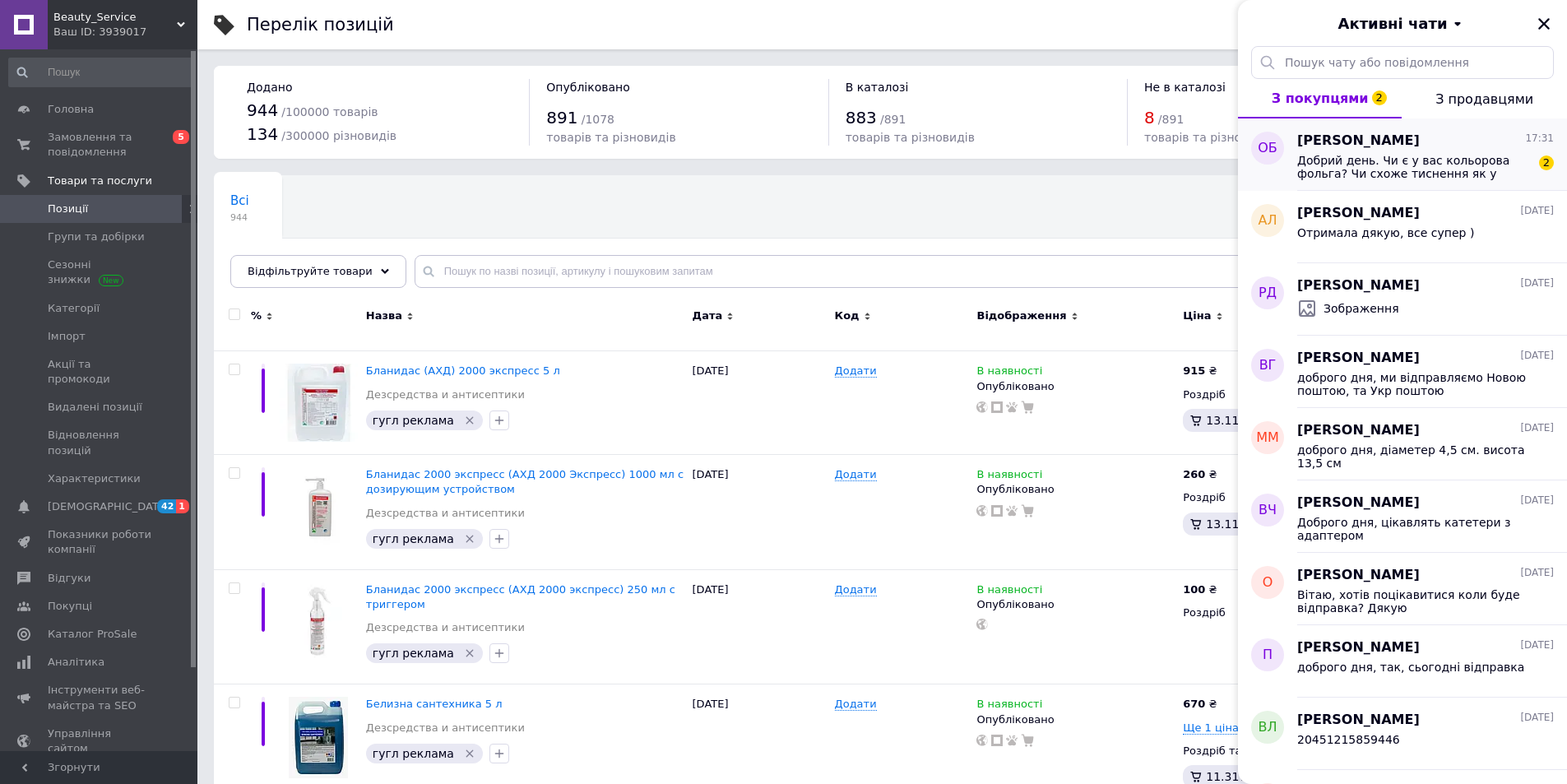
click at [1454, 154] on span "Добрий день. Чи є у вас кольорова фольга? Чи схоже тиснення як у framar? Чи від…" at bounding box center [1414, 167] width 234 height 26
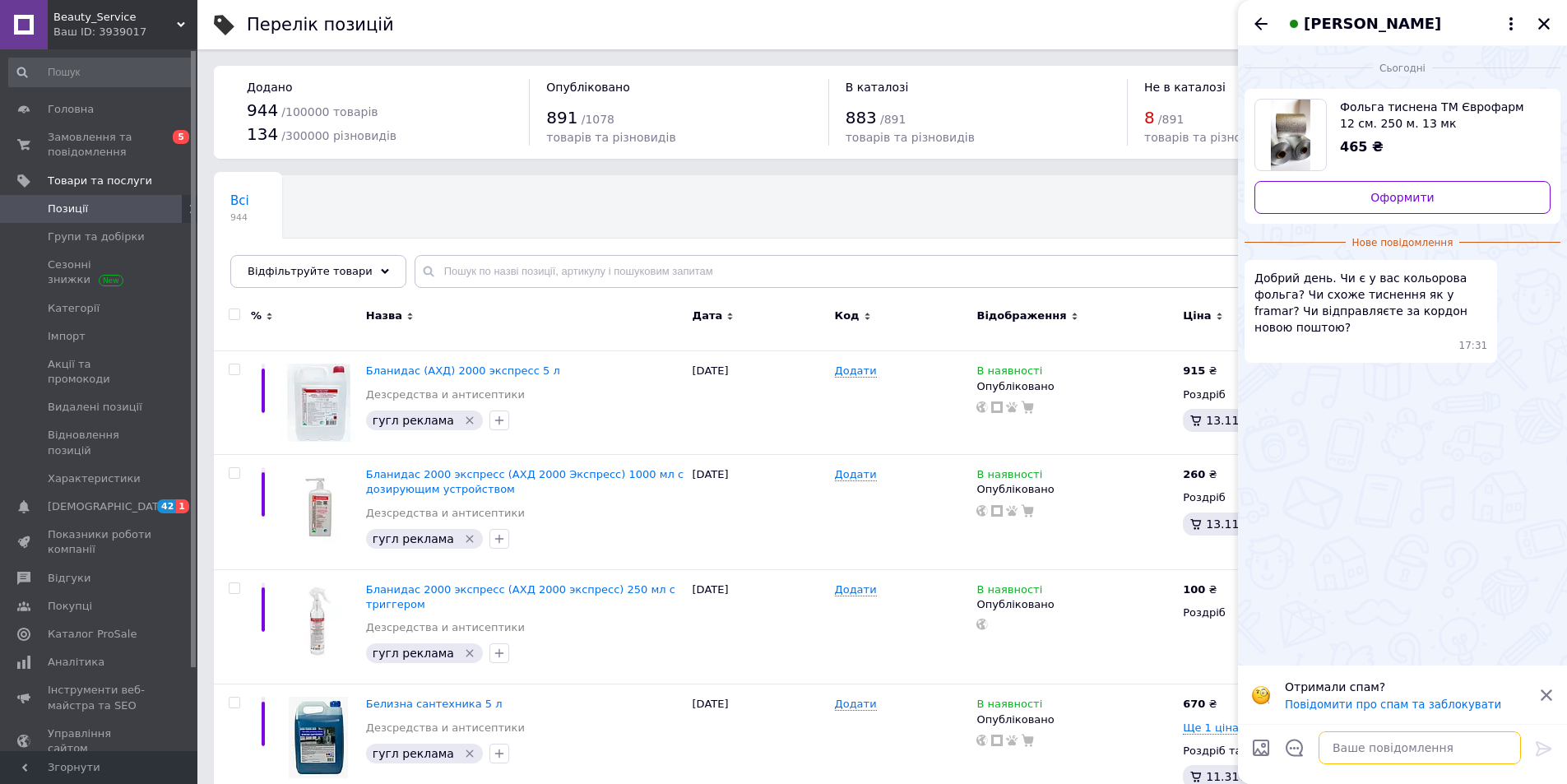
click at [1379, 746] on textarea at bounding box center [1420, 747] width 202 height 33
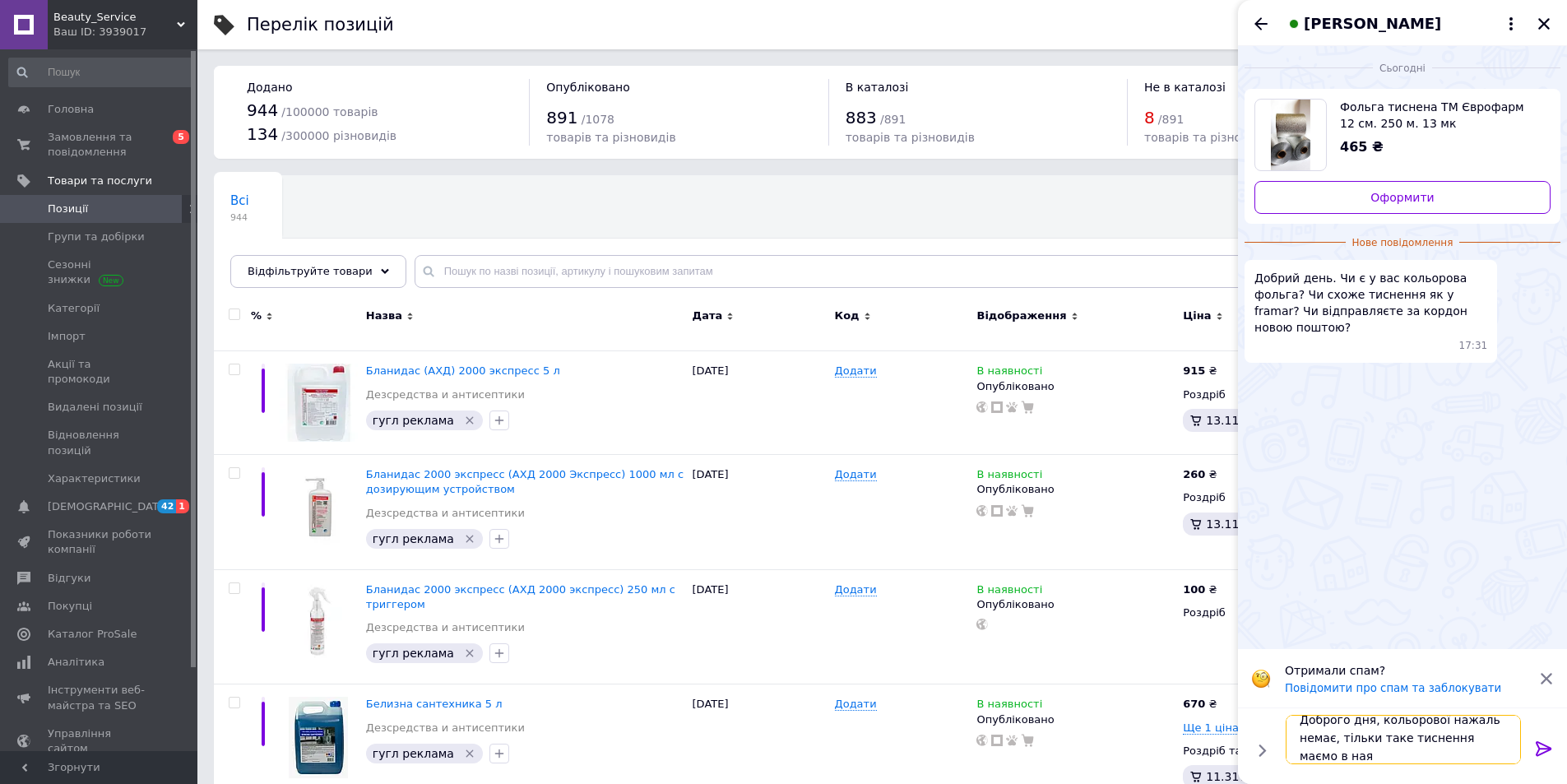
scroll to position [2, 0]
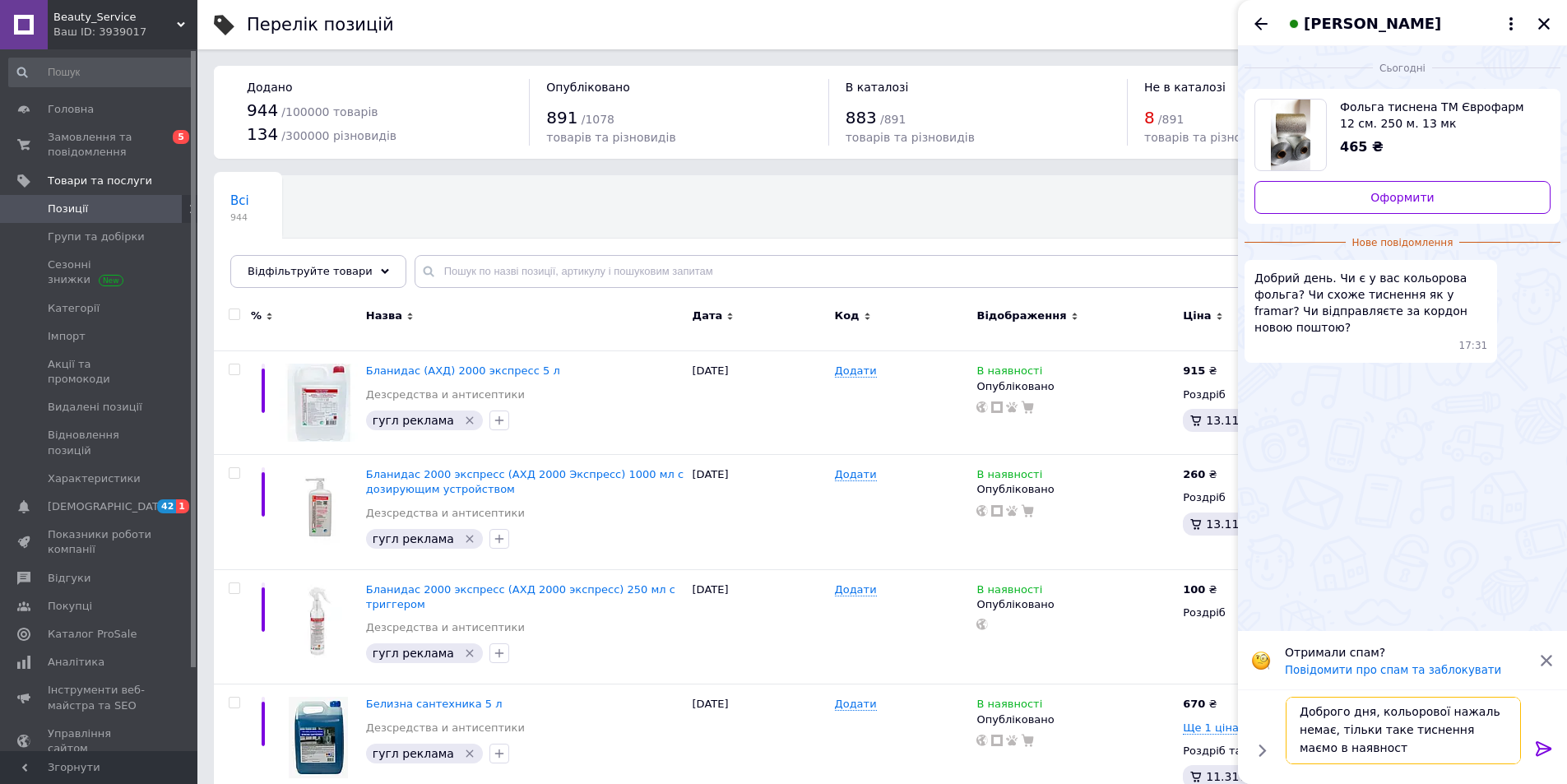
type textarea "Доброго дня, кольорової нажаль немає, тільки таке тиснення маємо в наявності"
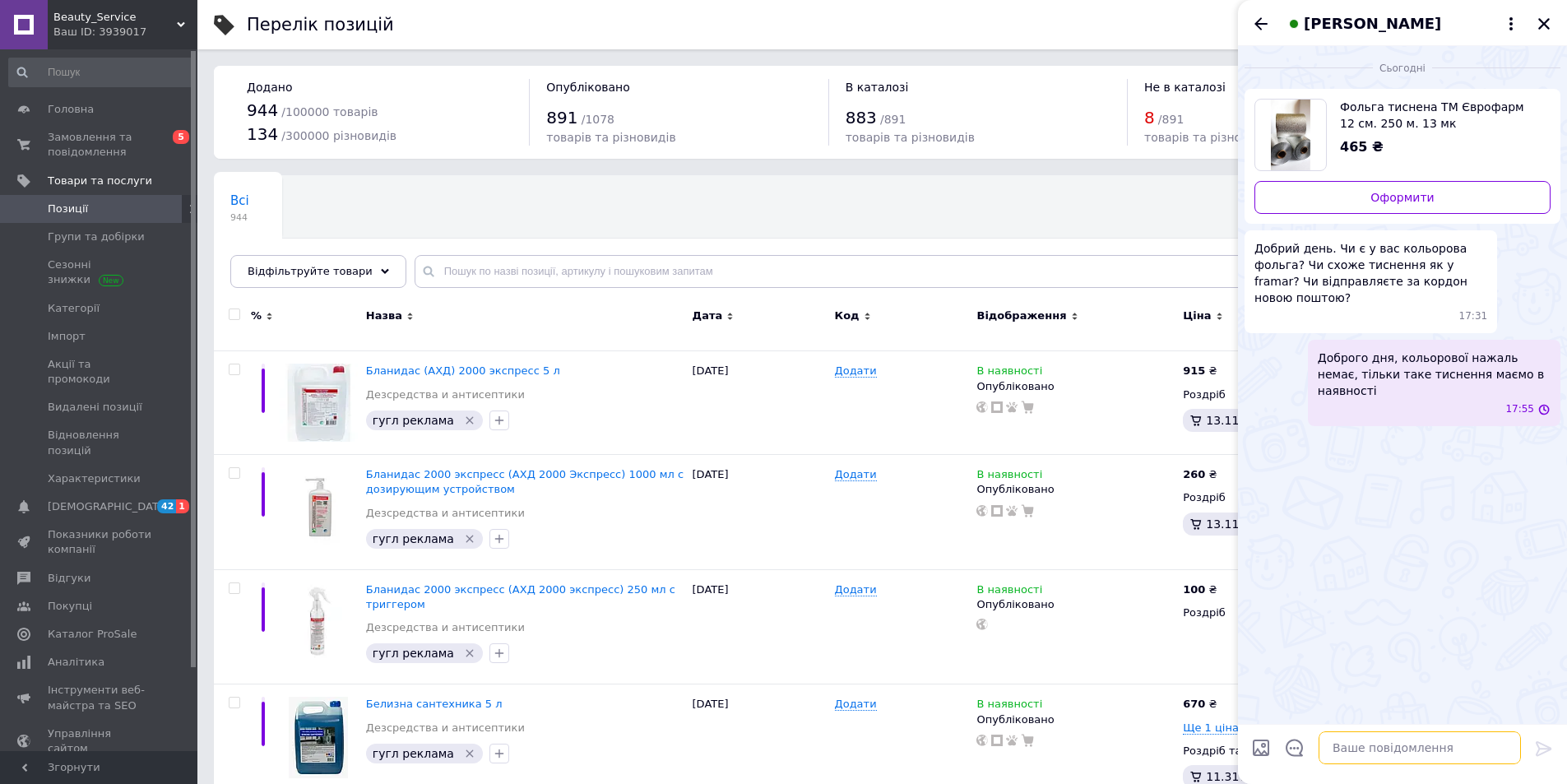
scroll to position [0, 0]
click at [1535, 19] on button "Закрити" at bounding box center [1544, 24] width 20 height 20
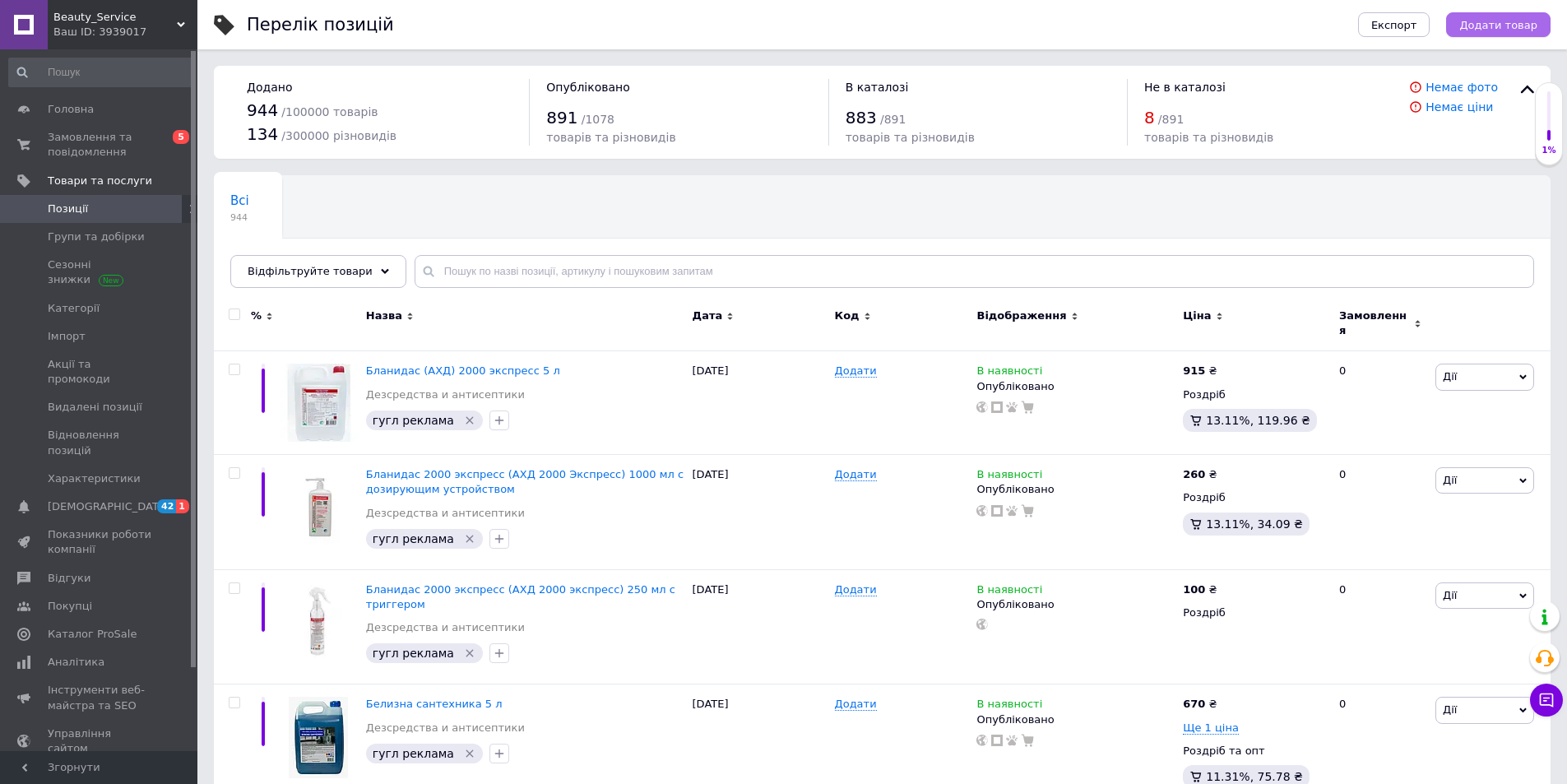
click at [1472, 15] on button "Додати товар" at bounding box center [1498, 24] width 105 height 25
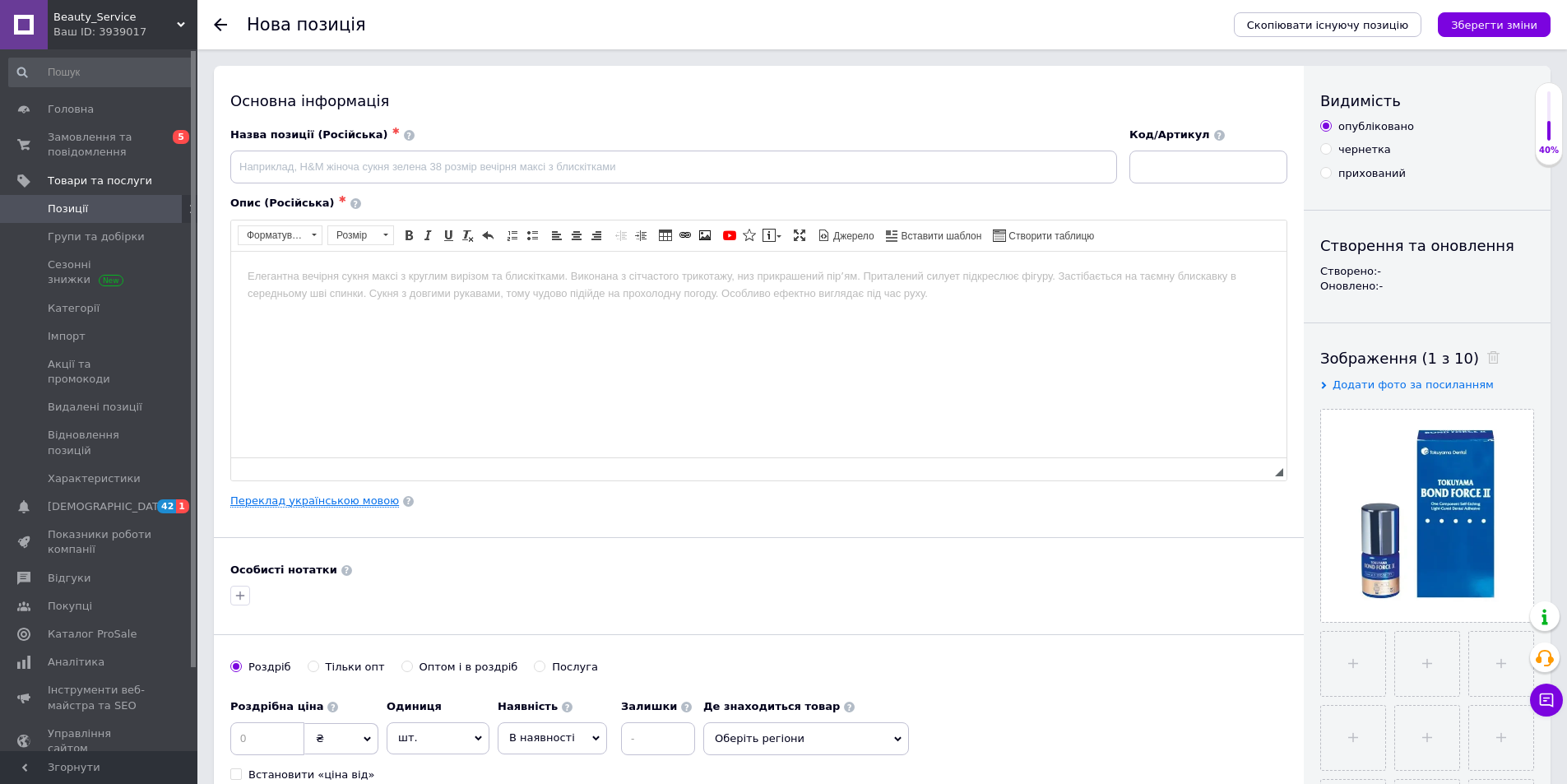
click at [308, 503] on link "Переклад українською мовою" at bounding box center [314, 500] width 168 height 13
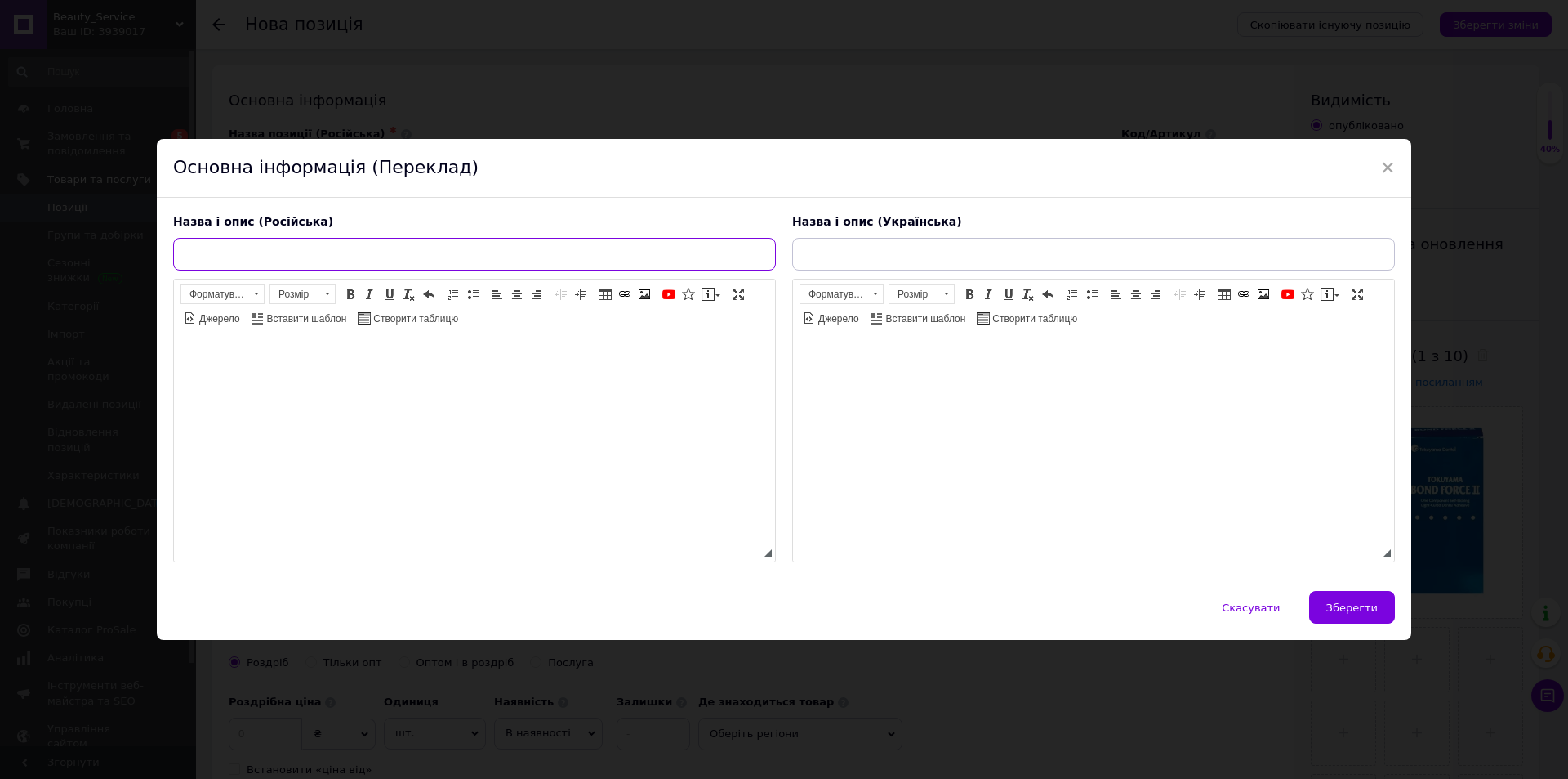
click at [350, 256] on input "text" at bounding box center [474, 253] width 603 height 33
paste input "Bond Force II Tokuyama VII поколения (Бонд Форс ІІ), 5 мл"
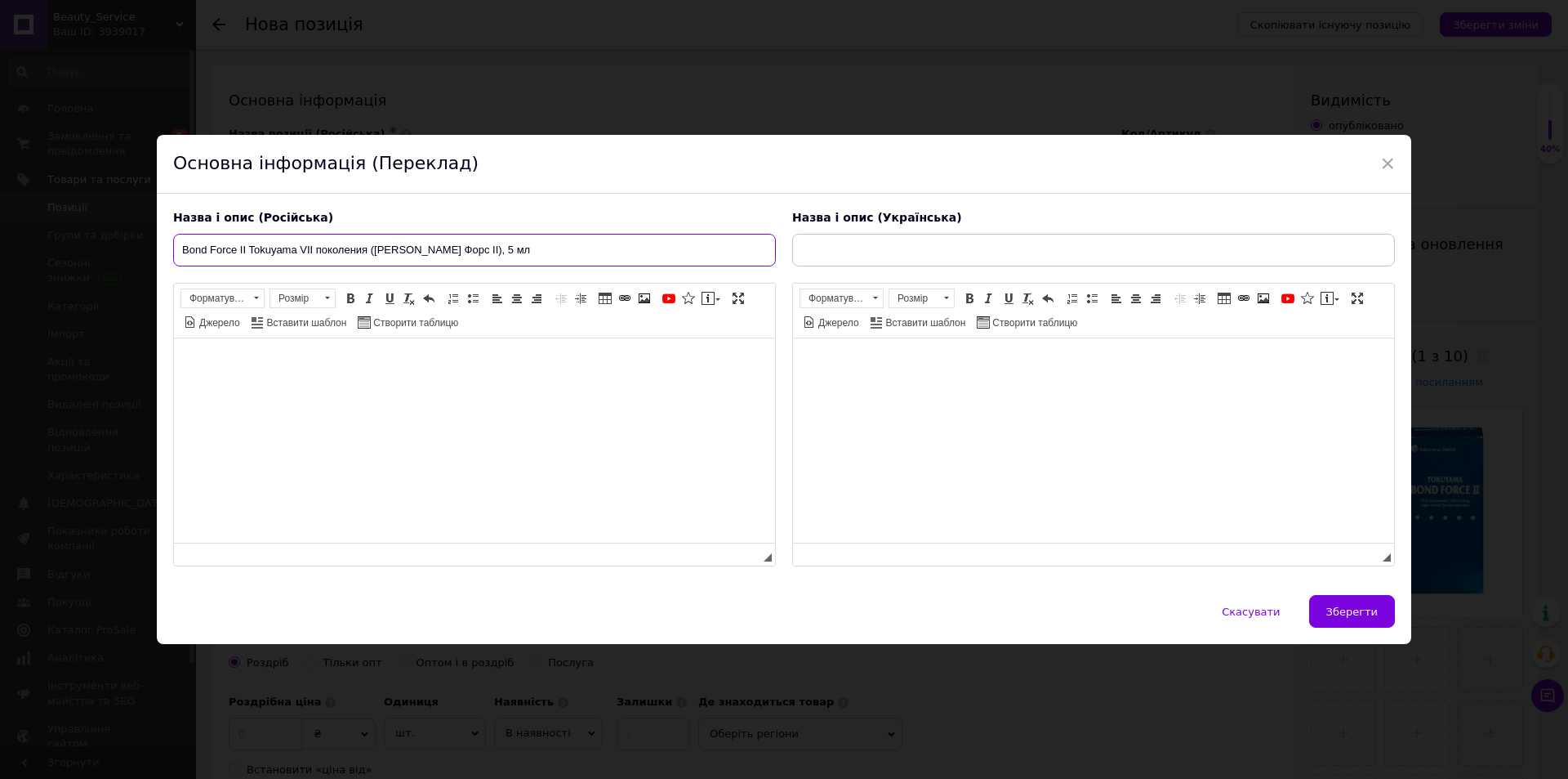
type input "Bond Force II Tokuyama VII поколения (Бонд Форс ІІ), 5 мл"
click at [456, 389] on html at bounding box center [474, 363] width 601 height 49
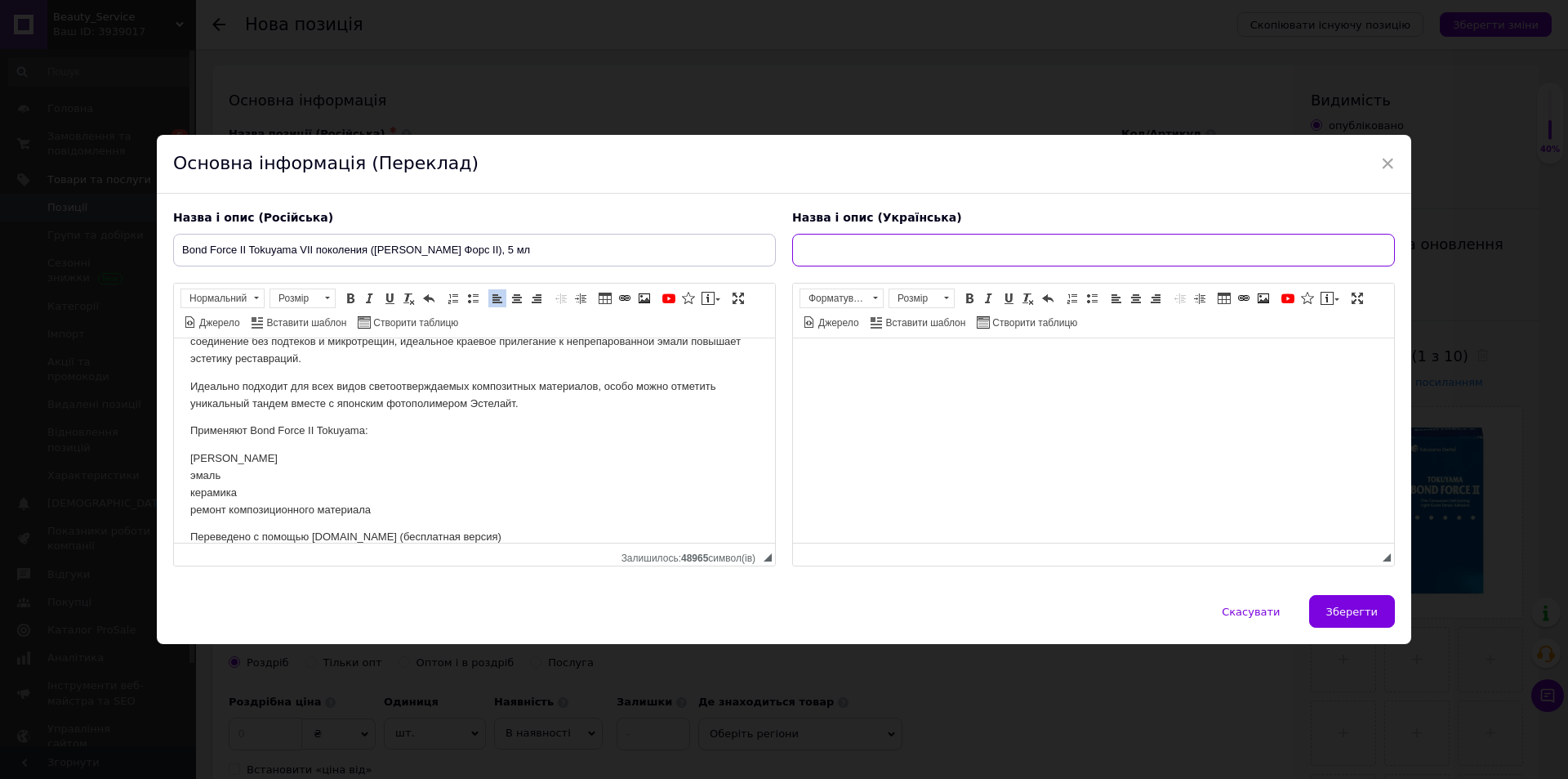
click at [802, 255] on input "text" at bounding box center [1094, 249] width 603 height 33
paste input "Bond Force II Tokuyama VII покоління (Бонд Форс ІІ), 5мл"
type input "Bond Force II Tokuyama VII покоління (Бонд Форс ІІ), 5мл"
click at [921, 389] on html at bounding box center [1093, 363] width 601 height 49
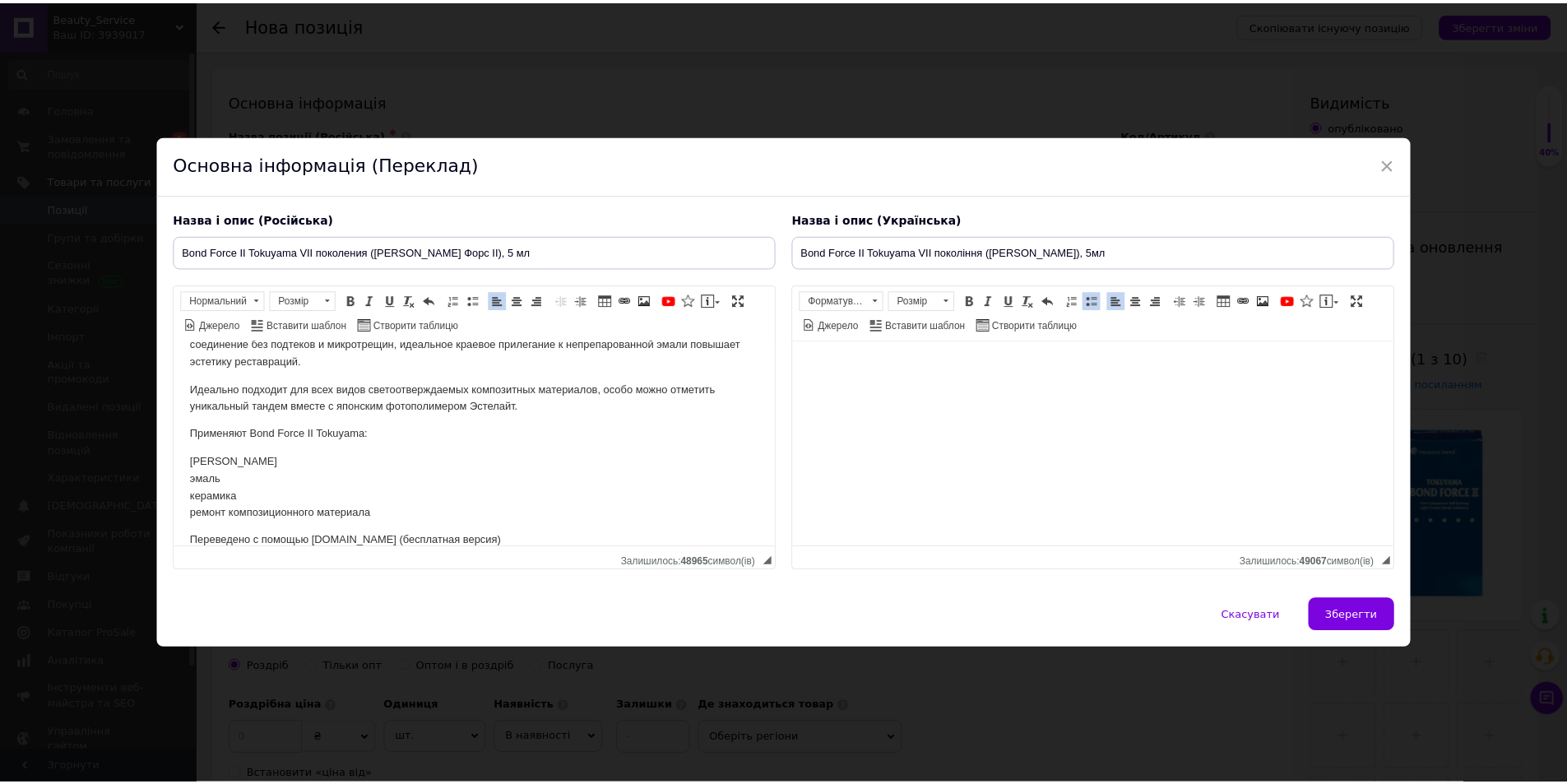
scroll to position [178, 0]
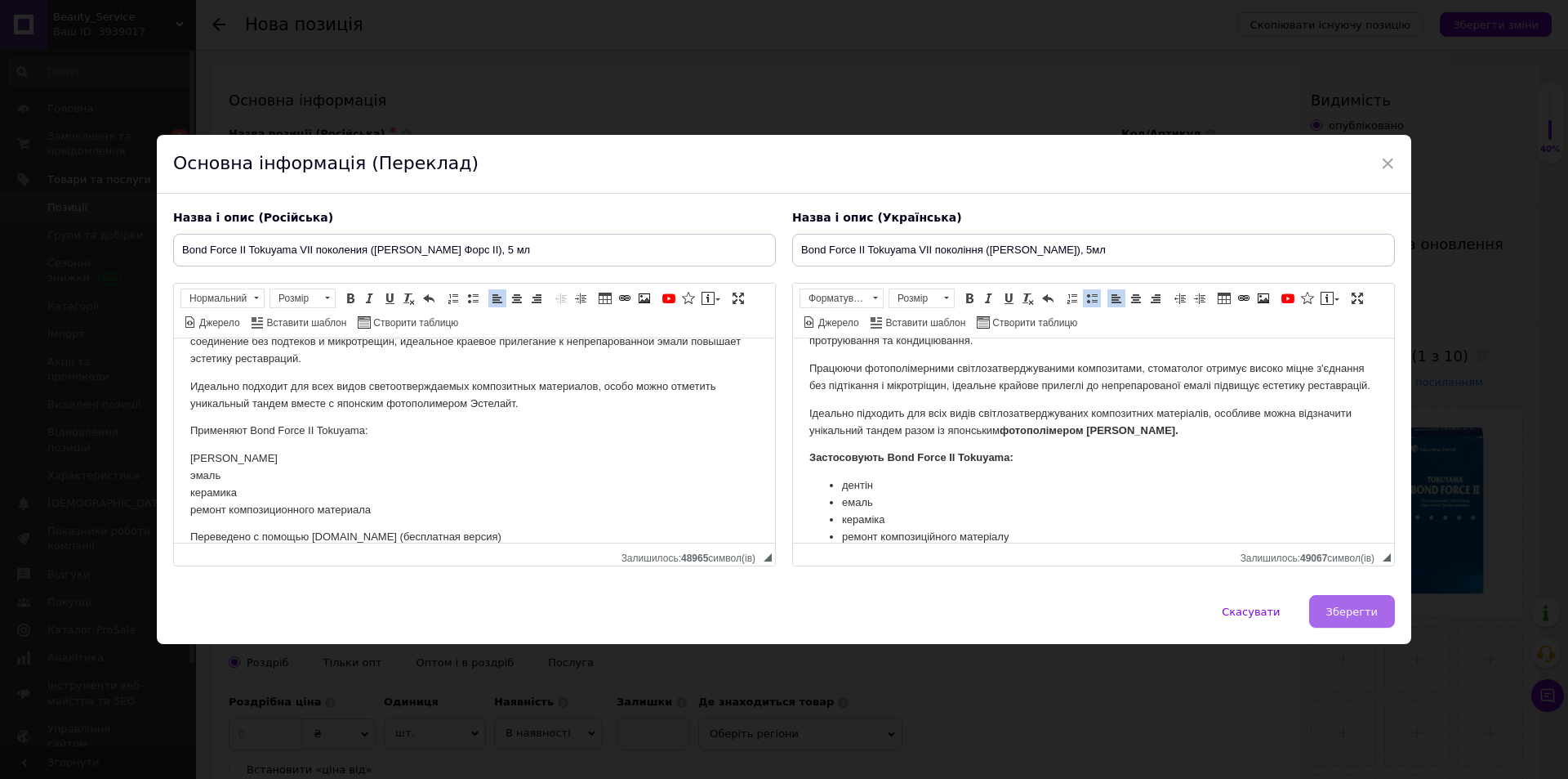
click at [1362, 609] on span "Зберегти" at bounding box center [1352, 611] width 51 height 12
type input "Bond Force II Tokuyama VII поколения (Бонд Форс ІІ), 5 мл"
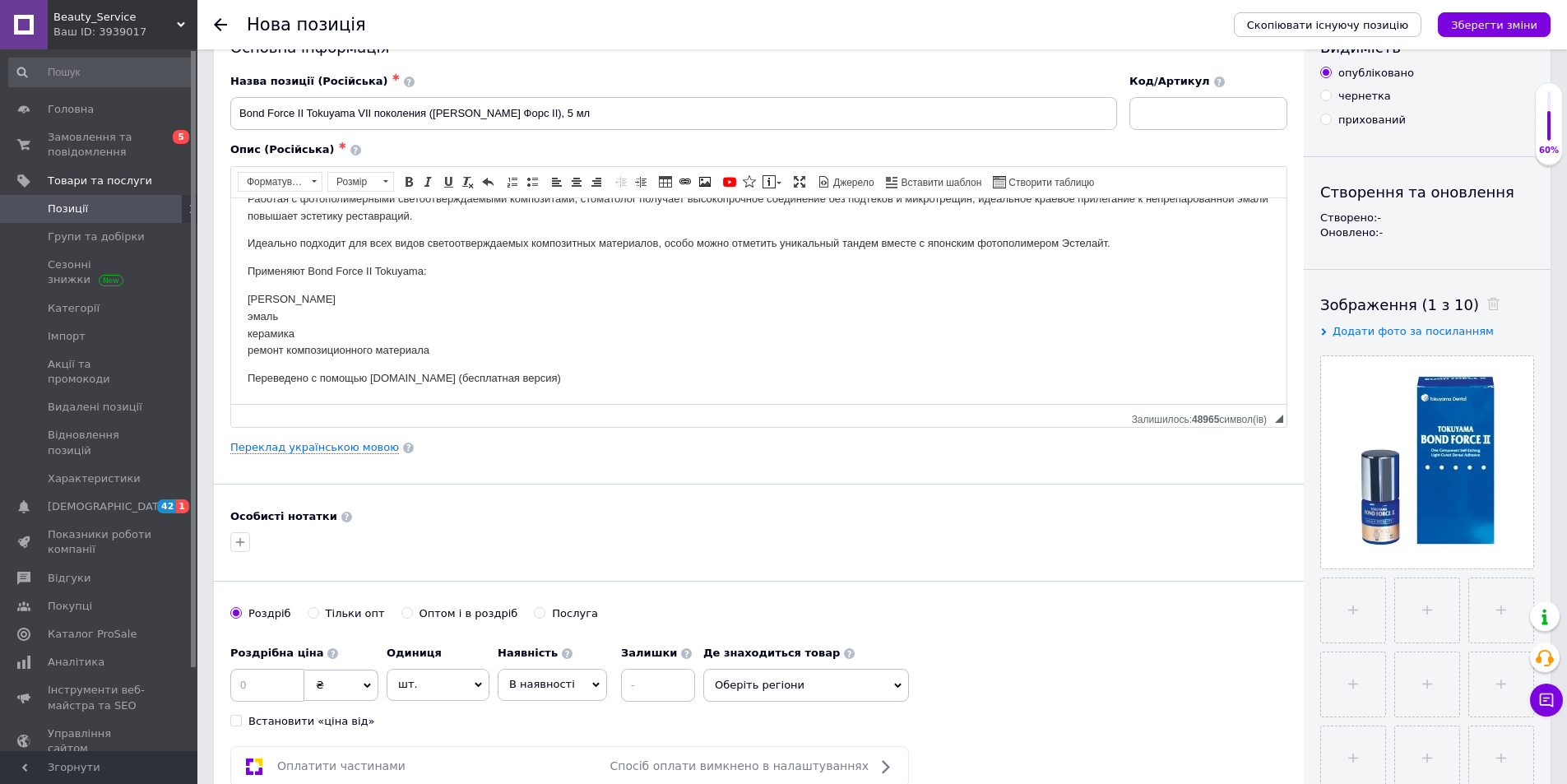
scroll to position [83, 0]
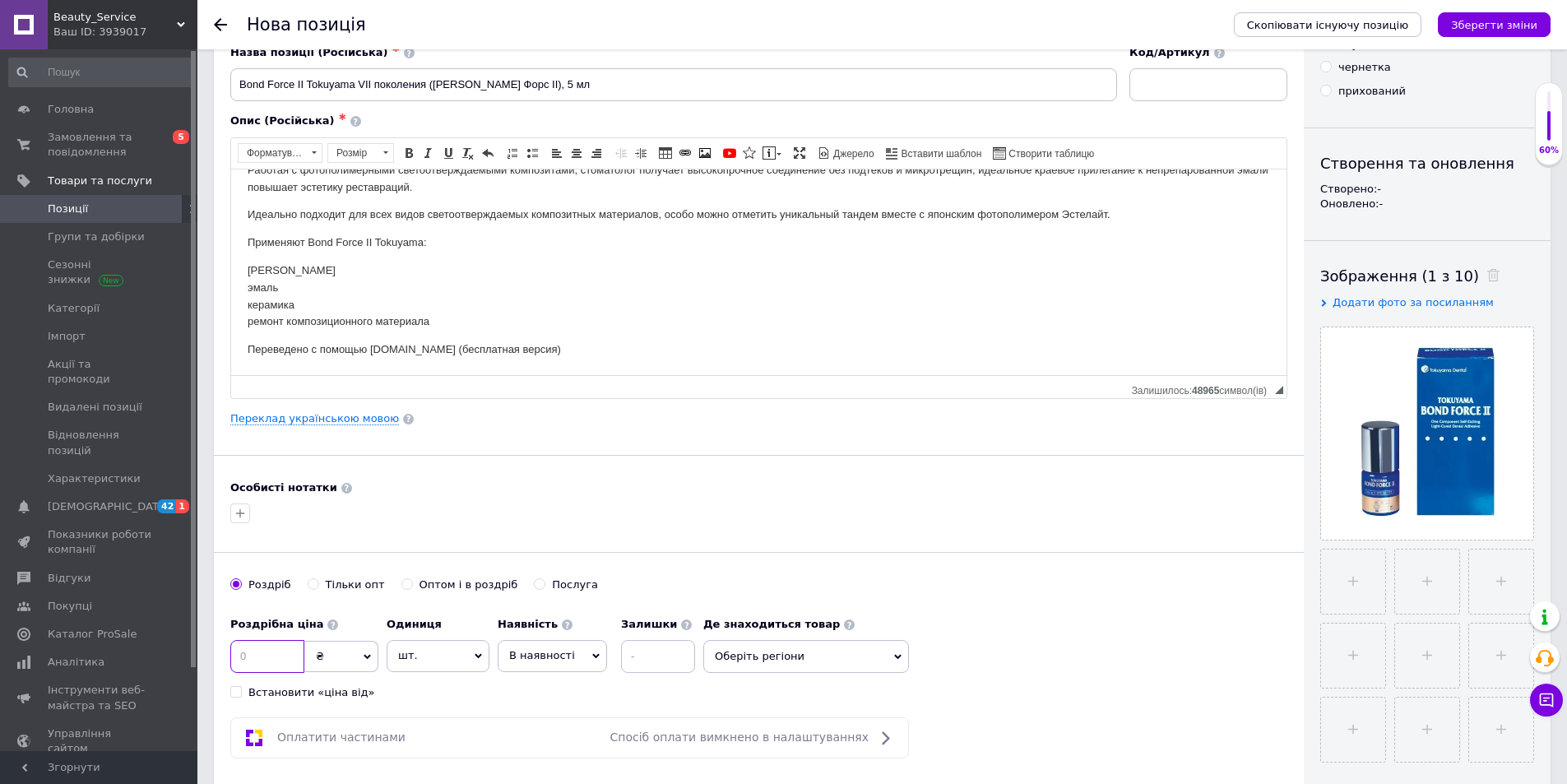
click at [278, 647] on input at bounding box center [267, 656] width 74 height 33
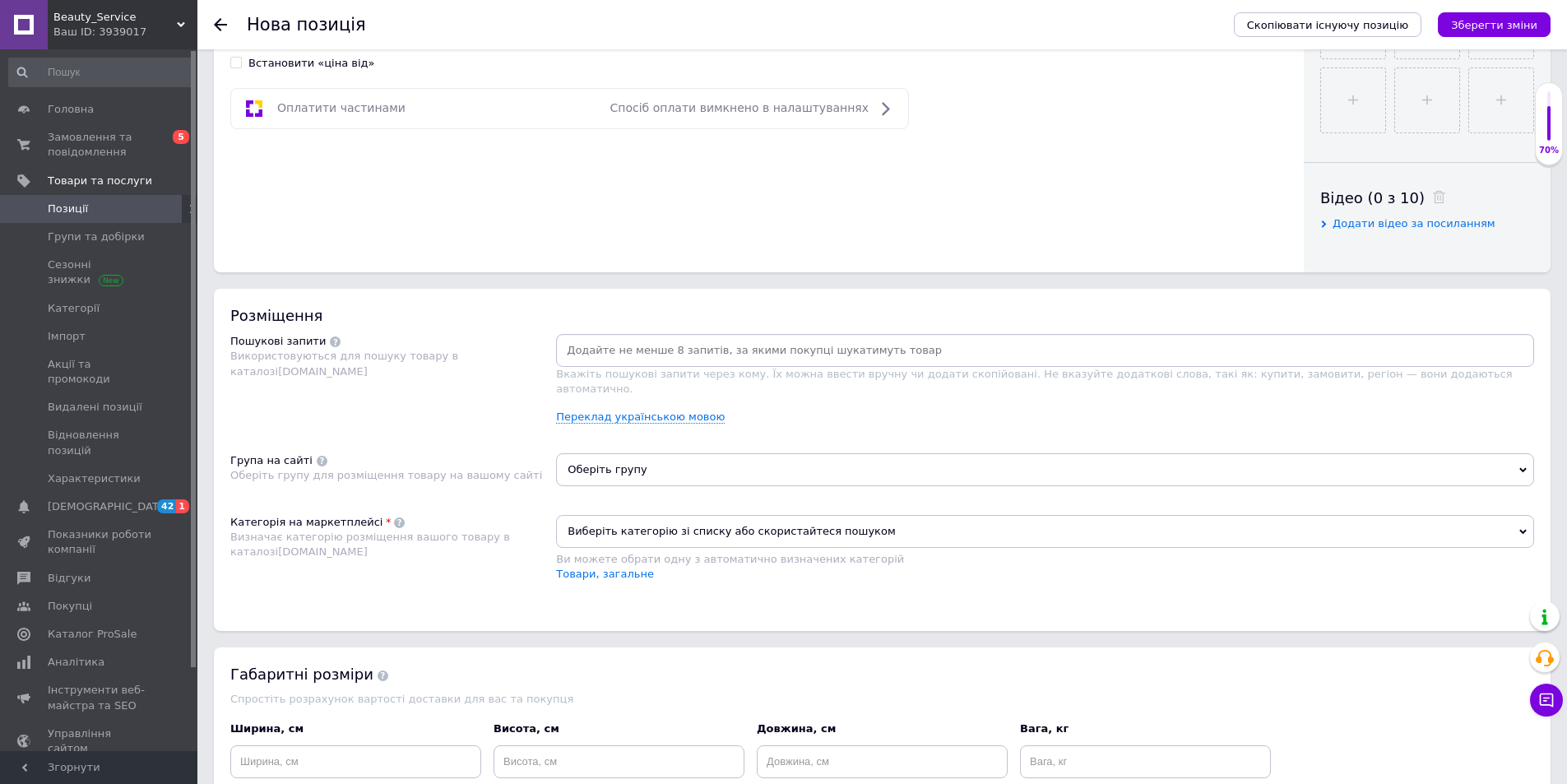
scroll to position [740, 0]
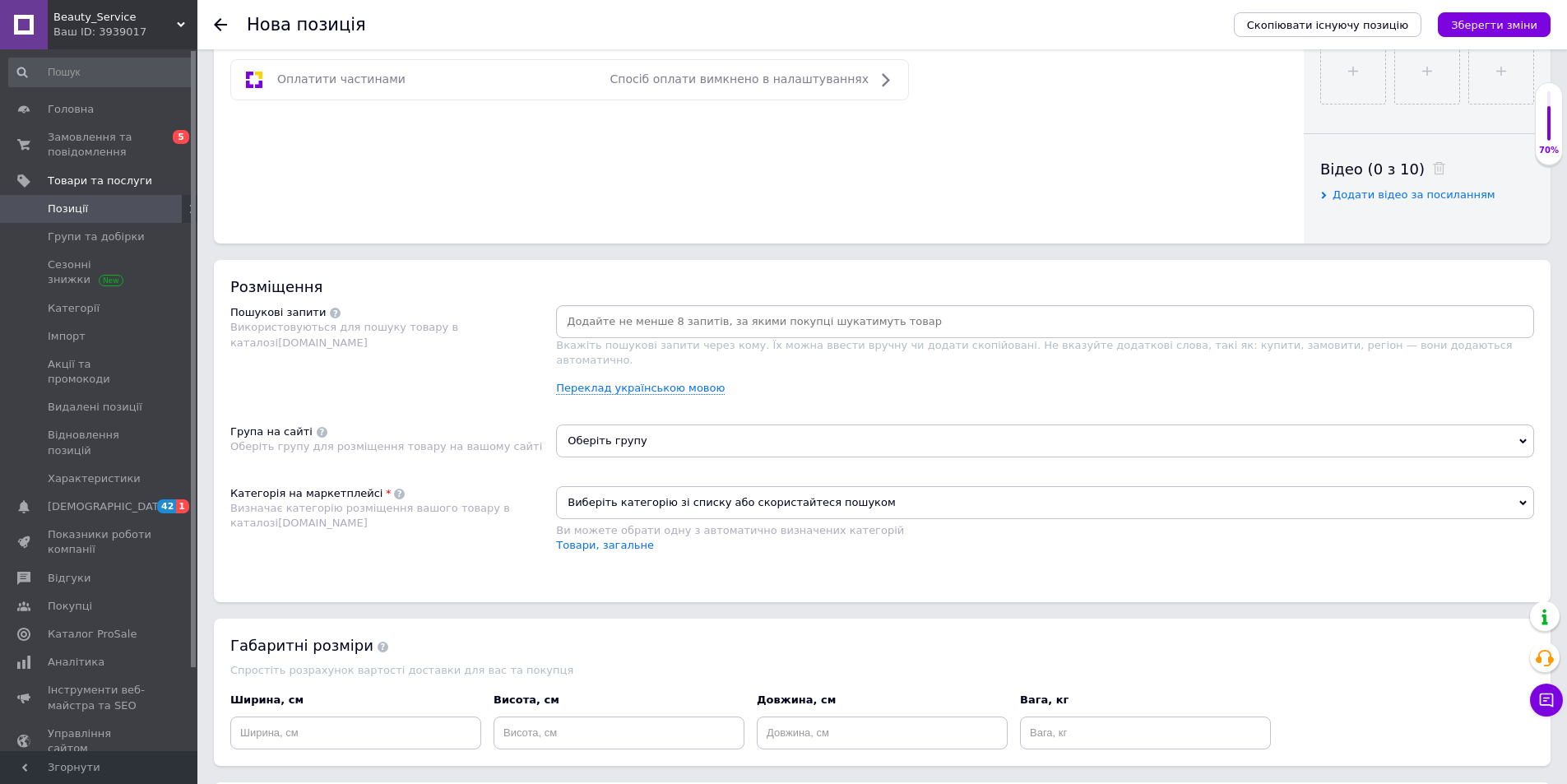
type input "2950"
click at [637, 490] on span "Виберіть категорію зі списку або скористайтеся пошуком" at bounding box center [1045, 501] width 979 height 33
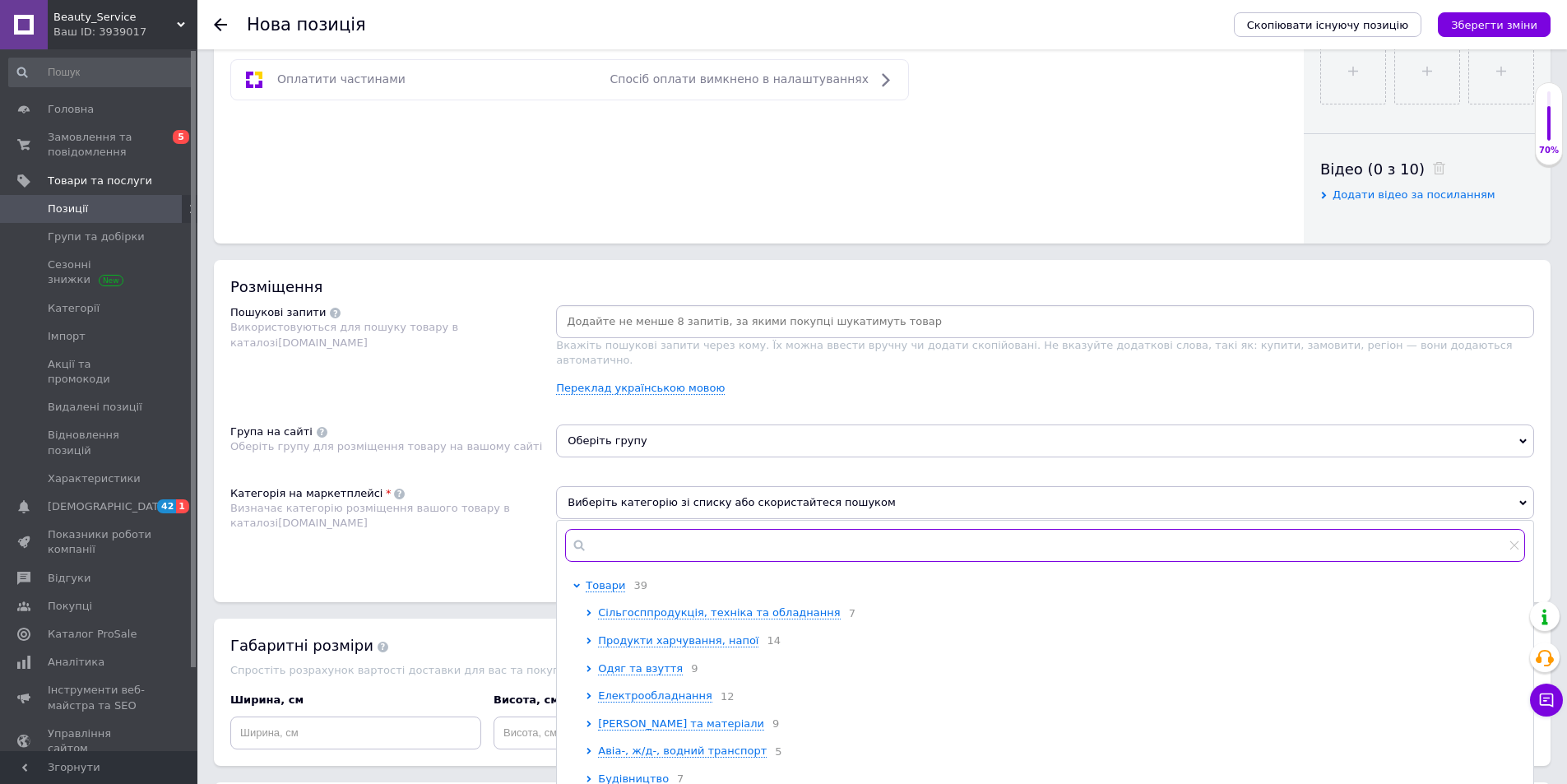
click at [658, 537] on input "text" at bounding box center [1045, 544] width 960 height 33
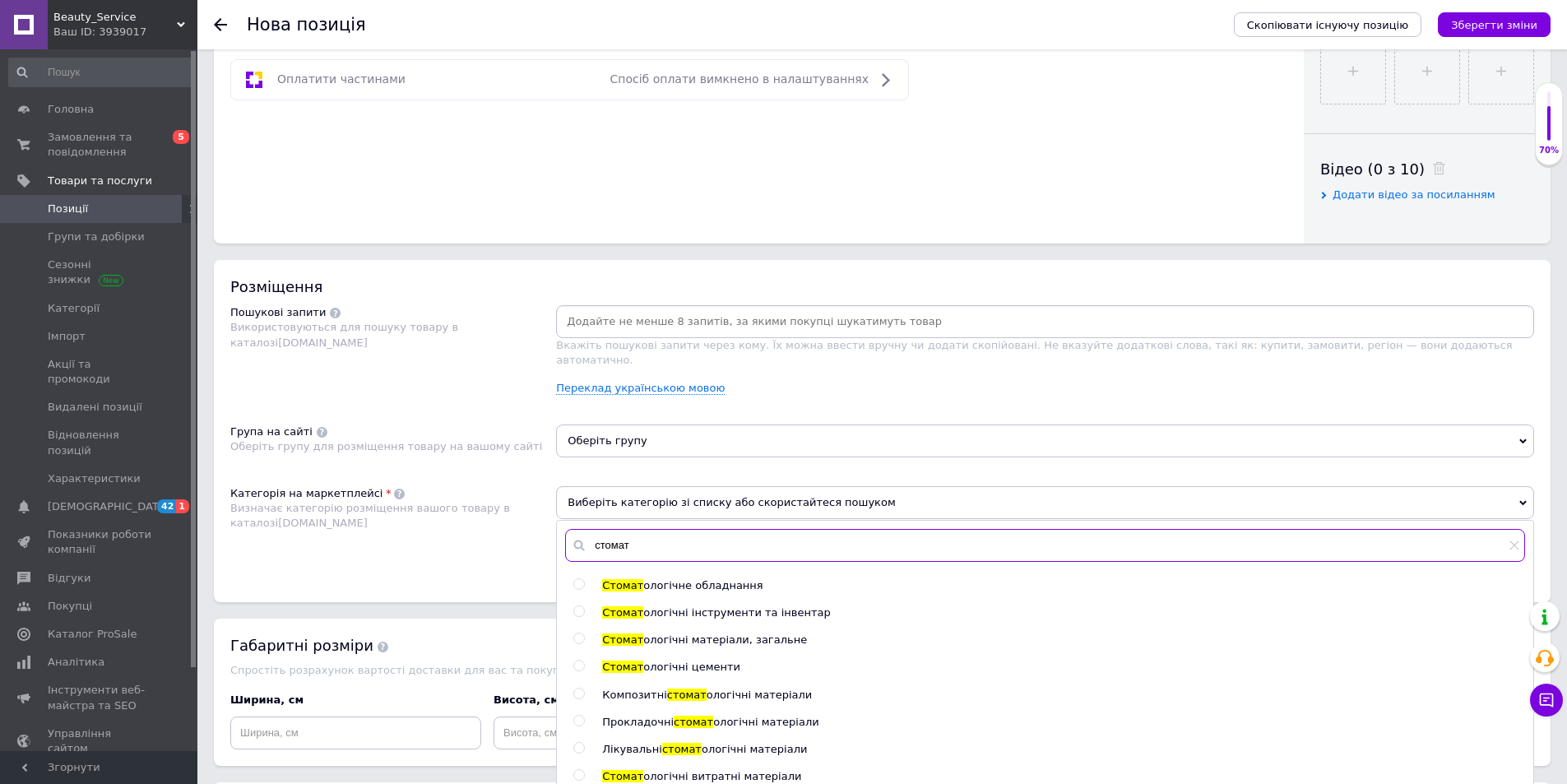
type input "стомат"
click at [583, 633] on input "radio" at bounding box center [578, 638] width 11 height 11
radio input "true"
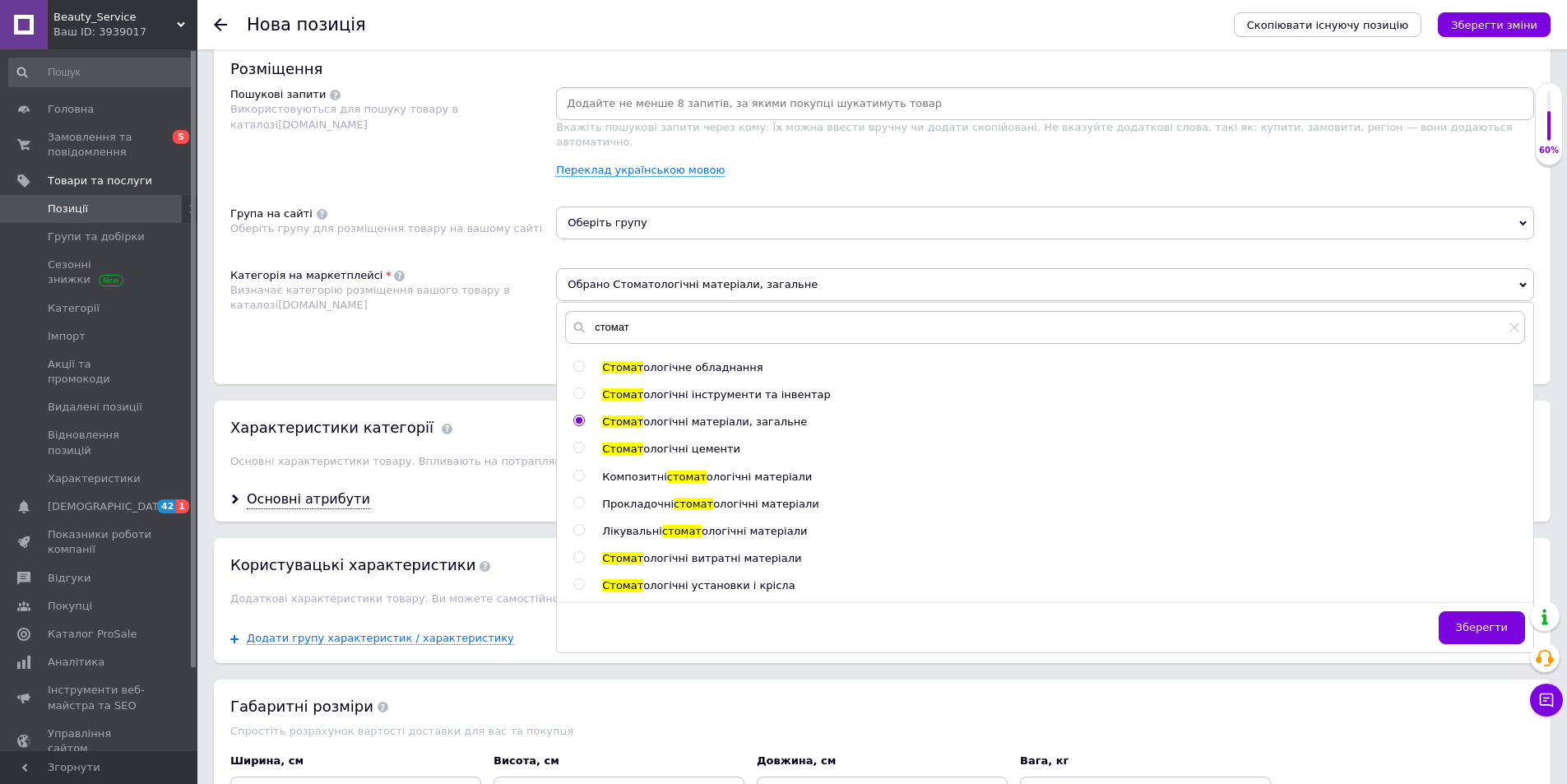
scroll to position [987, 0]
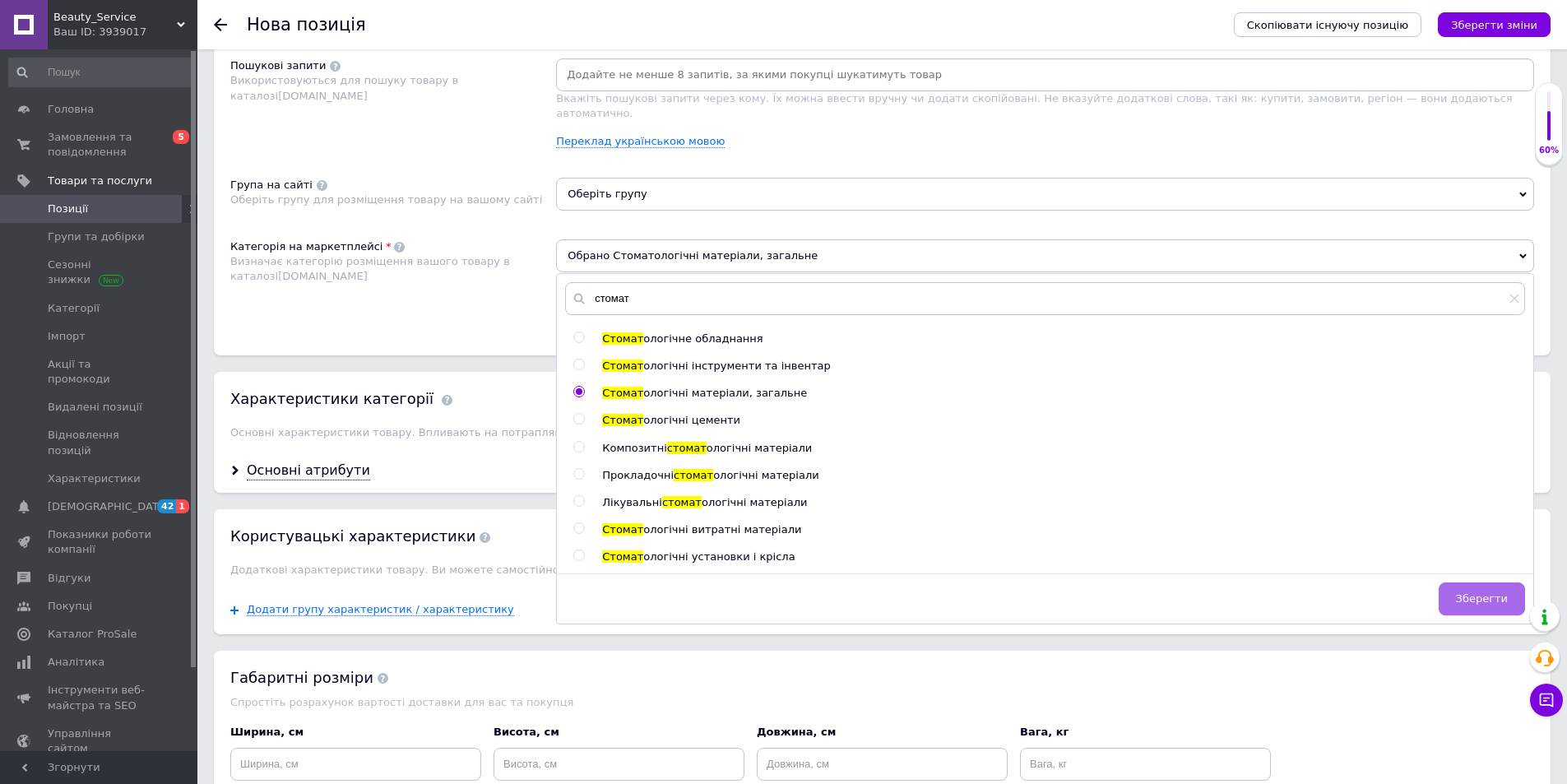
click at [1503, 592] on span "Зберегти" at bounding box center [1482, 598] width 52 height 12
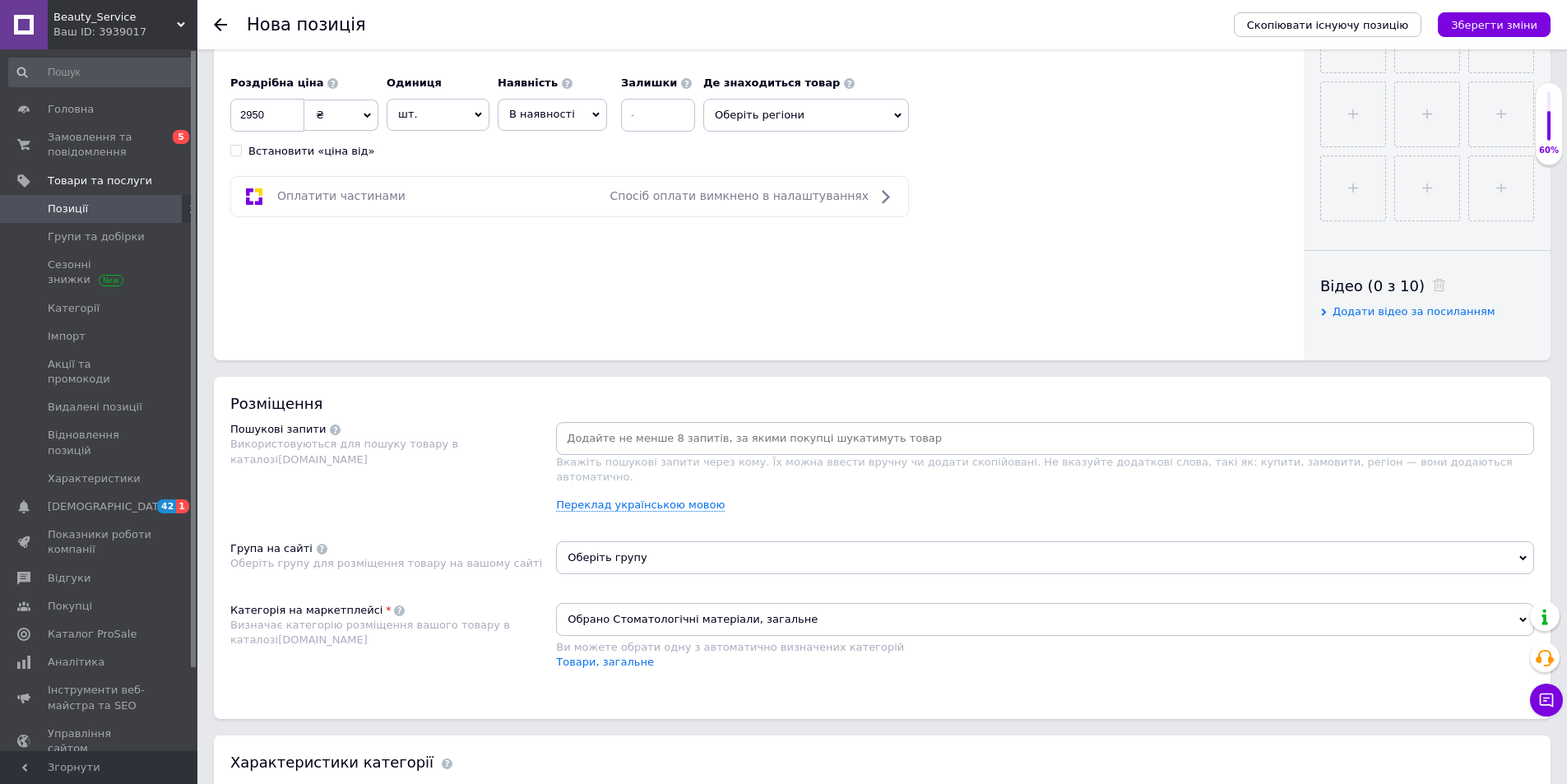
scroll to position [411, 0]
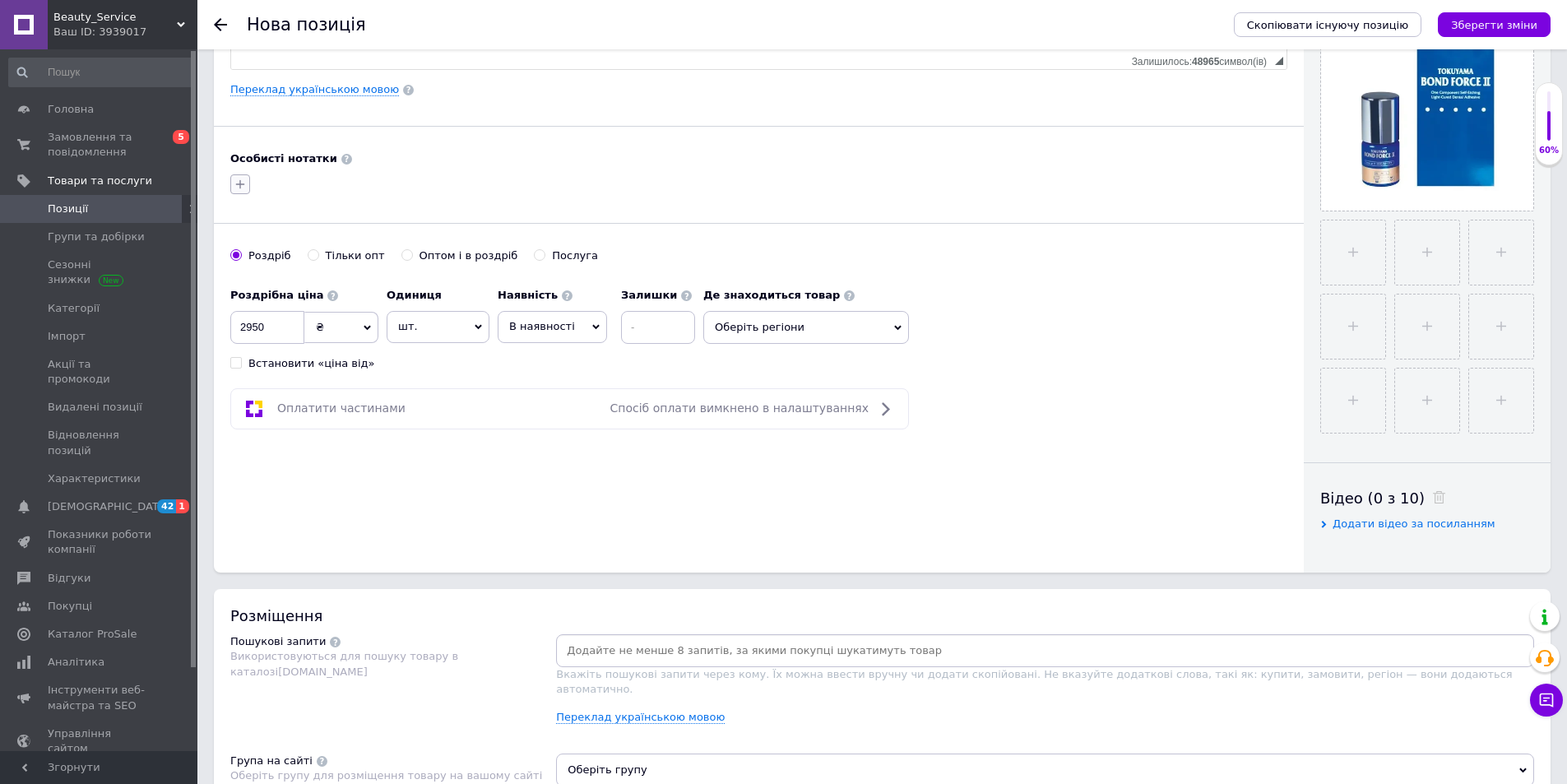
click at [240, 179] on icon "button" at bounding box center [240, 184] width 13 height 13
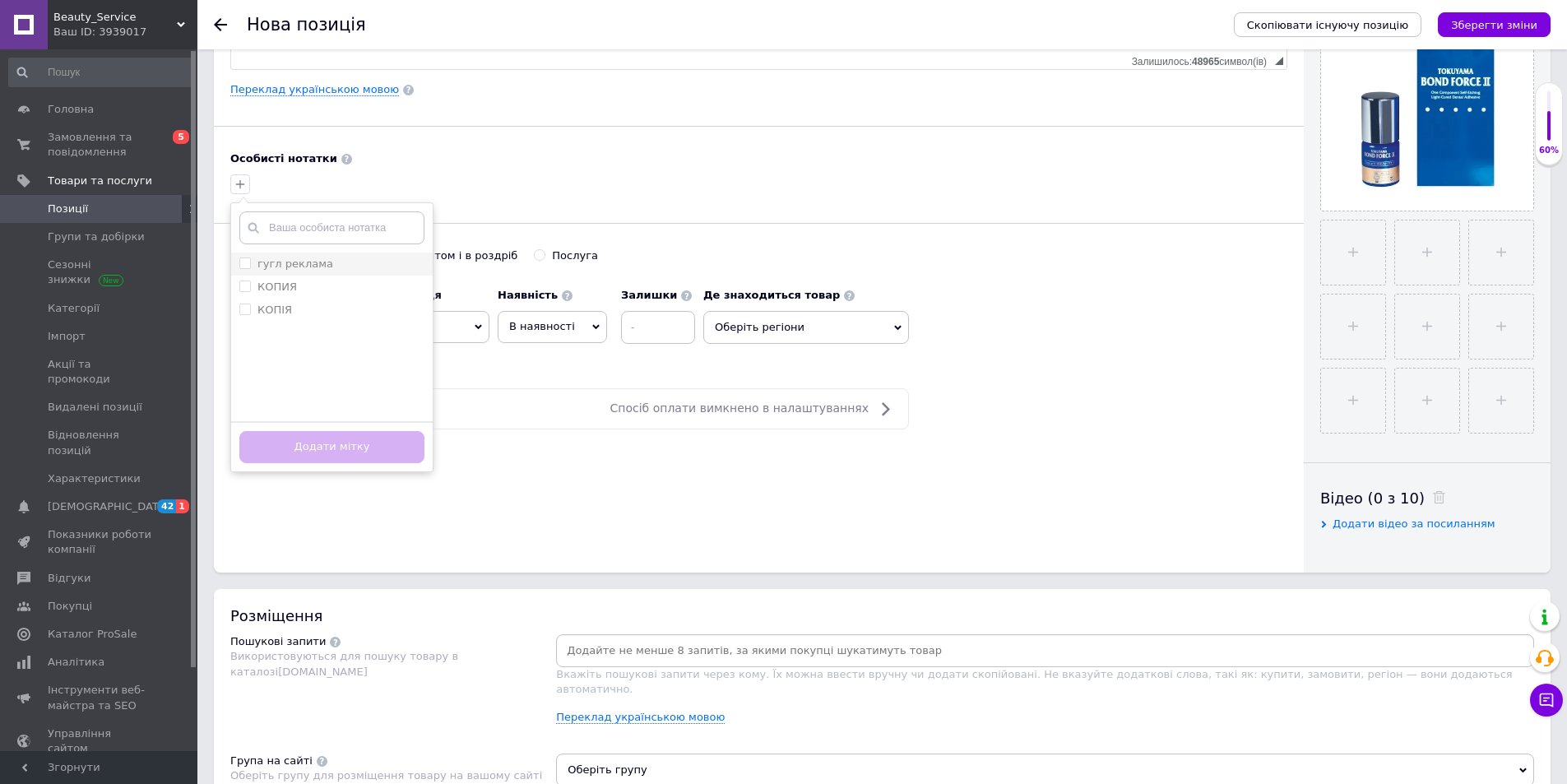
click at [273, 258] on label "гугл реклама" at bounding box center [296, 264] width 76 height 12
checkbox input "true"
click at [374, 448] on button "Додати мітку" at bounding box center [332, 447] width 185 height 32
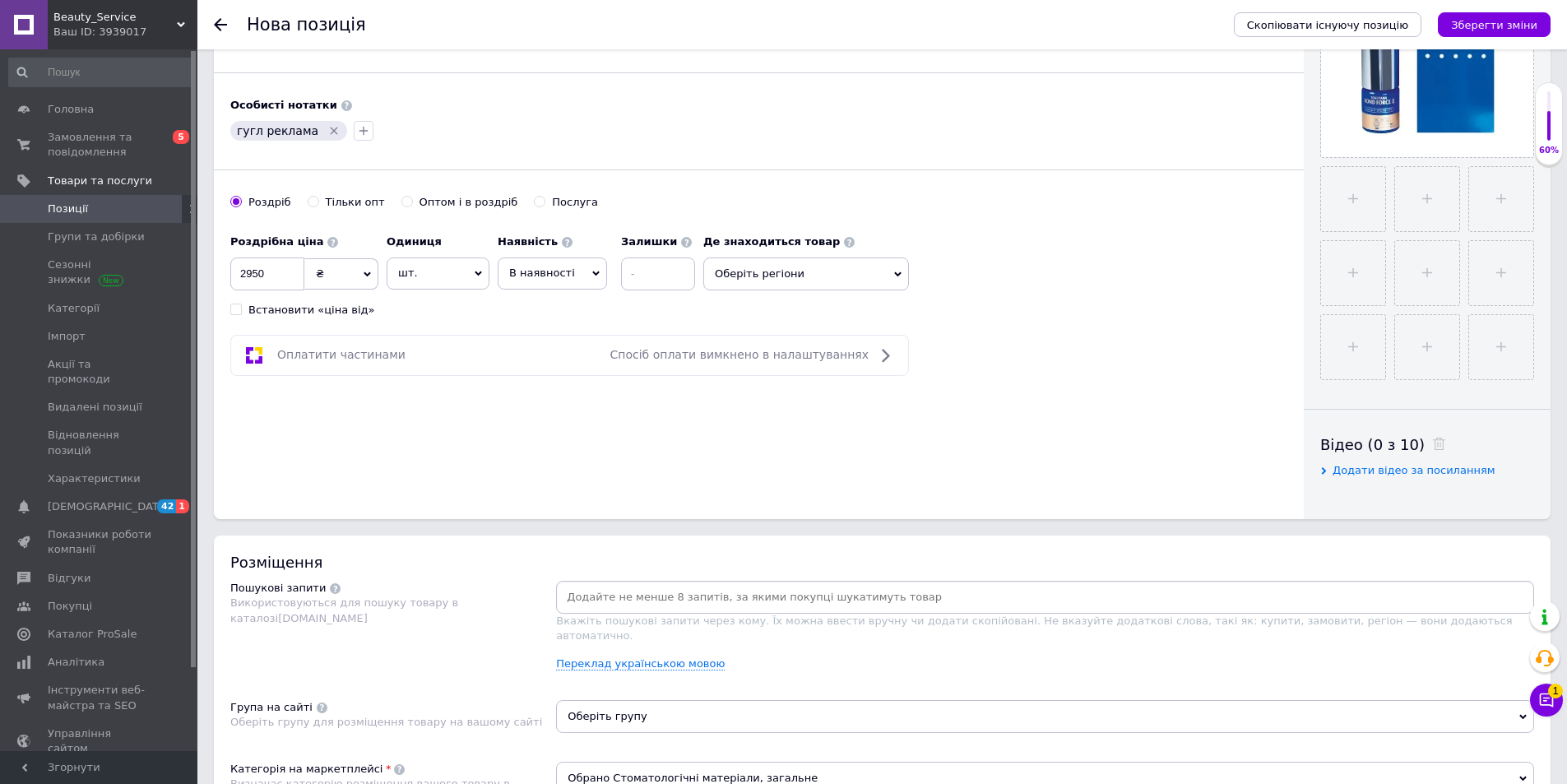
scroll to position [493, 0]
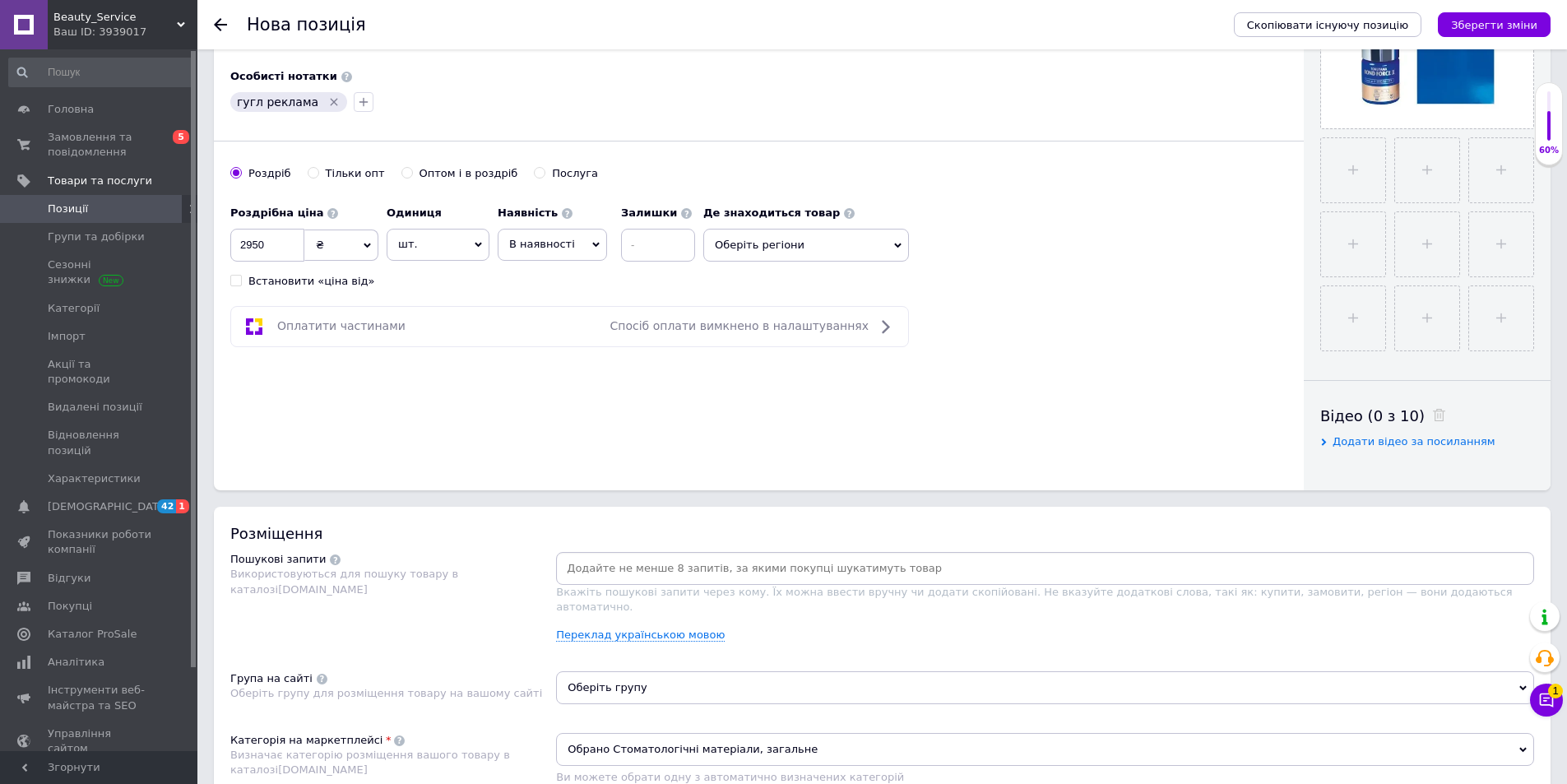
click at [891, 568] on input at bounding box center [1045, 568] width 972 height 25
click at [1488, 28] on icon "Зберегти зміни" at bounding box center [1494, 25] width 87 height 12
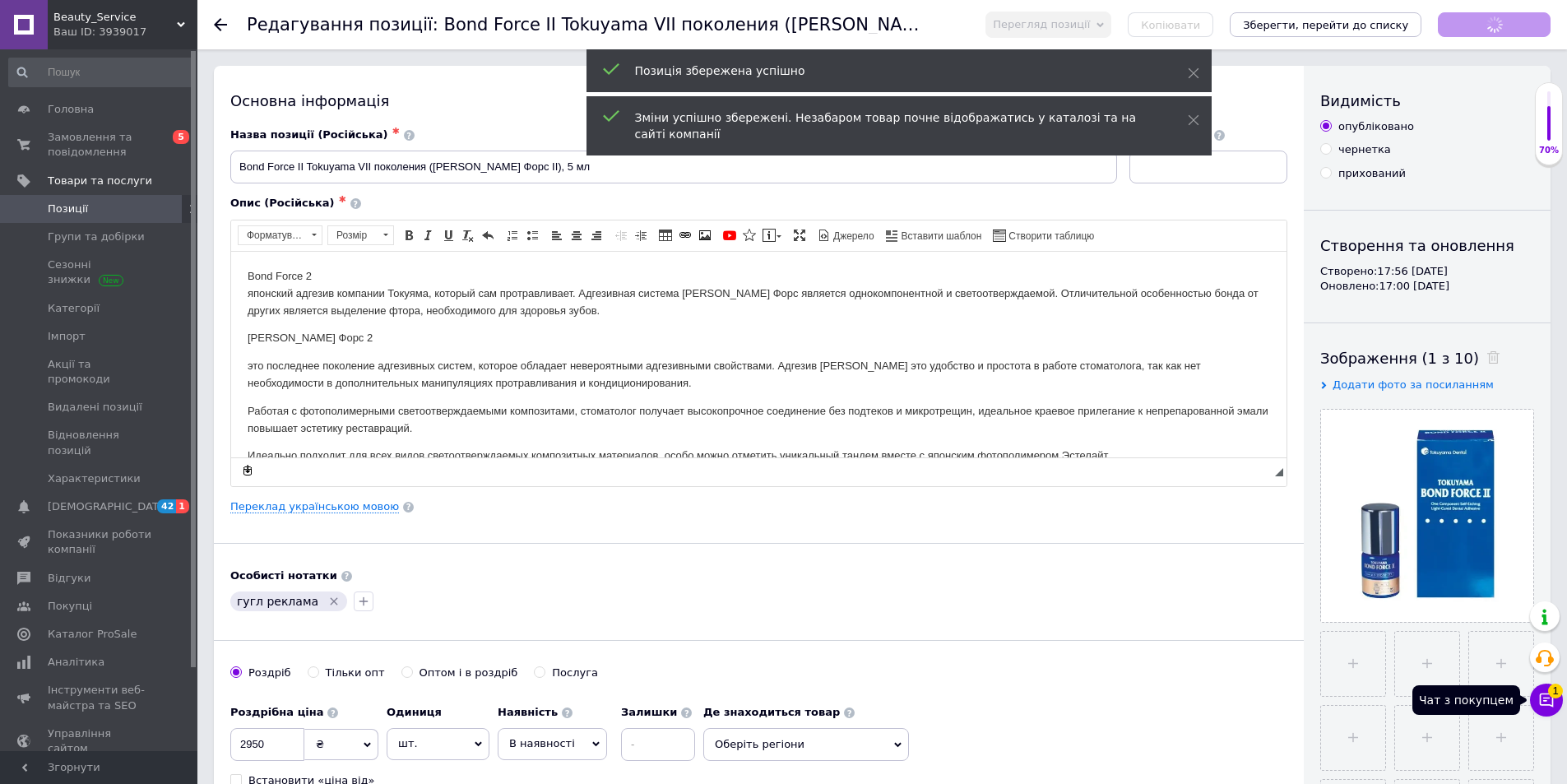
click at [1551, 697] on icon at bounding box center [1546, 699] width 17 height 17
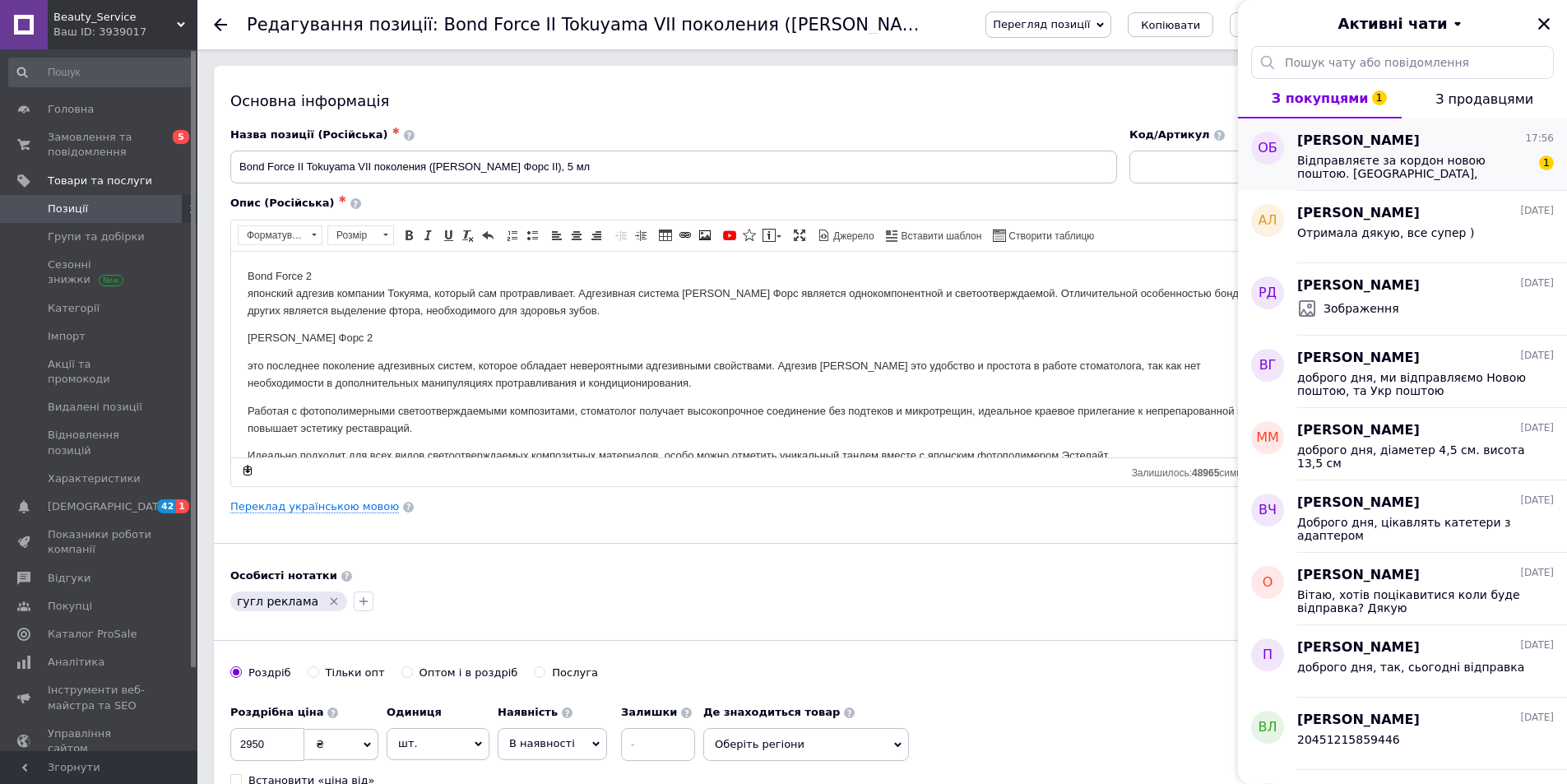
click at [1384, 178] on span "Відправляєте за кордон новою поштою. Литва, Каунас" at bounding box center [1414, 167] width 234 height 26
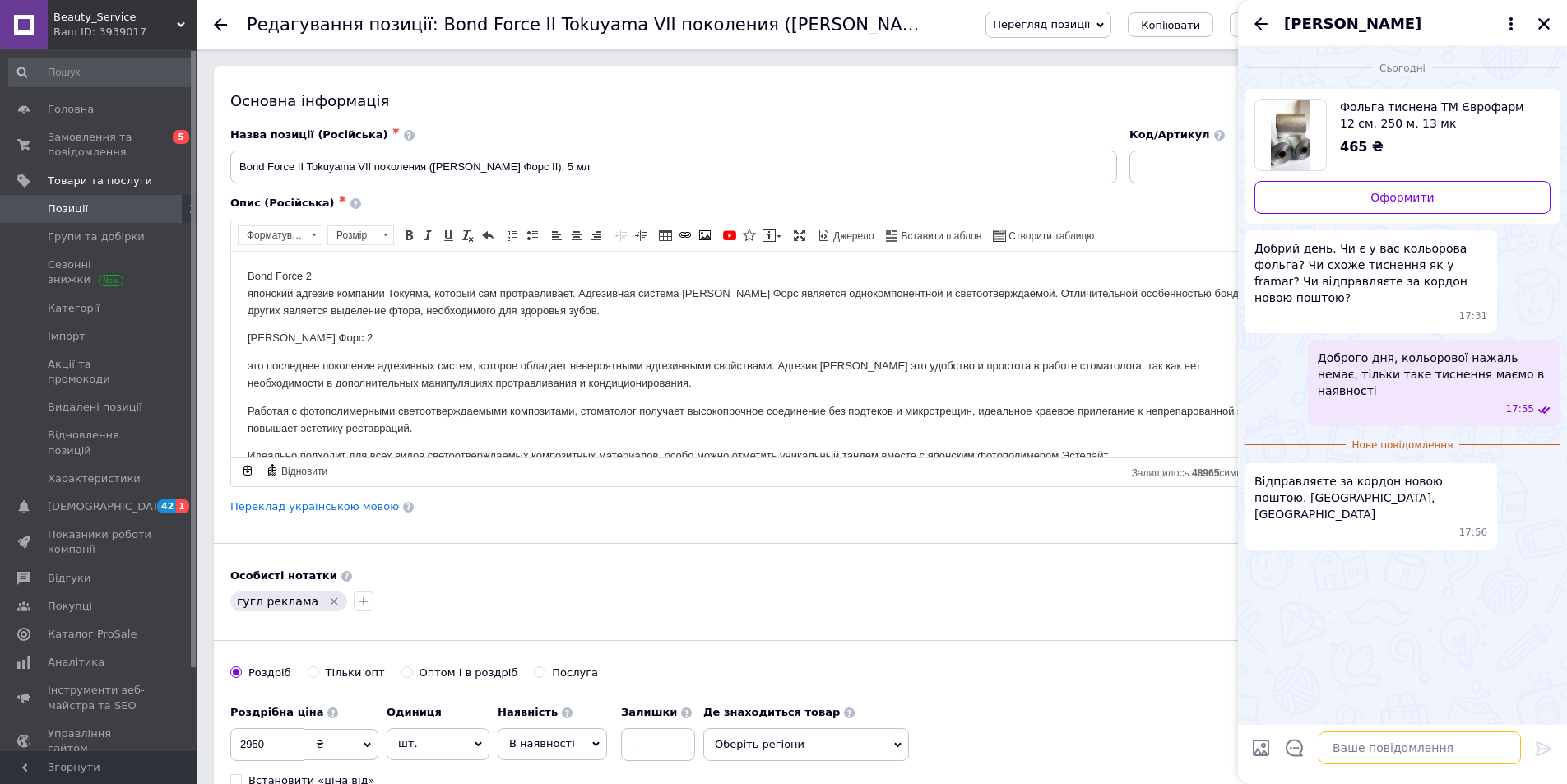
click at [1345, 757] on textarea at bounding box center [1420, 747] width 202 height 33
type textarea "яка кількість вас цікавить"
